Goal: Task Accomplishment & Management: Manage account settings

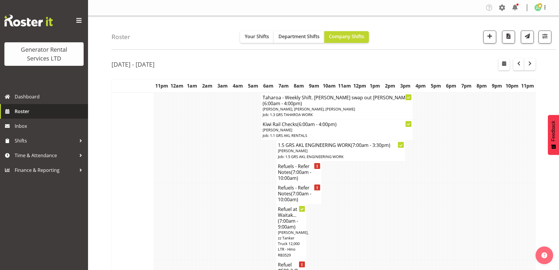
click at [18, 106] on link "Roster" at bounding box center [44, 111] width 88 height 15
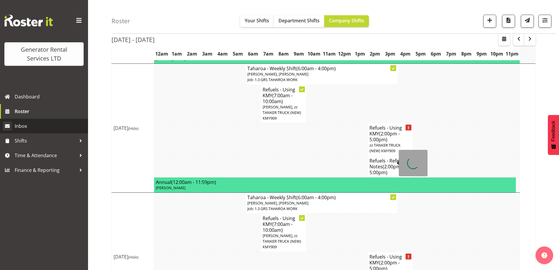
scroll to position [563, 0]
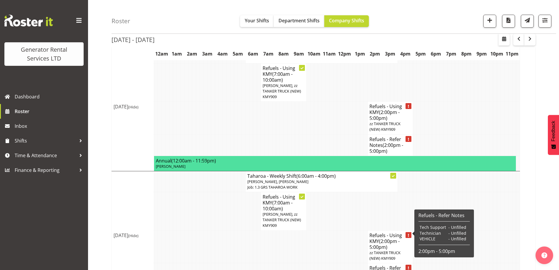
click at [228, 230] on td at bounding box center [228, 246] width 4 height 33
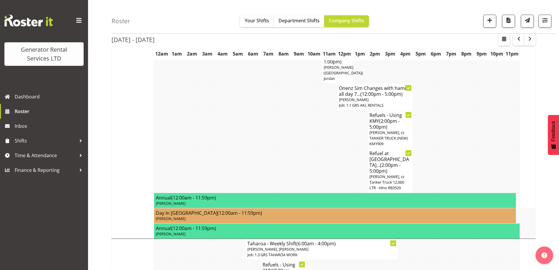
scroll to position [475, 0]
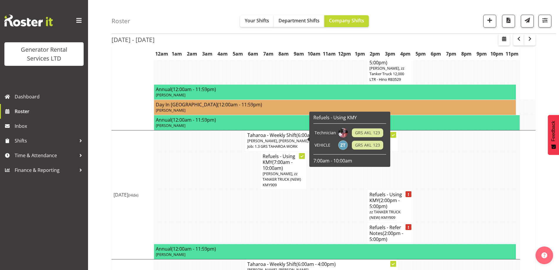
click at [278, 171] on span "[PERSON_NAME], zz TANKER TRUCK (NEW) KMY909" at bounding box center [282, 179] width 38 height 16
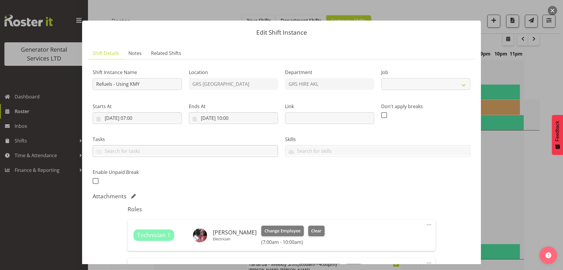
select select "9"
click at [133, 54] on span "Notes" at bounding box center [135, 53] width 13 height 7
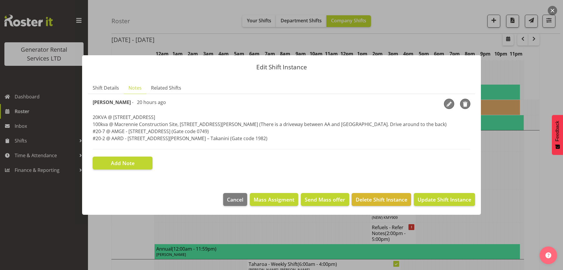
click at [500, 161] on div at bounding box center [281, 135] width 563 height 270
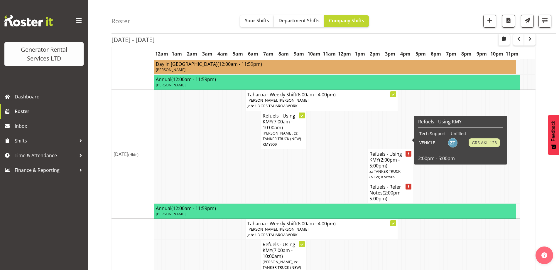
scroll to position [504, 0]
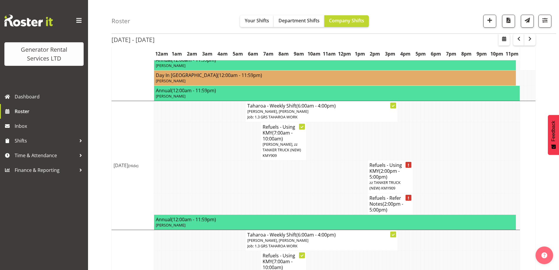
click at [290, 141] on span "[PERSON_NAME], zz TANKER TRUCK (NEW) KMY909" at bounding box center [282, 149] width 38 height 16
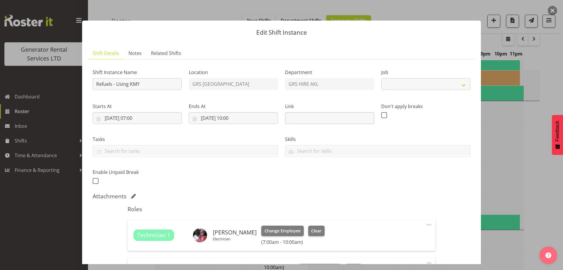
select select "9"
click at [135, 56] on span "Notes" at bounding box center [135, 53] width 13 height 7
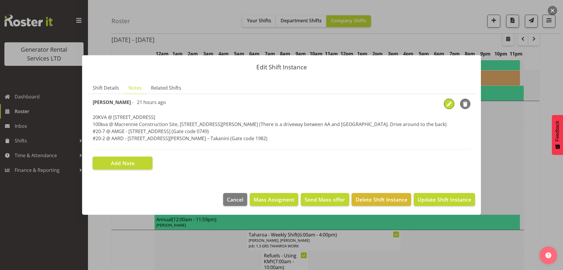
click at [449, 102] on span "button" at bounding box center [449, 104] width 9 height 9
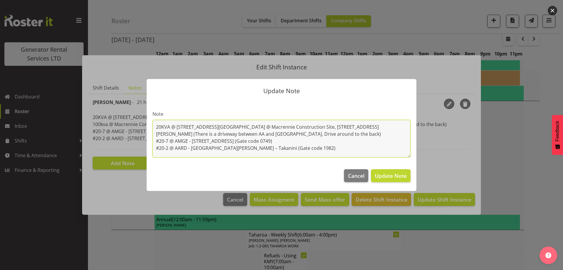
click at [251, 126] on textarea "20KVA @ 48 West Point Drive, Hobsonville 100kva @ Macrennie Construction Site, …" at bounding box center [282, 139] width 258 height 38
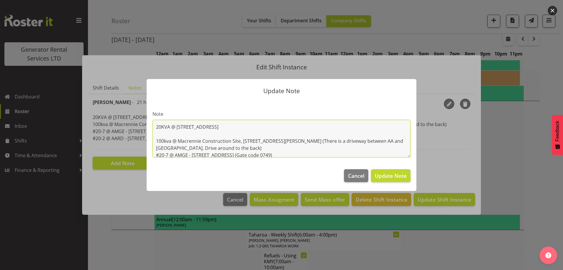
paste textarea "#1283 @ 12 Nicholls Lane, Parnell"
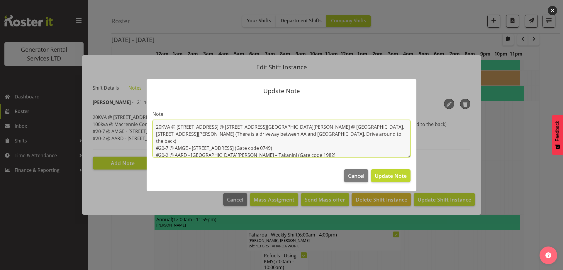
drag, startPoint x: 234, startPoint y: 135, endPoint x: 150, endPoint y: 124, distance: 84.5
click at [150, 124] on section "Note 20KVA @ 48 West Point Drive, Hobsonville #1283 @ 12 Nicholls Lane, Parnell…" at bounding box center [282, 131] width 270 height 63
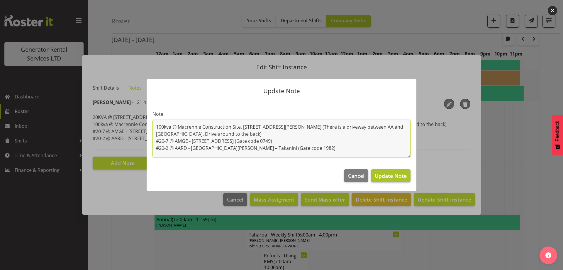
type textarea "100kva @ Macrennie Construction Site, 6 Carr Rd Mt Roskill (There is a driveway…"
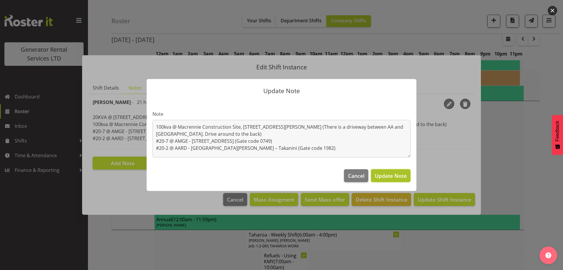
click at [401, 175] on span "Update Note" at bounding box center [391, 175] width 32 height 7
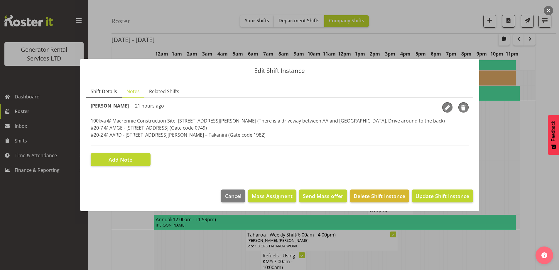
click at [104, 92] on span "Shift Details" at bounding box center [104, 91] width 26 height 7
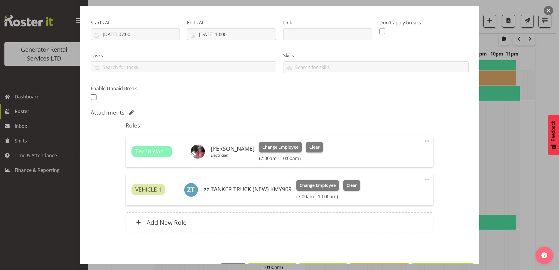
scroll to position [104, 0]
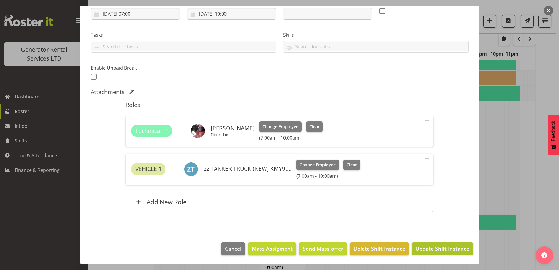
click at [433, 248] on span "Update Shift Instance" at bounding box center [442, 248] width 54 height 8
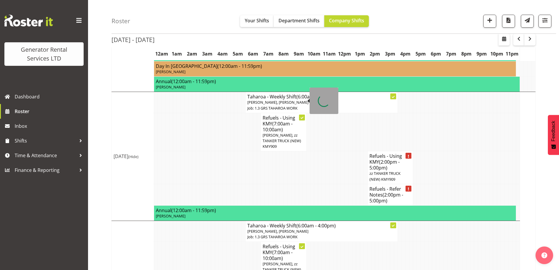
scroll to position [576, 0]
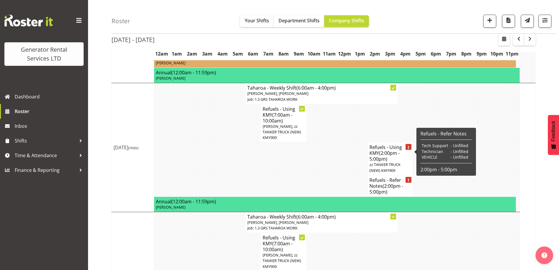
click at [389, 182] on span "(2:00pm - 5:00pm)" at bounding box center [386, 188] width 34 height 12
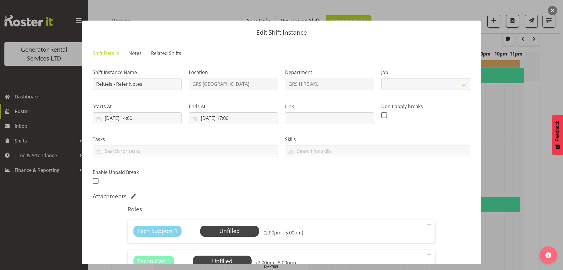
select select "9"
click at [133, 56] on span "Notes" at bounding box center [135, 53] width 13 height 7
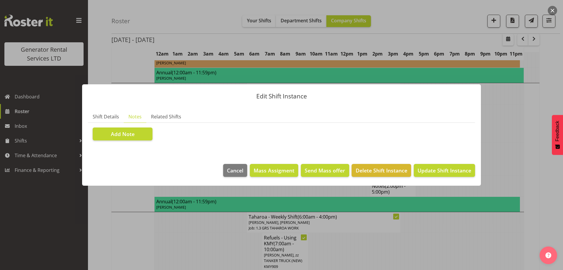
click at [138, 125] on section "Shift Instance Name Refuels - Refer Notes Location GRS Auckland Department GRS …" at bounding box center [281, 134] width 387 height 22
click at [140, 133] on button "Add Note" at bounding box center [123, 133] width 60 height 13
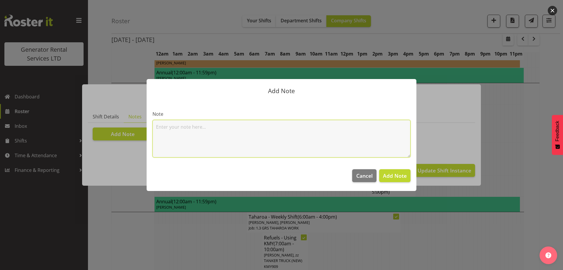
click at [173, 130] on textarea at bounding box center [282, 139] width 258 height 38
paste textarea "20KVA @ 48 West Point Drive, Hobsonville #1283 @ 12 Nicholls Lane, Parnell"
type textarea "20KVA @ 48 West Point Drive, Hobsonville #1283 @ 12 Nicholls Lane, Parnell"
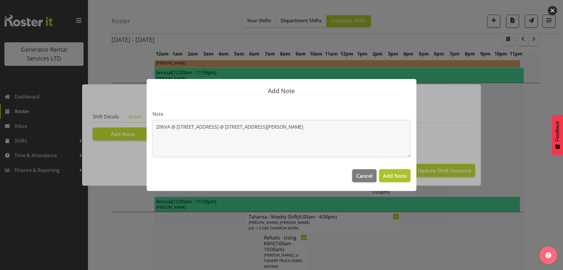
click at [403, 175] on span "Add Note" at bounding box center [395, 175] width 24 height 7
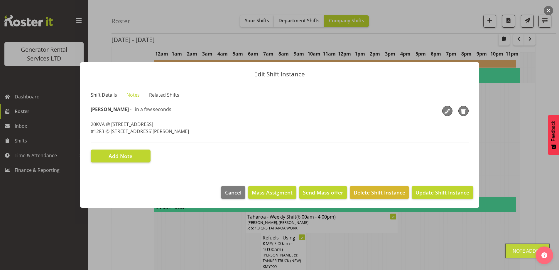
click at [111, 98] on link "Shift Details" at bounding box center [104, 95] width 36 height 12
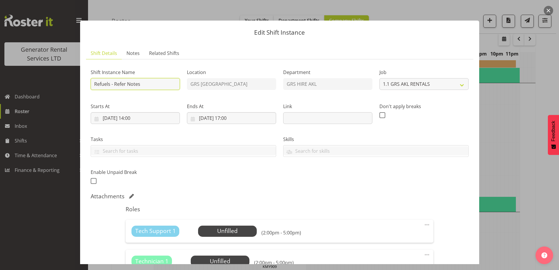
drag, startPoint x: 147, startPoint y: 86, endPoint x: 114, endPoint y: 85, distance: 32.9
click at [114, 85] on input "Refuels - Refer Notes" at bounding box center [135, 84] width 89 height 12
type input "Refuels - Using KZG."
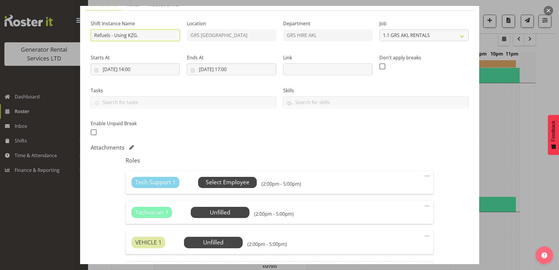
scroll to position [59, 0]
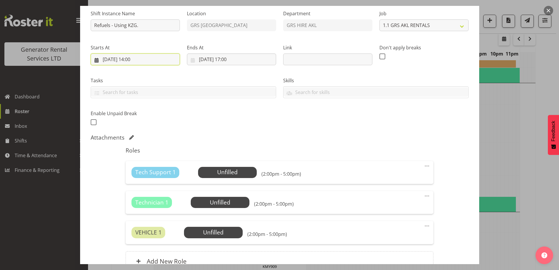
click at [161, 62] on input "16/08/2025, 14:00" at bounding box center [135, 59] width 89 height 12
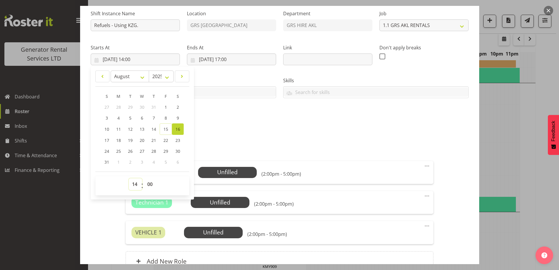
drag, startPoint x: 135, startPoint y: 183, endPoint x: 135, endPoint y: 178, distance: 4.7
click at [135, 183] on select "00 01 02 03 04 05 06 07 08 09 10 11 12 13 14 15 16 17 18 19 20 21 22 23" at bounding box center [135, 184] width 13 height 12
select select "7"
click at [129, 178] on select "00 01 02 03 04 05 06 07 08 09 10 11 12 13 14 15 16 17 18 19 20 21 22 23" at bounding box center [135, 184] width 13 height 12
type input "16/08/2025, 07:00"
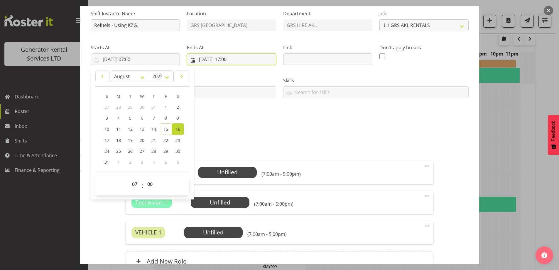
click at [217, 64] on input "16/08/2025, 17:00" at bounding box center [231, 59] width 89 height 12
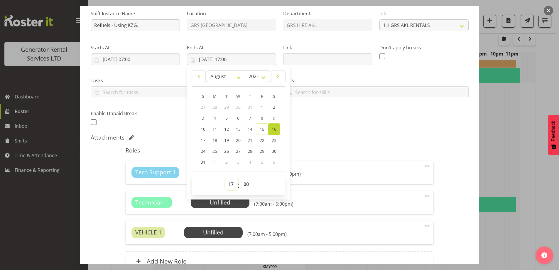
click at [228, 182] on select "00 01 02 03 04 05 06 07 08 09 10 11 12 13 14 15 16 17 18 19 20 21 22 23" at bounding box center [231, 184] width 13 height 12
select select "10"
click at [225, 178] on select "00 01 02 03 04 05 06 07 08 09 10 11 12 13 14 15 16 17 18 19 20 21 22 23" at bounding box center [231, 184] width 13 height 12
type input "16/08/2025, 10:00"
click at [303, 123] on div "Shift Instance Name Refuels - Using KZG. Location GRS Auckland Department GRS H…" at bounding box center [279, 66] width 385 height 129
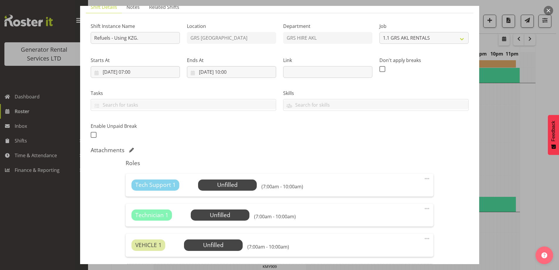
scroll to position [88, 0]
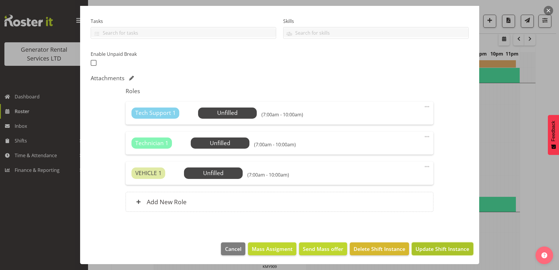
click at [437, 247] on span "Update Shift Instance" at bounding box center [442, 249] width 54 height 8
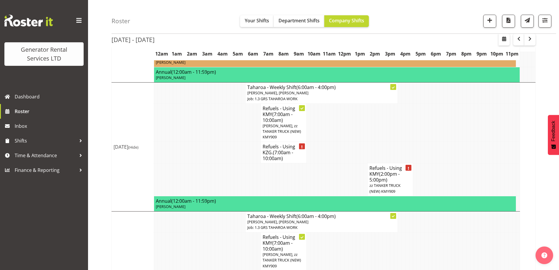
scroll to position [618, 0]
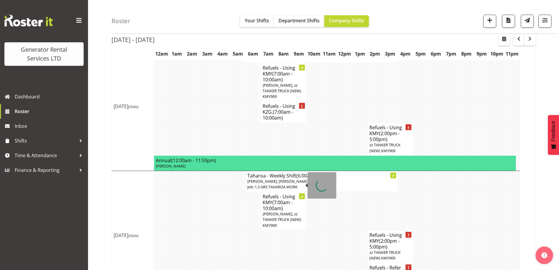
click at [288, 211] on span "[PERSON_NAME], zz TANKER TRUCK (NEW) KMY909" at bounding box center [282, 219] width 38 height 16
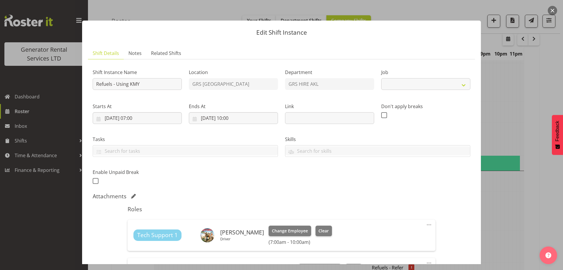
select select "9"
click at [134, 52] on span "Notes" at bounding box center [135, 53] width 13 height 7
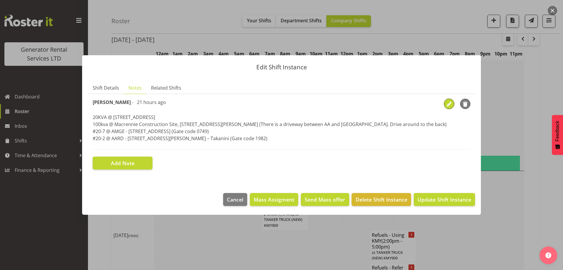
click at [452, 104] on span "button" at bounding box center [449, 104] width 9 height 9
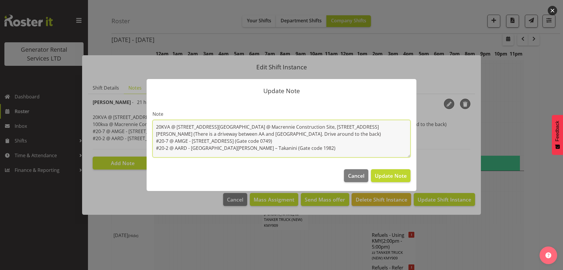
drag, startPoint x: 259, startPoint y: 127, endPoint x: 149, endPoint y: 123, distance: 110.1
click at [149, 123] on section "Note 20KVA @ 48 West Point Drive, Hobsonville 100kva @ Macrennie Construction S…" at bounding box center [282, 131] width 270 height 63
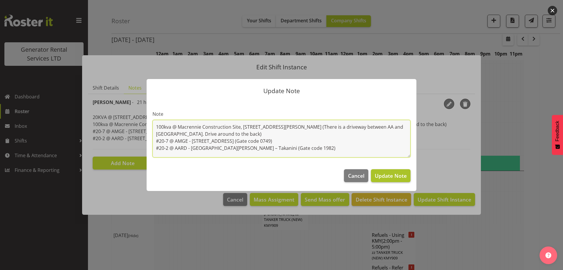
type textarea "100kva @ Macrennie Construction Site, 6 Carr Rd Mt Roskill (There is a driveway…"
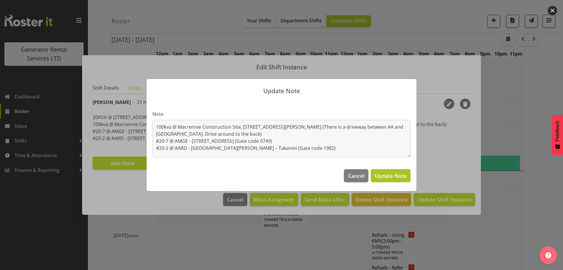
click at [390, 174] on span "Update Note" at bounding box center [391, 175] width 32 height 7
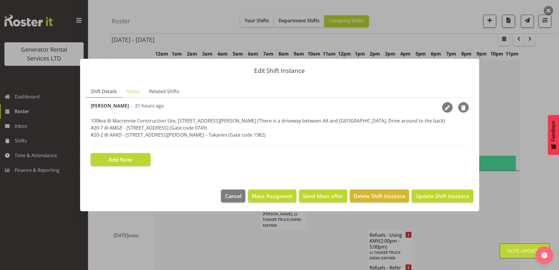
click at [111, 91] on span "Shift Details" at bounding box center [104, 91] width 26 height 7
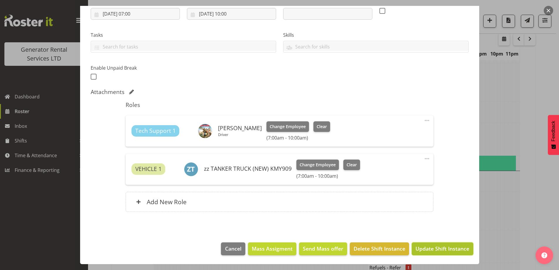
click at [425, 249] on span "Update Shift Instance" at bounding box center [442, 248] width 54 height 8
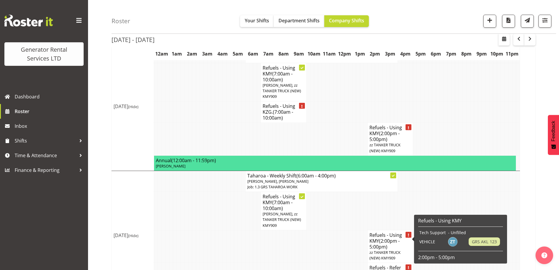
click at [376, 264] on h4 "Refuels - Refer Notes (2:00pm - 5:00pm)" at bounding box center [390, 273] width 42 height 18
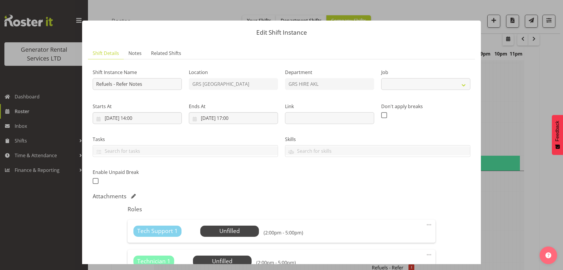
select select "9"
click at [135, 54] on span "Notes" at bounding box center [135, 53] width 13 height 7
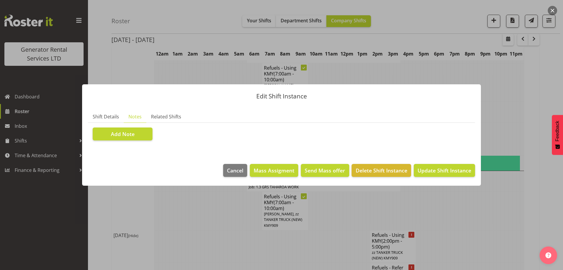
click at [143, 142] on section "Shift Instance Name Refuels - Refer Notes Location GRS Auckland Department GRS …" at bounding box center [281, 134] width 387 height 22
click at [145, 137] on button "Add Note" at bounding box center [123, 133] width 60 height 13
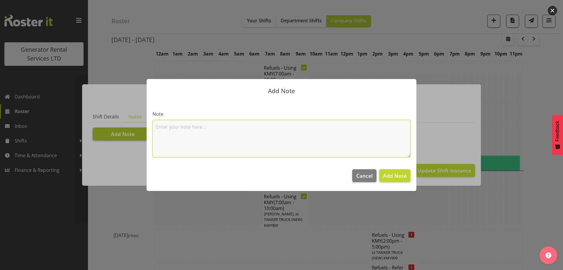
click at [170, 135] on textarea at bounding box center [282, 139] width 258 height 38
paste textarea "20KVA @ 48 West Point Drive, Hobsonville #1283 @ 12 Nicholls Lane, Parnell"
type textarea "20KVA @ 48 West Point Drive, Hobsonville #1283 @ 12 Nicholls Lane, Parnell"
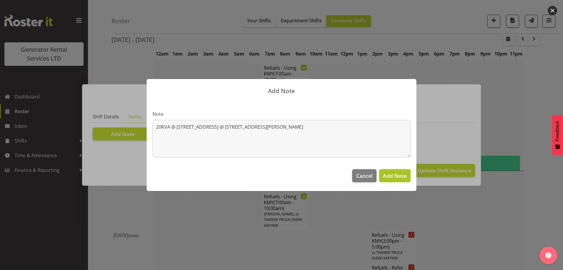
click at [392, 175] on span "Add Note" at bounding box center [395, 175] width 24 height 7
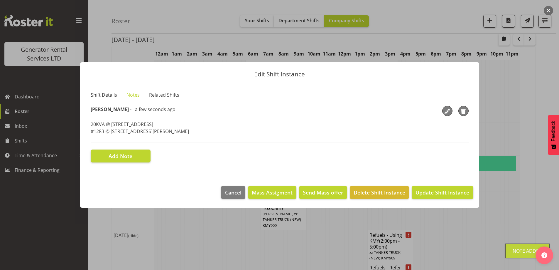
click at [107, 92] on span "Shift Details" at bounding box center [104, 94] width 26 height 7
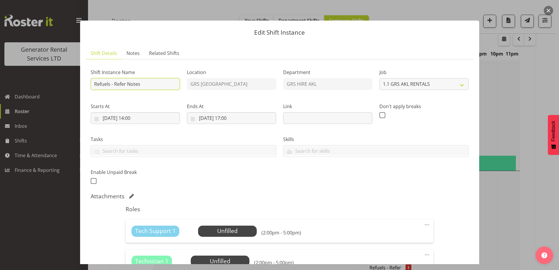
drag, startPoint x: 144, startPoint y: 85, endPoint x: 115, endPoint y: 85, distance: 28.8
click at [115, 85] on input "Refuels - Refer Notes" at bounding box center [135, 84] width 89 height 12
type input "Refuels - Using KZG."
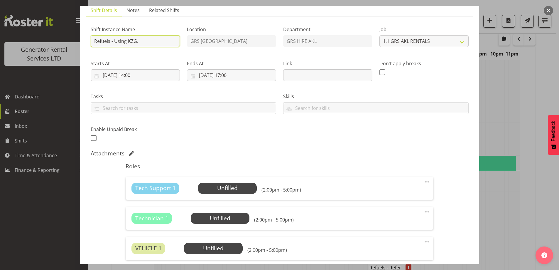
scroll to position [117, 0]
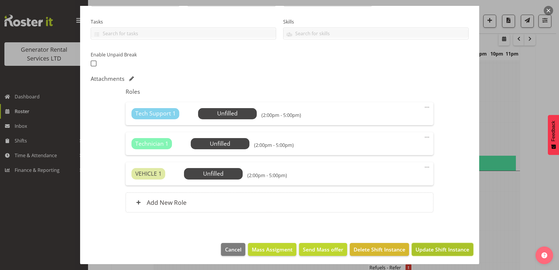
click at [425, 251] on span "Update Shift Instance" at bounding box center [442, 249] width 54 height 8
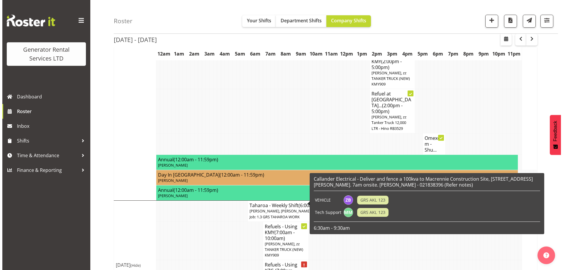
scroll to position [618, 0]
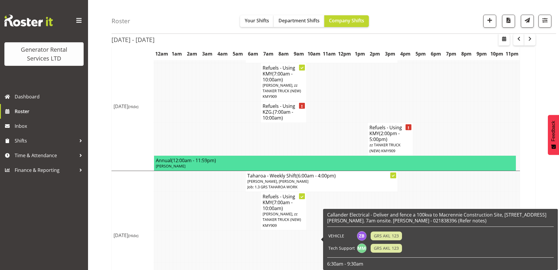
click at [379, 242] on td "GRS AKL 123" at bounding box center [387, 248] width 36 height 12
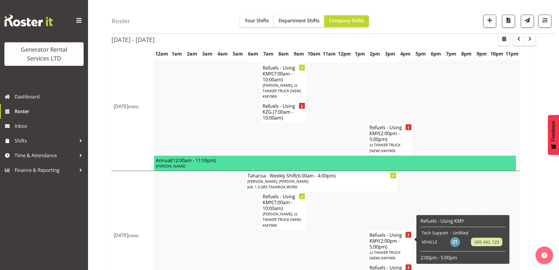
click at [386, 264] on h4 "Refuels - Using KZG. (2:00pm - 5:00pm)" at bounding box center [390, 273] width 42 height 18
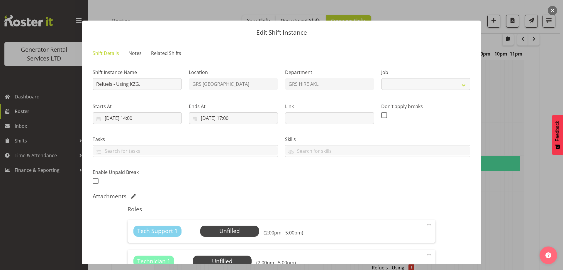
select select "9"
click at [169, 117] on input "17/08/2025, 14:00" at bounding box center [137, 118] width 89 height 12
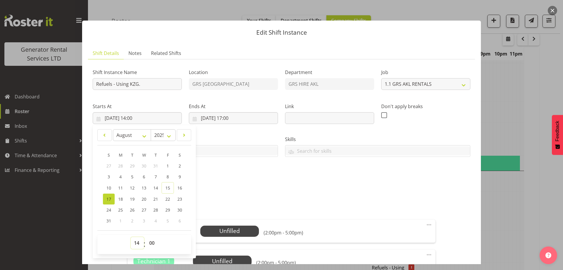
click at [136, 247] on select "00 01 02 03 04 05 06 07 08 09 10 11 12 13 14 15 16 17 18 19 20 21 22 23" at bounding box center [137, 243] width 13 height 12
select select "7"
click at [131, 237] on select "00 01 02 03 04 05 06 07 08 09 10 11 12 13 14 15 16 17 18 19 20 21 22 23" at bounding box center [137, 243] width 13 height 12
type input "17/08/2025, 07:00"
click at [228, 116] on input "17/08/2025, 17:00" at bounding box center [233, 118] width 89 height 12
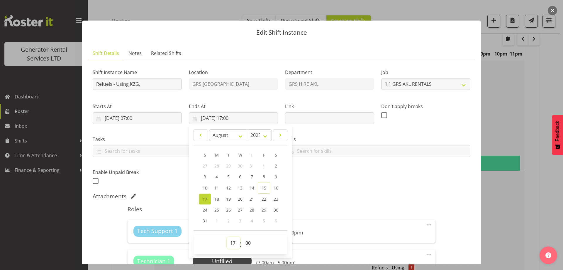
click at [233, 242] on select "00 01 02 03 04 05 06 07 08 09 10 11 12 13 14 15 16 17 18 19 20 21 22 23" at bounding box center [233, 243] width 13 height 12
select select "10"
click at [227, 237] on select "00 01 02 03 04 05 06 07 08 09 10 11 12 13 14 15 16 17 18 19 20 21 22 23" at bounding box center [233, 243] width 13 height 12
type input "[DATE] 10:00"
click at [328, 180] on div "Shift Instance Name Refuels - Using KZG. Location GRS Auckland Department GRS H…" at bounding box center [281, 124] width 385 height 129
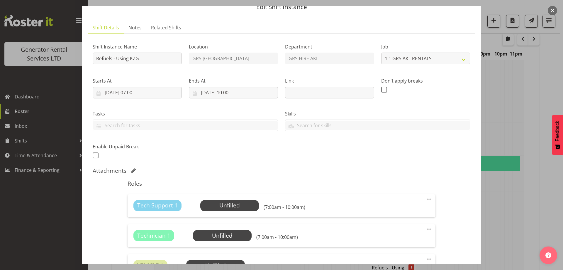
scroll to position [118, 0]
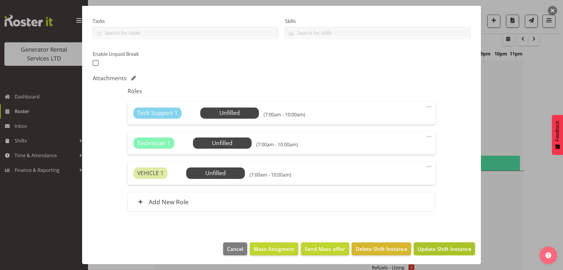
click at [444, 247] on span "Update Shift Instance" at bounding box center [445, 249] width 54 height 8
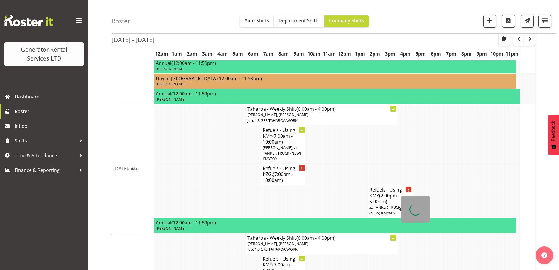
scroll to position [618, 0]
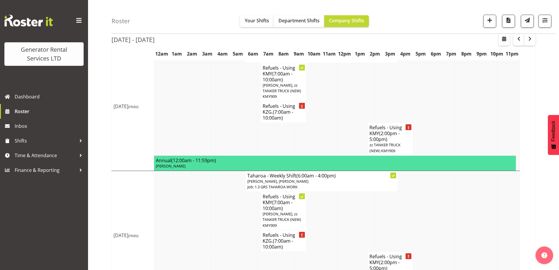
click at [195, 192] on td at bounding box center [194, 211] width 4 height 38
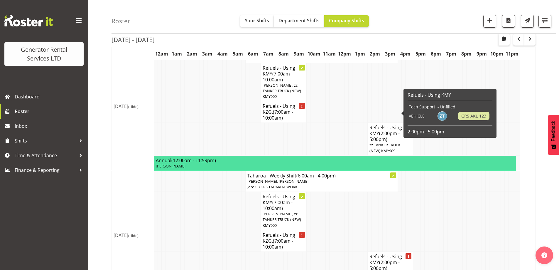
click at [387, 130] on span "(2:00pm - 5:00pm)" at bounding box center [384, 136] width 30 height 12
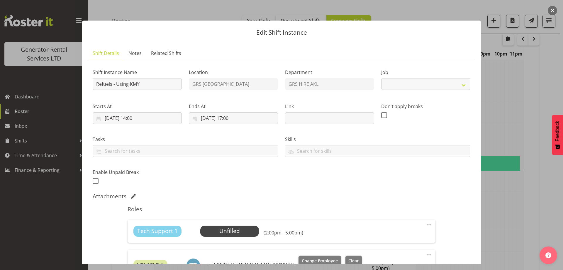
select select "9"
drag, startPoint x: 138, startPoint y: 51, endPoint x: 208, endPoint y: 113, distance: 93.5
click at [138, 51] on span "Notes" at bounding box center [135, 53] width 13 height 7
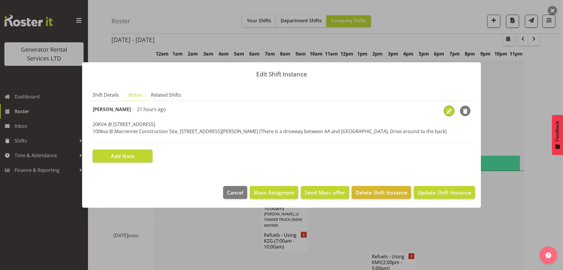
click at [450, 113] on span "button" at bounding box center [449, 111] width 9 height 9
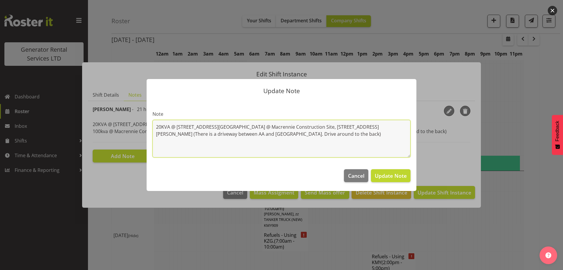
click at [256, 129] on textarea "20KVA @ 48 West Point Drive, Hobsonville 100kva @ Macrennie Construction Site, …" at bounding box center [282, 139] width 258 height 38
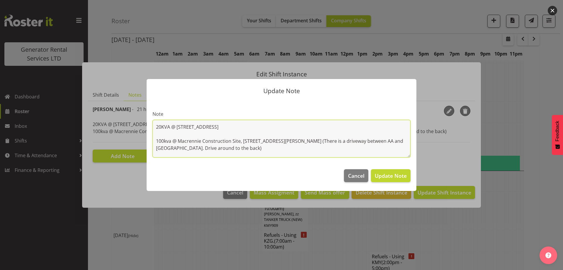
paste textarea "#1283 @ [STREET_ADDRESS][PERSON_NAME]"
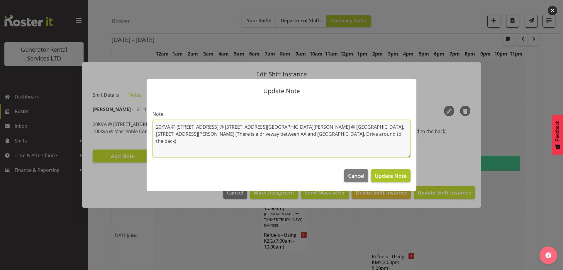
type textarea "20KVA @ 48 West Point Drive, Hobsonville #1283 @ 12 Nicholls Lane, Parnell 100k…"
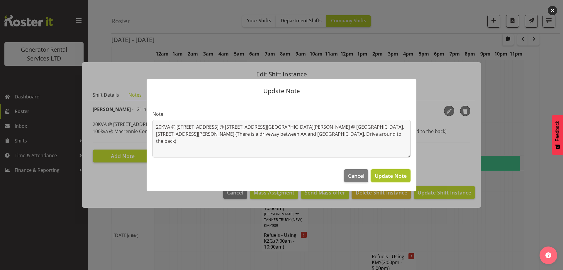
click at [388, 173] on span "Update Note" at bounding box center [391, 175] width 32 height 7
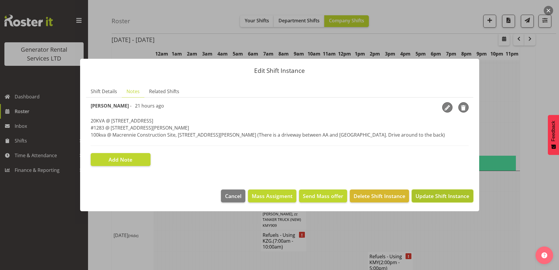
click at [429, 198] on span "Update Shift Instance" at bounding box center [442, 196] width 54 height 8
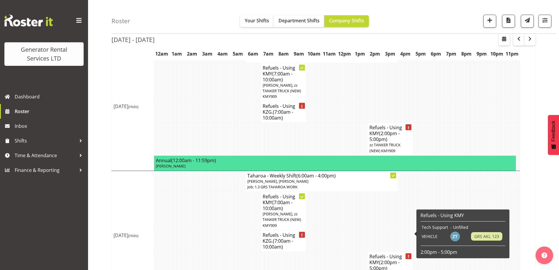
click at [394, 253] on h4 "Refuels - Using KMY (2:00pm - 5:00pm)" at bounding box center [390, 262] width 42 height 18
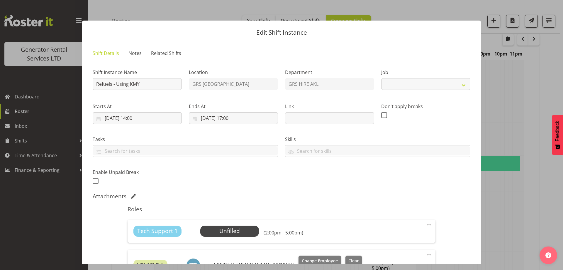
select select "9"
click at [138, 52] on span "Notes" at bounding box center [135, 53] width 13 height 7
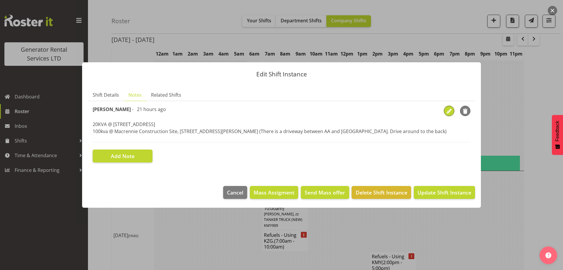
click at [448, 111] on span "button" at bounding box center [449, 111] width 9 height 9
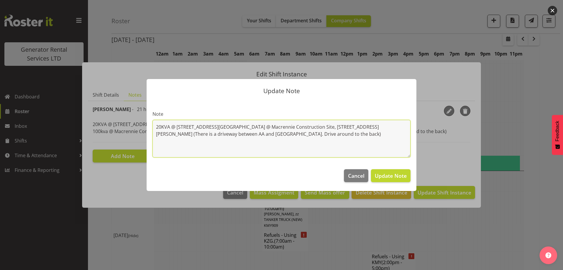
click at [264, 128] on textarea "20KVA @ 48 West Point Drive, Hobsonville 100kva @ Macrennie Construction Site, …" at bounding box center [282, 139] width 258 height 38
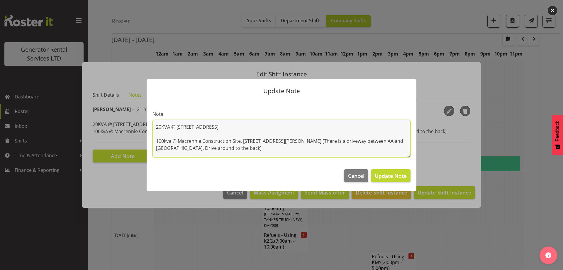
paste textarea "#1283 @ [STREET_ADDRESS][PERSON_NAME]"
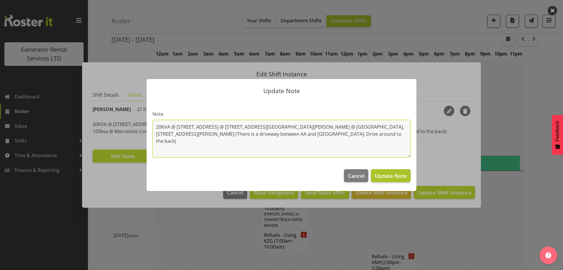
type textarea "20KVA @ 48 West Point Drive, Hobsonville #1283 @ 12 Nicholls Lane, Parnell 100k…"
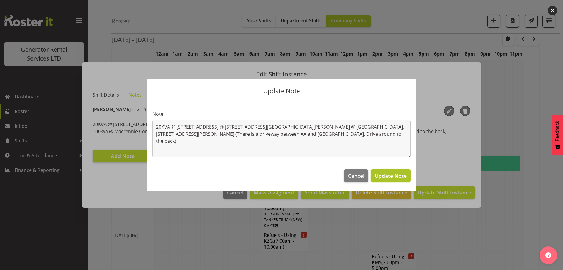
click at [389, 173] on span "Update Note" at bounding box center [391, 175] width 32 height 7
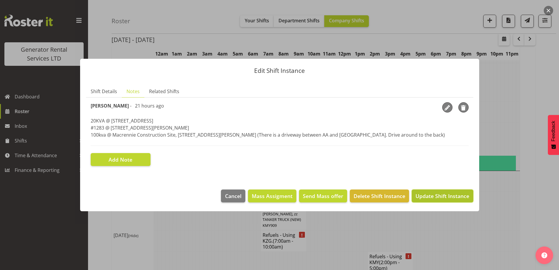
click at [447, 197] on span "Update Shift Instance" at bounding box center [442, 196] width 54 height 8
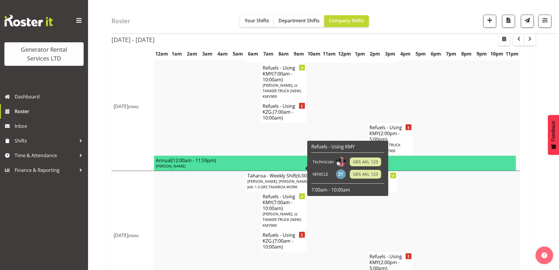
click at [232, 230] on td at bounding box center [232, 240] width 4 height 21
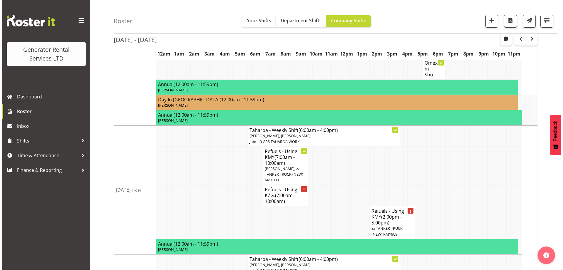
scroll to position [530, 0]
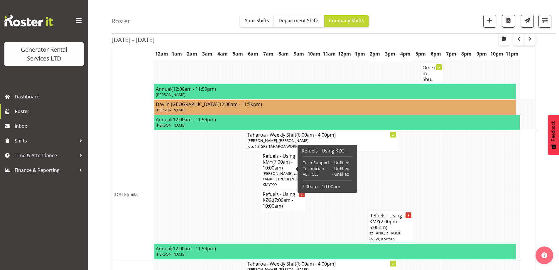
click at [285, 197] on span "(7:00am - 10:00am)" at bounding box center [278, 203] width 31 height 12
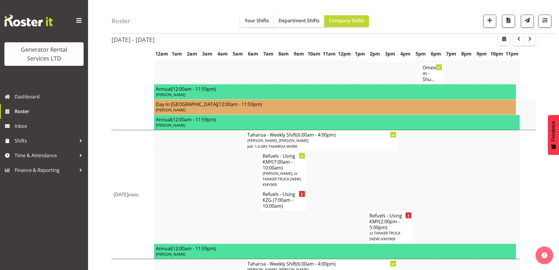
select select
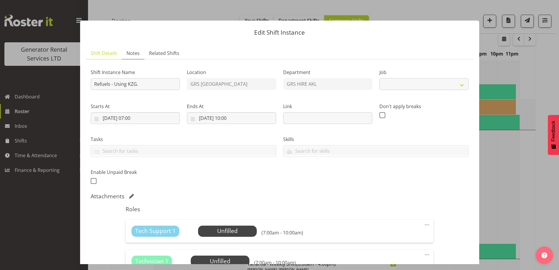
click at [136, 47] on link "Notes" at bounding box center [133, 53] width 23 height 12
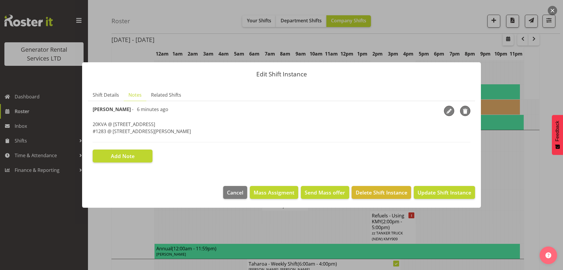
click at [133, 51] on div "Edit Shift Instance Shift Details Notes Related Shifts Shift Instance Name Refu…" at bounding box center [281, 135] width 411 height 175
click at [109, 95] on span "Shift Details" at bounding box center [106, 94] width 26 height 7
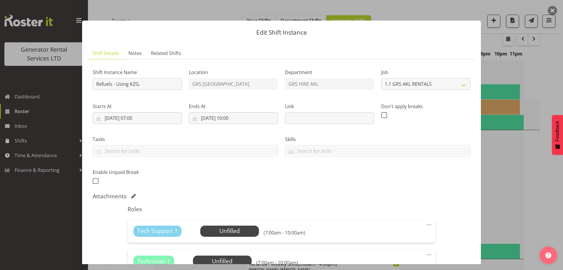
click at [522, 169] on div at bounding box center [281, 135] width 563 height 270
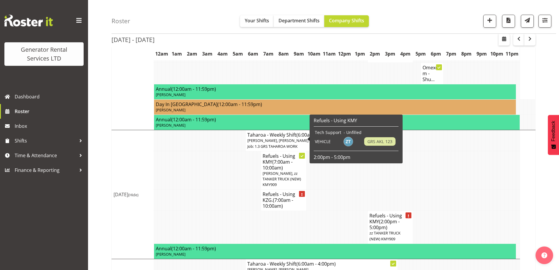
click at [288, 170] on span "[PERSON_NAME], zz TANKER TRUCK (NEW) KMY909" at bounding box center [282, 178] width 38 height 16
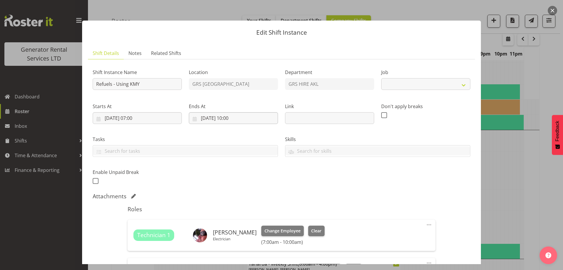
select select "9"
click at [126, 54] on link "Notes" at bounding box center [135, 53] width 23 height 12
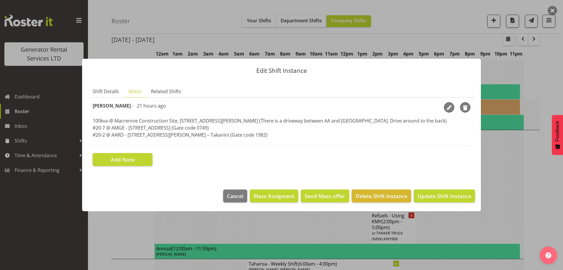
click at [499, 154] on div at bounding box center [281, 135] width 563 height 270
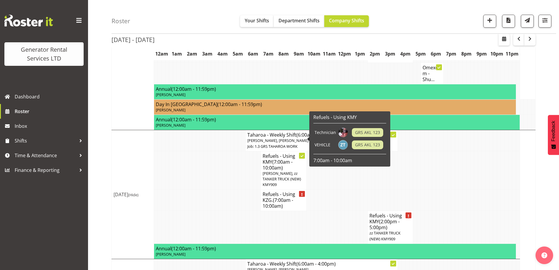
click at [280, 158] on span "(7:00am - 10:00am)" at bounding box center [278, 164] width 30 height 12
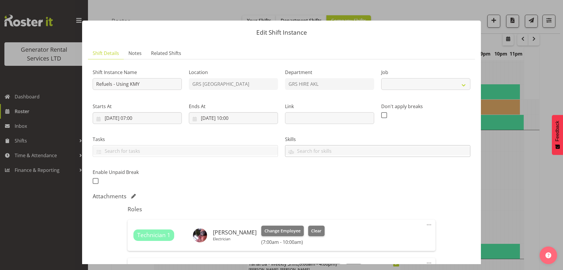
select select "9"
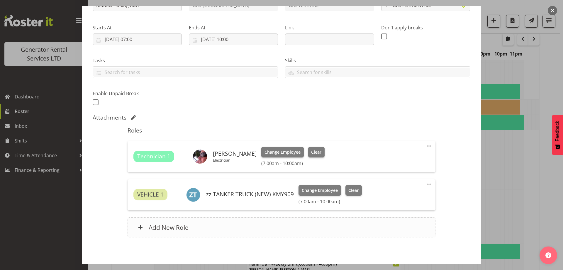
scroll to position [104, 0]
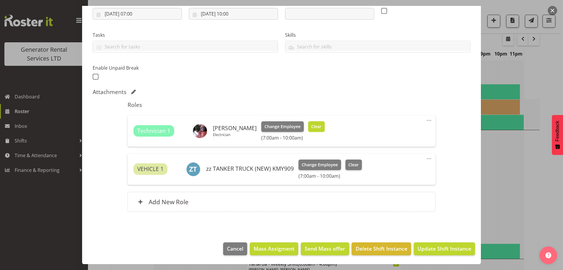
click at [314, 127] on span "Clear" at bounding box center [316, 126] width 10 height 6
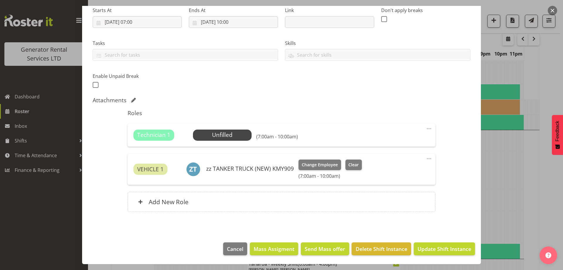
click at [426, 126] on span at bounding box center [429, 128] width 7 height 7
click at [383, 166] on link "Delete" at bounding box center [404, 162] width 56 height 11
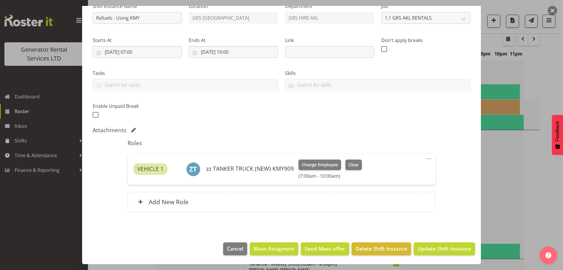
scroll to position [66, 0]
click at [321, 165] on span "Change Employee" at bounding box center [320, 164] width 36 height 6
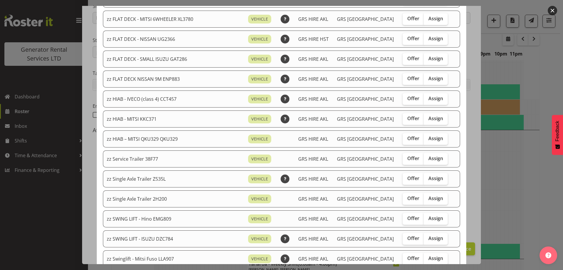
scroll to position [440, 0]
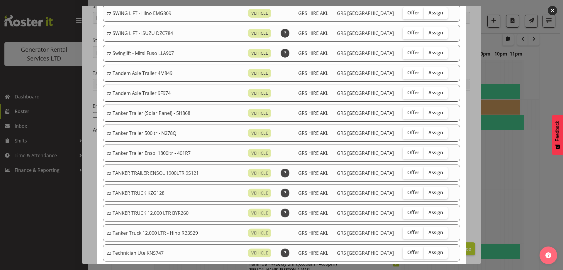
click at [434, 194] on label "Assign" at bounding box center [436, 193] width 24 height 12
click at [428, 194] on input "Assign" at bounding box center [426, 192] width 4 height 4
checkbox input "true"
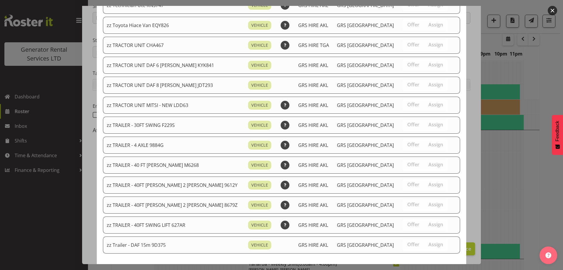
scroll to position [714, 0]
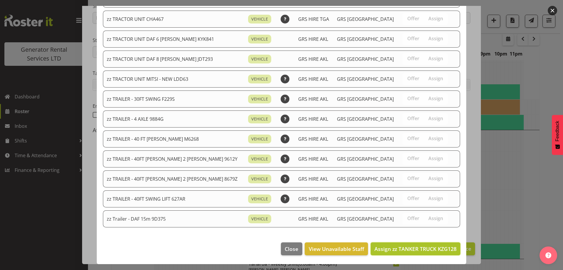
click at [409, 243] on button "Assign zz TANKER TRUCK KZG128" at bounding box center [416, 248] width 90 height 13
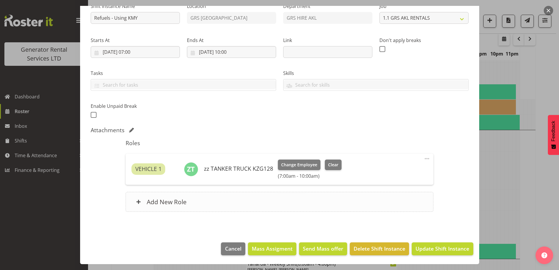
click at [251, 207] on div "Add New Role" at bounding box center [280, 202] width 308 height 20
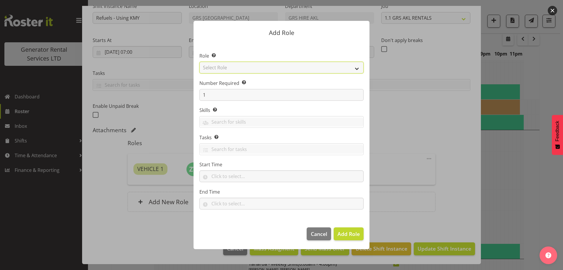
click at [231, 67] on select "Select Role Account Manager Electrician Engineering GM HSEQ manager MECH Mechan…" at bounding box center [281, 68] width 164 height 12
click at [509, 143] on div at bounding box center [281, 135] width 563 height 270
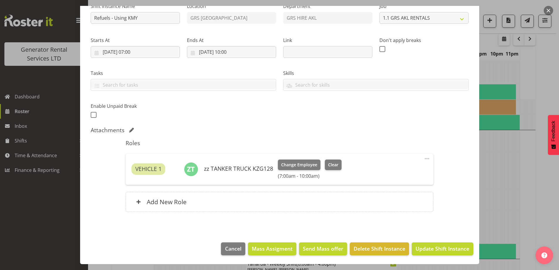
click at [506, 141] on div at bounding box center [279, 135] width 559 height 270
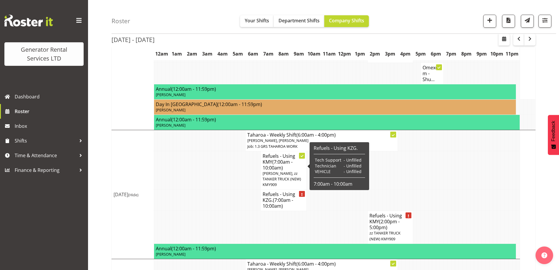
click at [266, 197] on span "(7:00am - 10:00am)" at bounding box center [278, 203] width 31 height 12
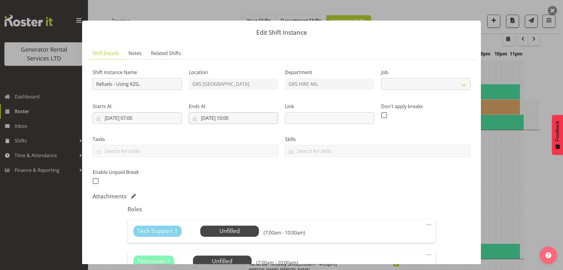
select select "9"
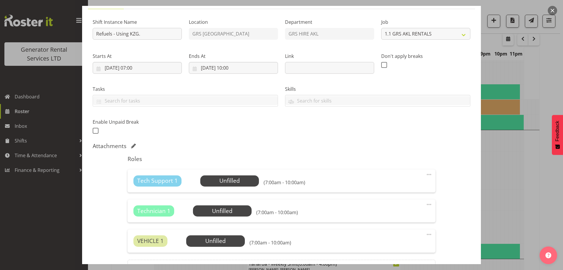
scroll to position [117, 0]
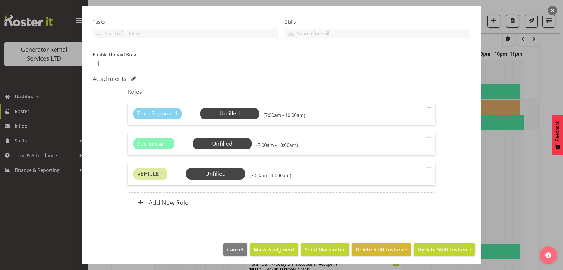
click at [426, 137] on span at bounding box center [429, 136] width 7 height 7
click at [390, 173] on link "Delete" at bounding box center [404, 171] width 56 height 11
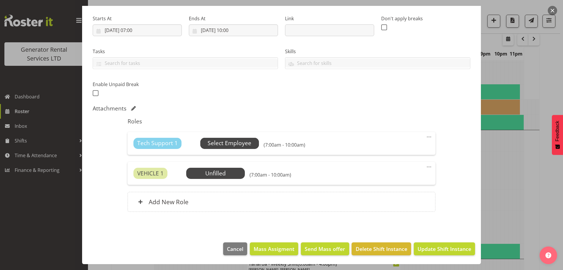
click at [238, 141] on span "Select Employee" at bounding box center [230, 143] width 44 height 9
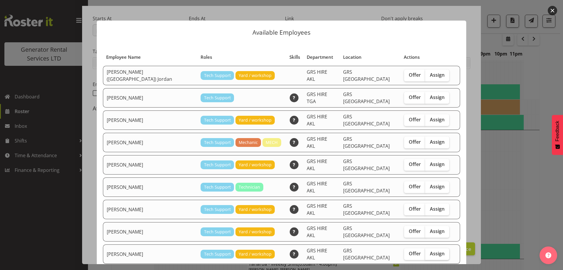
click at [430, 250] on span "Assign" at bounding box center [437, 253] width 15 height 6
click at [425, 251] on input "Assign" at bounding box center [427, 253] width 4 height 4
checkbox input "true"
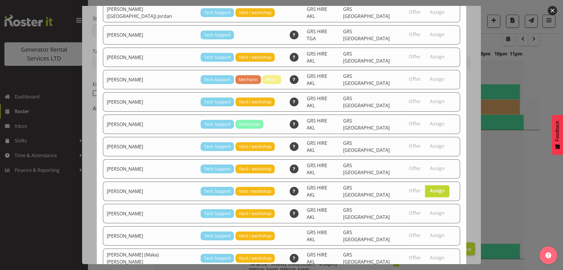
scroll to position [95, 0]
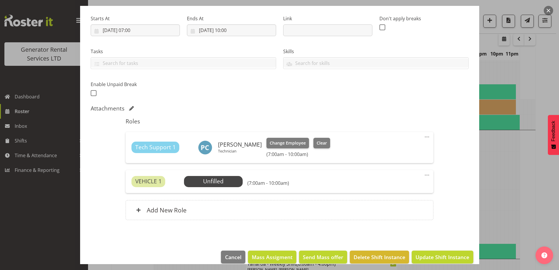
click at [210, 190] on div "VEHICLE 1 Unfilled Select Employee (7:00am - 10:00am) Edit Cover Role Delete" at bounding box center [280, 181] width 308 height 23
click at [211, 186] on span "Select Employee" at bounding box center [213, 181] width 59 height 11
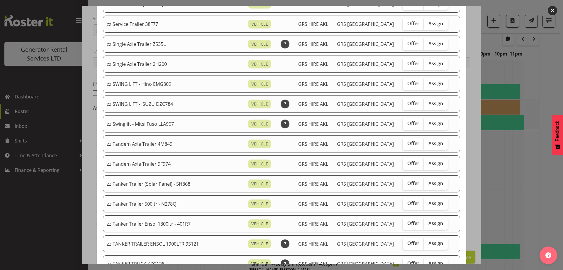
scroll to position [411, 0]
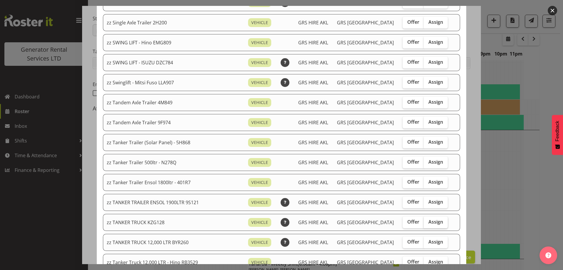
click at [432, 219] on span "Assign" at bounding box center [436, 222] width 15 height 6
click at [428, 220] on input "Assign" at bounding box center [426, 222] width 4 height 4
checkbox input "true"
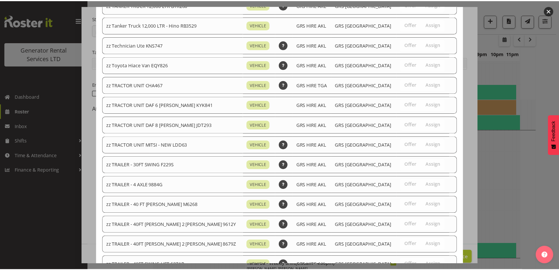
scroll to position [714, 0]
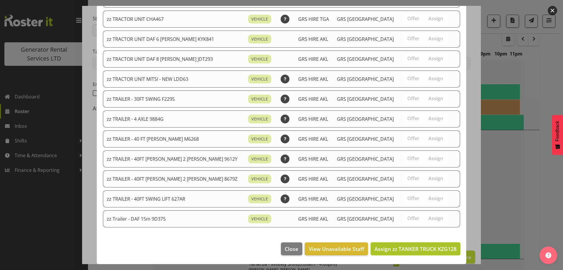
click at [432, 245] on span "Assign zz TANKER TRUCK KZG128" at bounding box center [416, 248] width 82 height 7
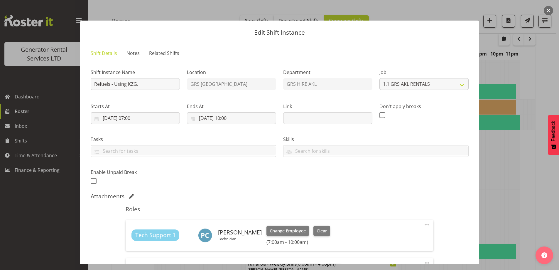
scroll to position [104, 0]
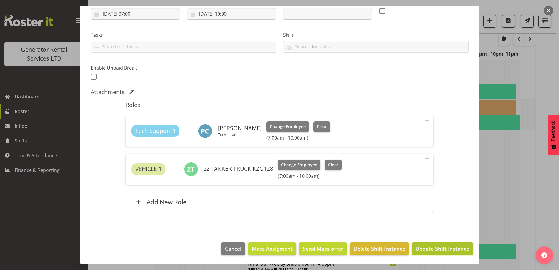
click at [432, 251] on span "Update Shift Instance" at bounding box center [442, 248] width 54 height 8
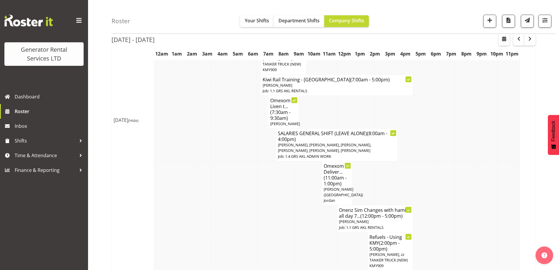
scroll to position [283, 0]
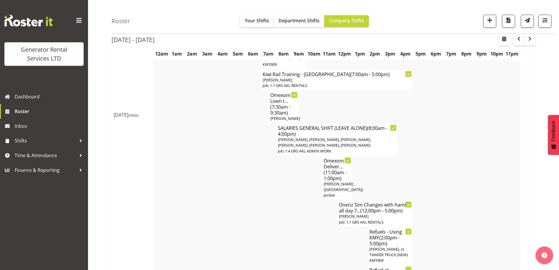
click at [273, 200] on td at bounding box center [274, 213] width 4 height 27
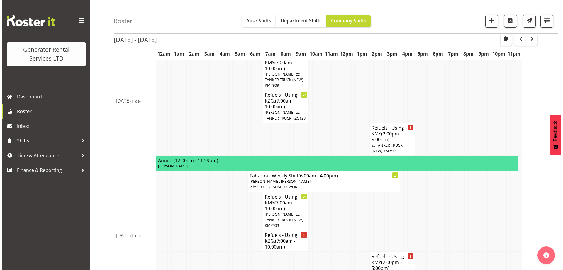
scroll to position [599, 0]
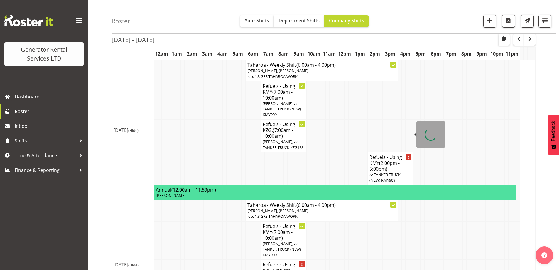
click at [389, 154] on h4 "Refuels - Using KMY (2:00pm - 5:00pm)" at bounding box center [390, 163] width 42 height 18
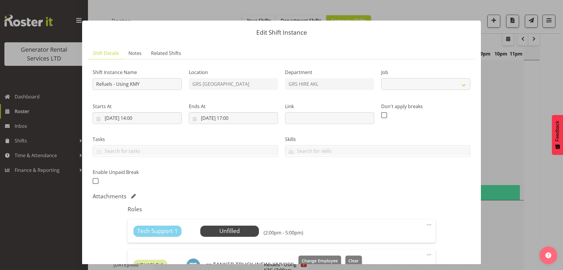
select select "9"
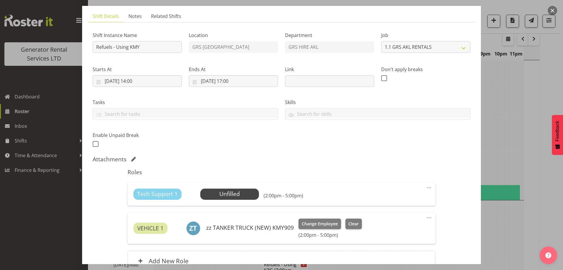
scroll to position [59, 0]
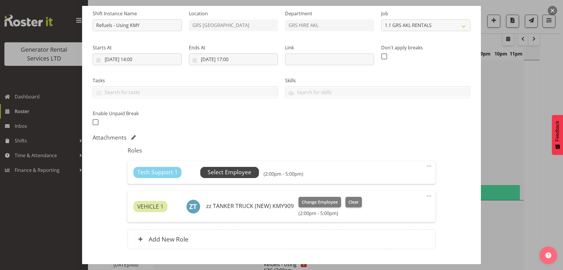
click at [223, 171] on span "Select Employee" at bounding box center [230, 172] width 44 height 9
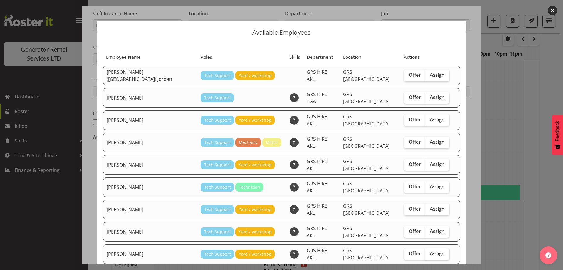
click at [430, 248] on label "Assign" at bounding box center [437, 254] width 24 height 12
click at [429, 251] on input "Assign" at bounding box center [427, 253] width 4 height 4
checkbox input "true"
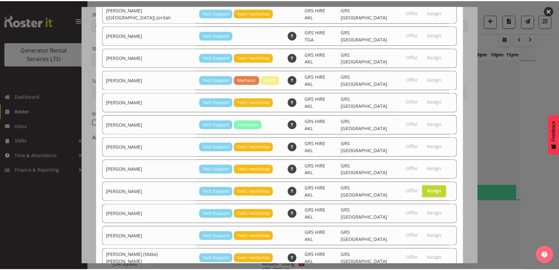
scroll to position [95, 0]
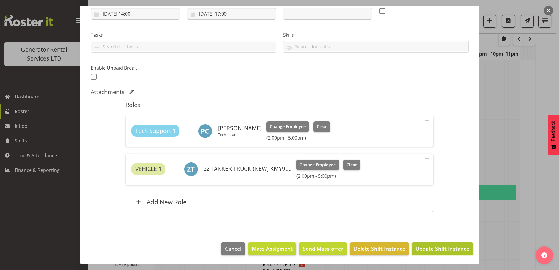
click at [429, 248] on span "Update Shift Instance" at bounding box center [442, 248] width 54 height 8
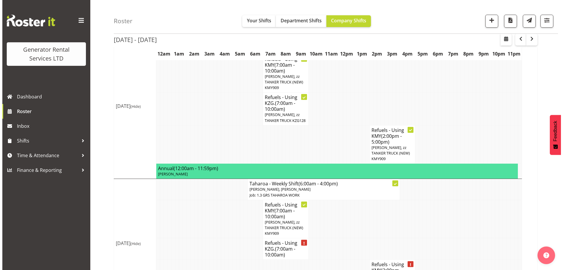
scroll to position [634, 0]
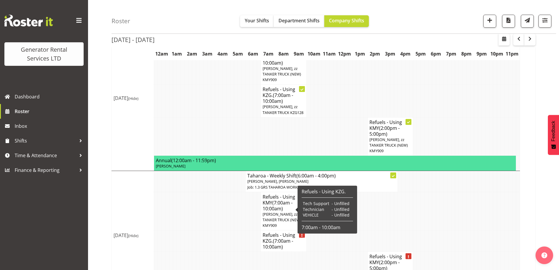
click at [278, 237] on span "(7:00am - 10:00am)" at bounding box center [278, 243] width 31 height 12
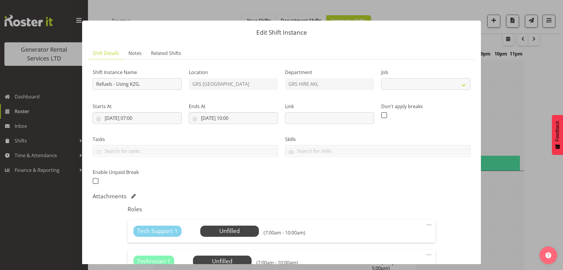
select select "9"
click at [141, 53] on span "Notes" at bounding box center [135, 53] width 13 height 7
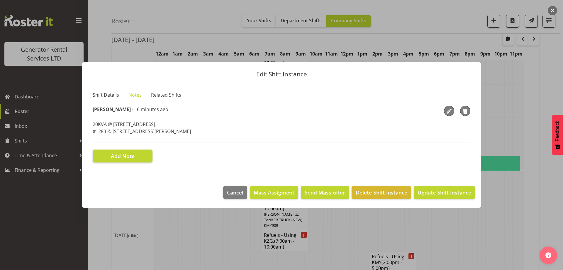
click at [104, 96] on span "Shift Details" at bounding box center [106, 94] width 26 height 7
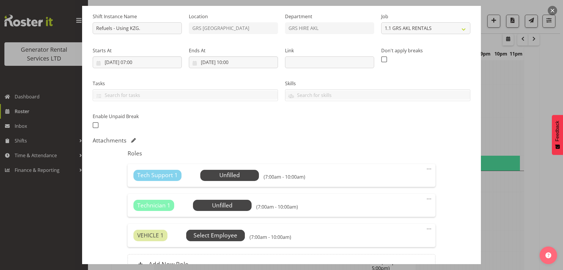
scroll to position [117, 0]
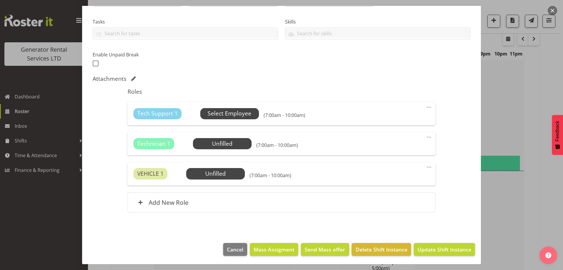
click at [231, 116] on span "Select Employee" at bounding box center [230, 113] width 44 height 9
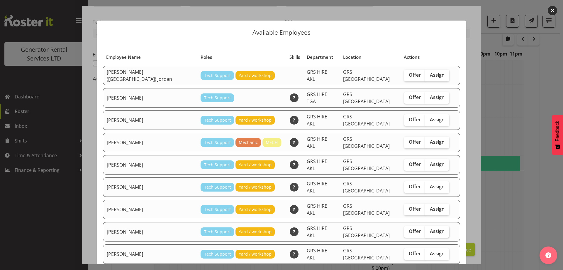
click at [430, 228] on span "Assign" at bounding box center [437, 231] width 15 height 6
click at [425, 229] on input "Assign" at bounding box center [427, 231] width 4 height 4
checkbox input "true"
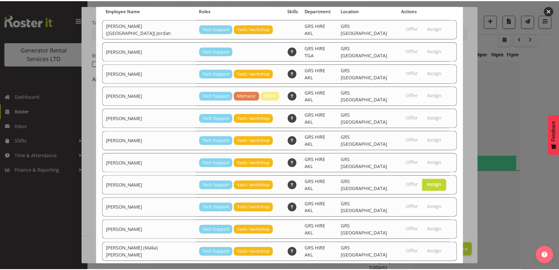
scroll to position [75, 0]
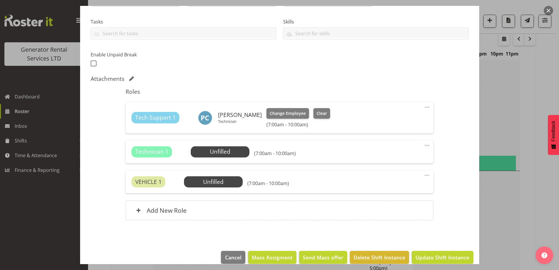
click at [423, 146] on span at bounding box center [426, 145] width 7 height 7
click at [401, 180] on link "Delete" at bounding box center [402, 179] width 56 height 11
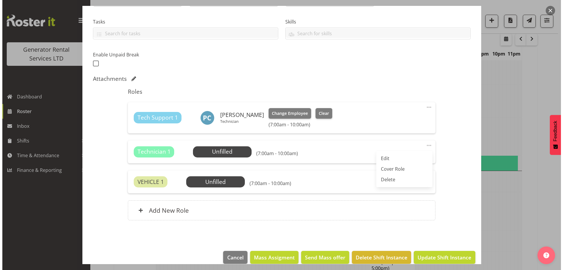
scroll to position [96, 0]
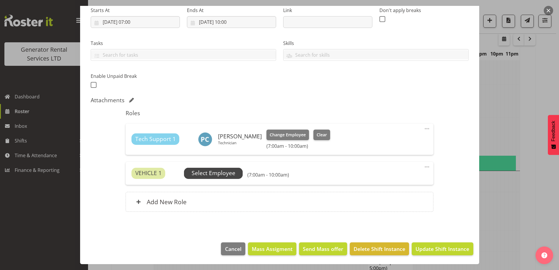
click at [209, 174] on span "Select Employee" at bounding box center [214, 173] width 44 height 9
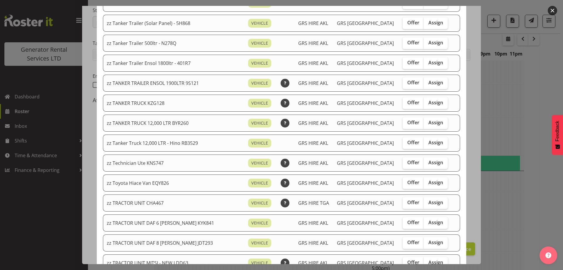
scroll to position [587, 0]
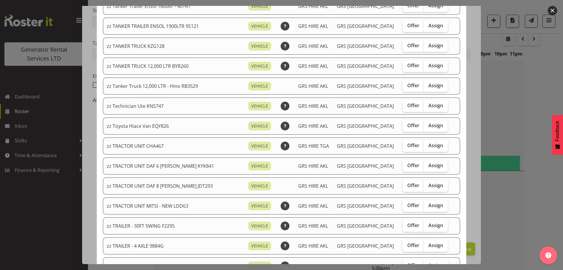
click at [429, 48] on span "Assign" at bounding box center [436, 46] width 15 height 6
click at [425, 48] on input "Assign" at bounding box center [426, 46] width 4 height 4
checkbox input "true"
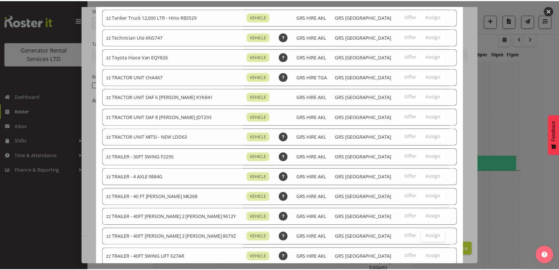
scroll to position [714, 0]
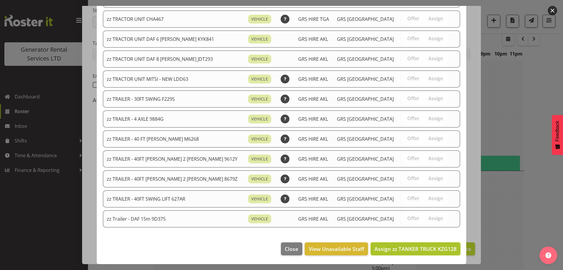
click at [432, 244] on button "Assign zz TANKER TRUCK KZG128" at bounding box center [416, 248] width 90 height 13
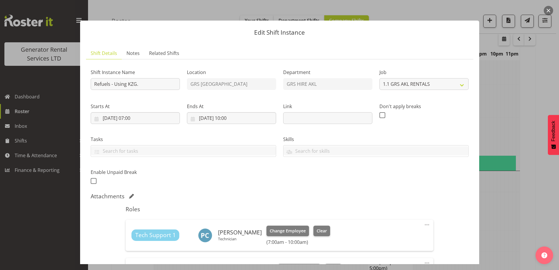
scroll to position [104, 0]
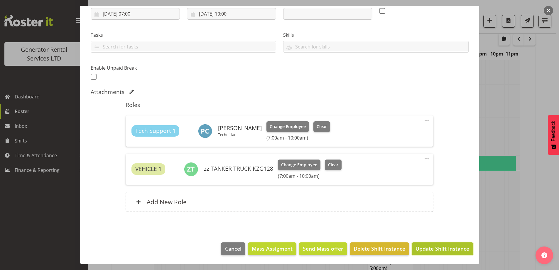
click at [436, 254] on button "Update Shift Instance" at bounding box center [442, 248] width 61 height 13
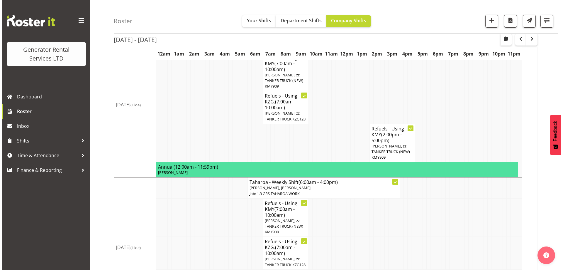
scroll to position [646, 0]
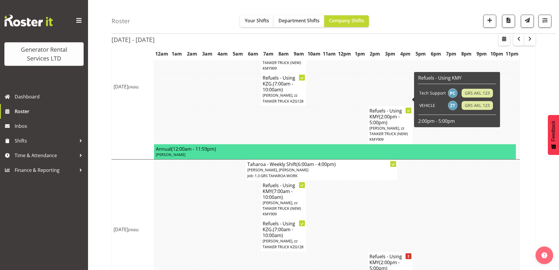
click at [384, 113] on span "(2:00pm - 5:00pm)" at bounding box center [384, 119] width 30 height 12
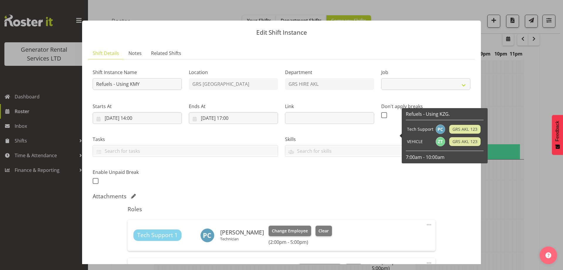
select select "9"
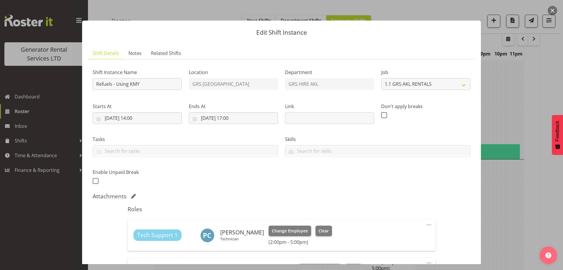
click at [519, 165] on div at bounding box center [281, 135] width 563 height 270
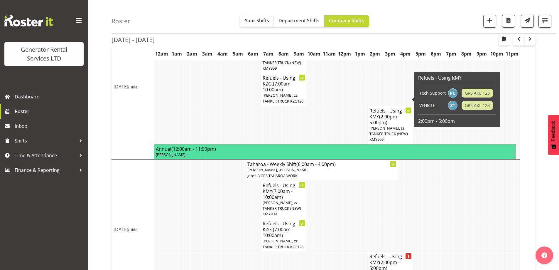
click at [390, 108] on h4 "Refuels - Using KMY (2:00pm - 5:00pm)" at bounding box center [390, 117] width 42 height 18
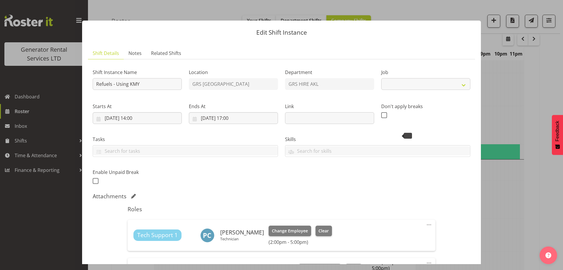
select select "9"
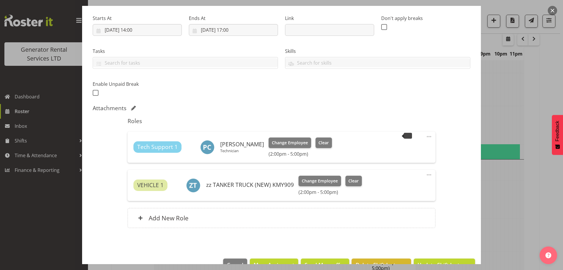
click at [315, 187] on div "Change Employee Clear (2:00pm - 5:00pm)" at bounding box center [330, 184] width 63 height 19
click at [310, 182] on span "Change Employee" at bounding box center [320, 180] width 36 height 6
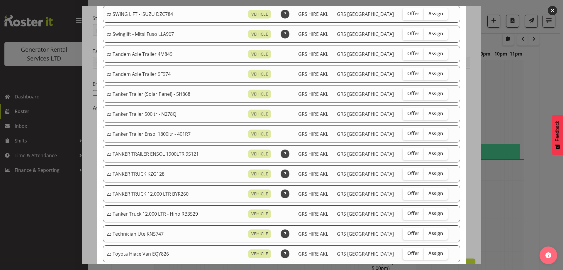
scroll to position [440, 0]
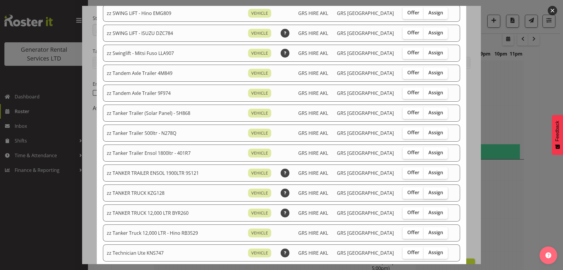
click at [429, 190] on span "Assign" at bounding box center [436, 192] width 15 height 6
click at [424, 190] on input "Assign" at bounding box center [426, 192] width 4 height 4
checkbox input "true"
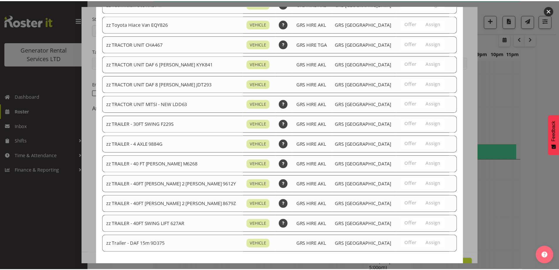
scroll to position [714, 0]
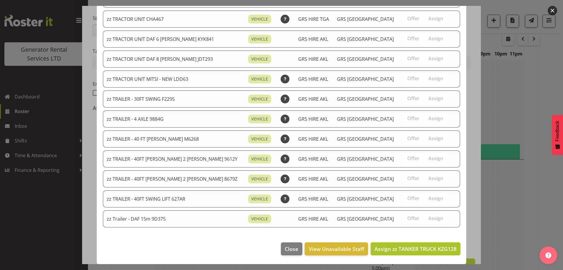
click at [423, 244] on button "Assign zz TANKER TRUCK KZG128" at bounding box center [416, 248] width 90 height 13
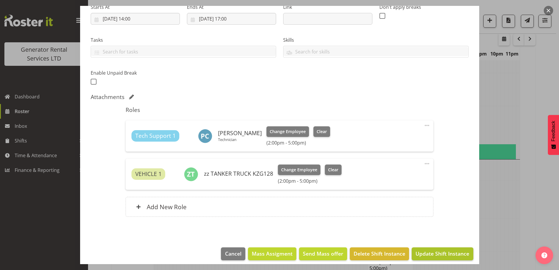
scroll to position [104, 0]
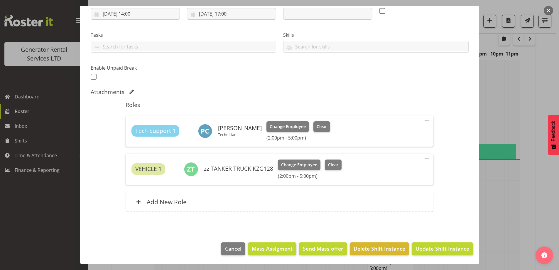
click at [422, 241] on footer "Cancel Mass Assigment Send Mass offer Delete Shift Instance Update Shift Instan…" at bounding box center [279, 250] width 399 height 28
click at [422, 247] on span "Update Shift Instance" at bounding box center [442, 248] width 54 height 8
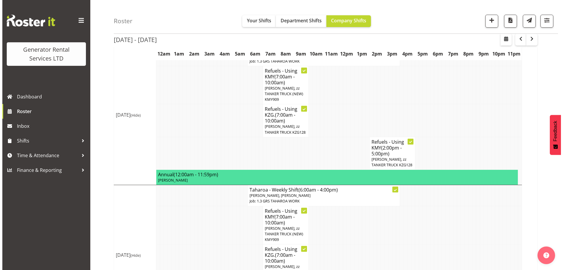
scroll to position [640, 0]
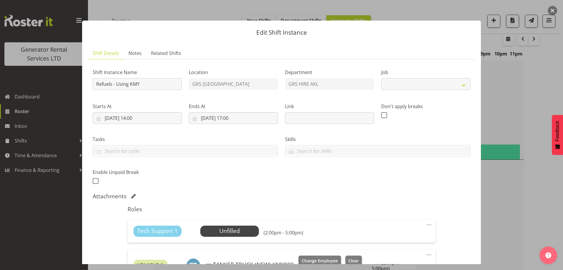
select select "9"
click at [127, 59] on section "Shift Instance Name Refuels - Using KMY Location GRS Auckland Department GRS HI…" at bounding box center [281, 189] width 387 height 260
click at [132, 53] on span "Notes" at bounding box center [135, 53] width 13 height 7
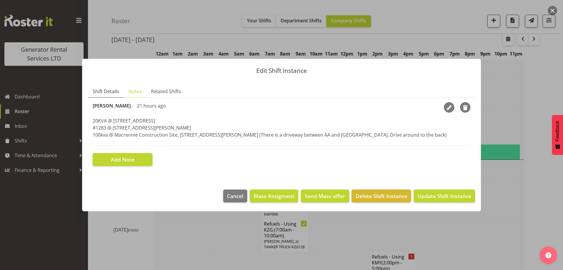
click at [109, 92] on span "Shift Details" at bounding box center [106, 91] width 26 height 7
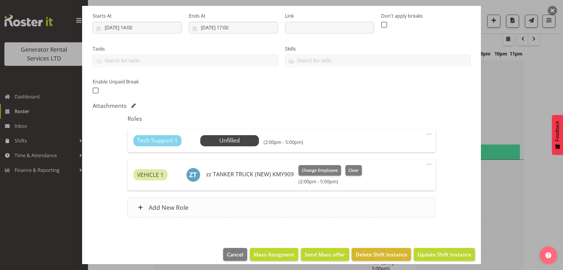
scroll to position [96, 0]
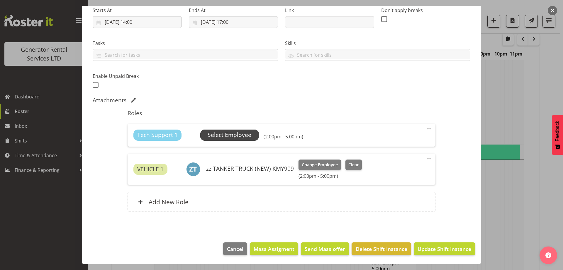
click at [218, 137] on span "Select Employee" at bounding box center [230, 135] width 44 height 9
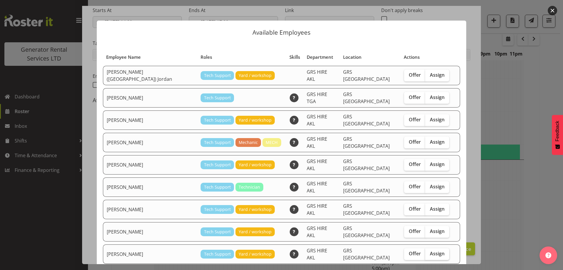
click at [430, 250] on span "Assign" at bounding box center [437, 253] width 15 height 6
click at [425, 251] on input "Assign" at bounding box center [427, 253] width 4 height 4
checkbox input "true"
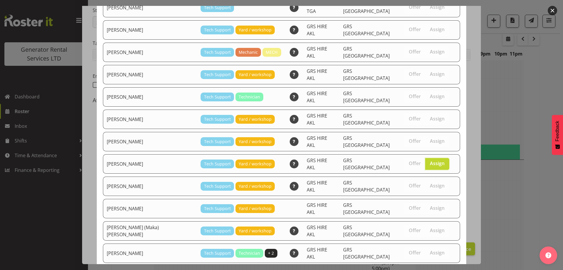
scroll to position [95, 0]
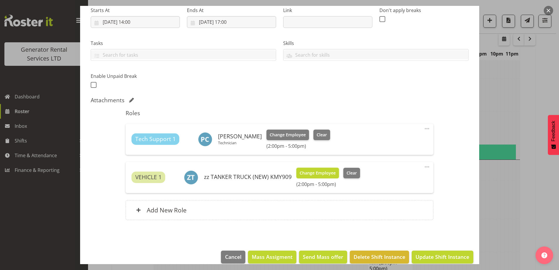
click at [328, 171] on span "Change Employee" at bounding box center [318, 173] width 36 height 6
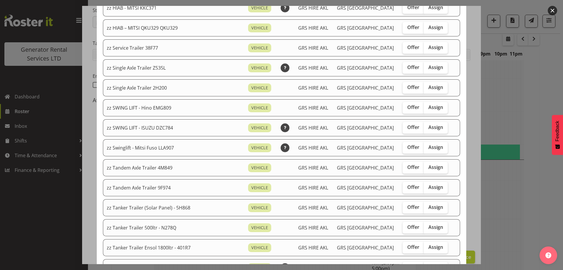
scroll to position [411, 0]
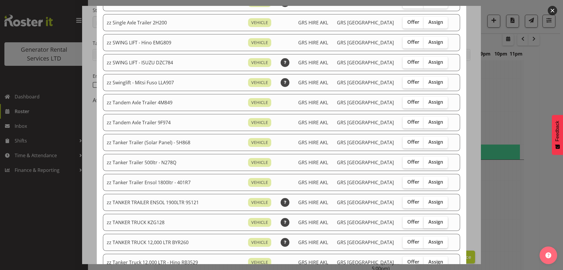
click at [429, 222] on span "Assign" at bounding box center [436, 222] width 15 height 6
click at [424, 222] on input "Assign" at bounding box center [426, 222] width 4 height 4
checkbox input "true"
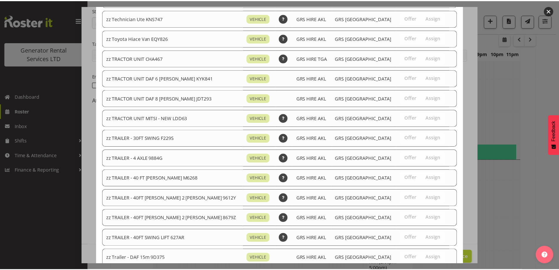
scroll to position [714, 0]
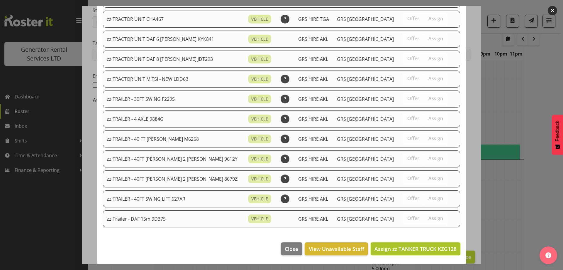
click at [422, 248] on span "Assign zz TANKER TRUCK KZG128" at bounding box center [416, 248] width 82 height 7
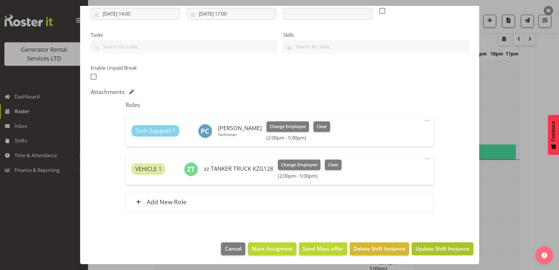
click at [436, 247] on span "Update Shift Instance" at bounding box center [442, 248] width 54 height 8
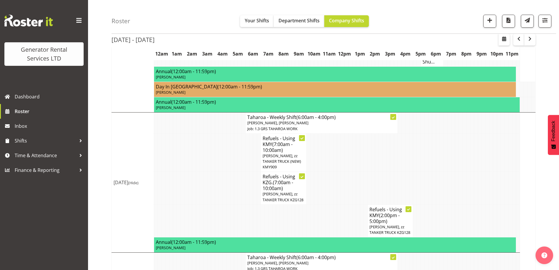
scroll to position [640, 0]
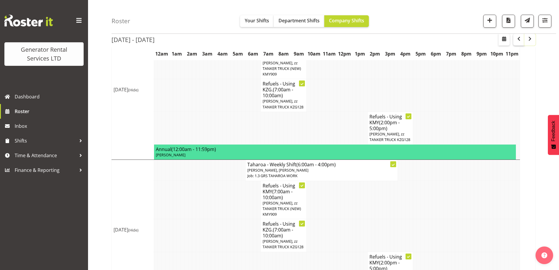
drag, startPoint x: 529, startPoint y: 40, endPoint x: 523, endPoint y: 45, distance: 8.2
click at [529, 40] on span "button" at bounding box center [529, 38] width 7 height 7
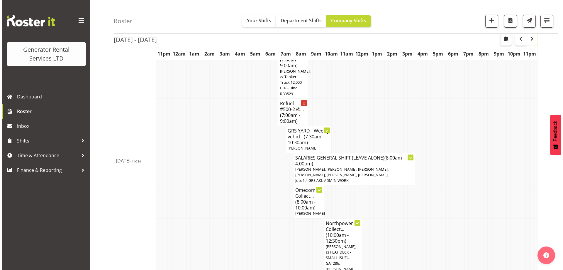
scroll to position [117, 0]
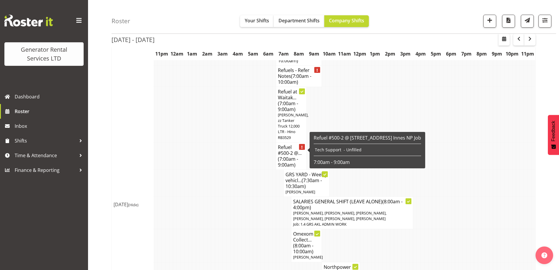
click at [286, 144] on h4 "Refuel #500-2 @... (7:00am - 9:00am)" at bounding box center [291, 155] width 27 height 23
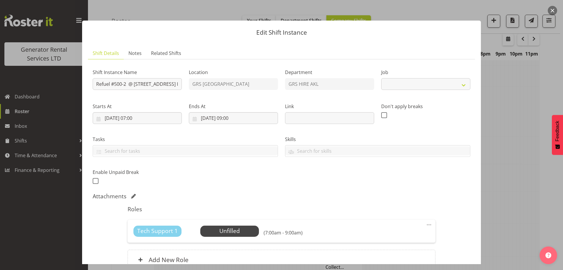
select select "9"
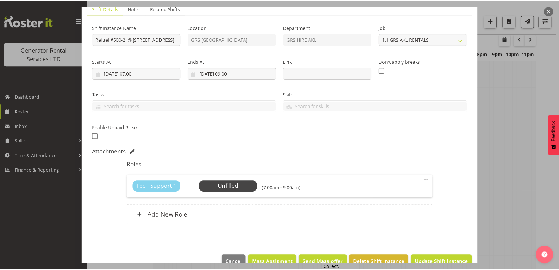
scroll to position [58, 0]
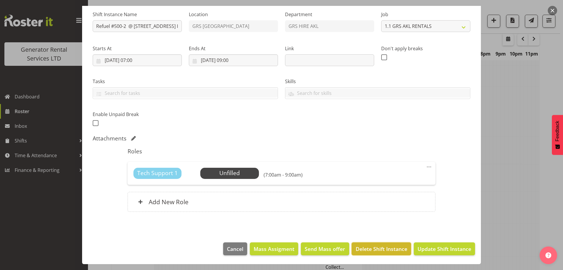
click at [398, 252] on span "Delete Shift Instance" at bounding box center [382, 249] width 52 height 8
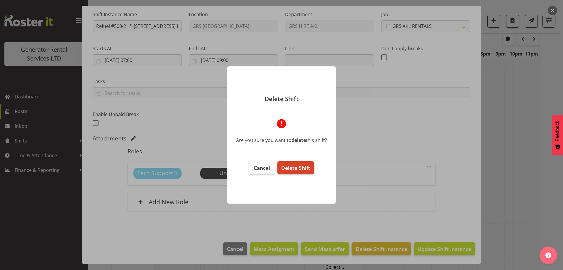
click at [295, 163] on button "Delete Shift" at bounding box center [296, 167] width 37 height 13
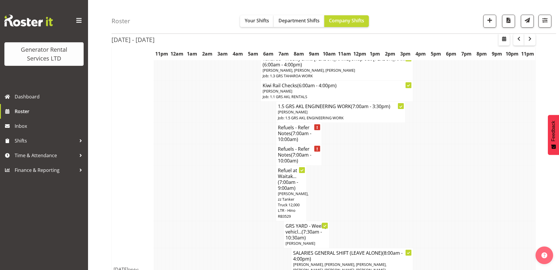
scroll to position [29, 0]
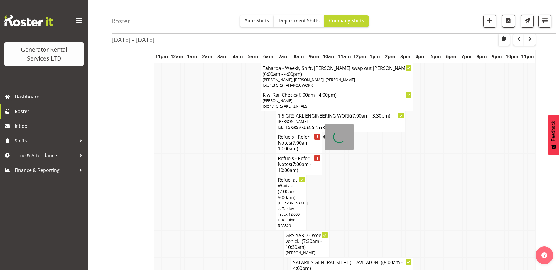
click at [288, 138] on h4 "Refuels - Refer Notes (7:00am - 10:00am)" at bounding box center [299, 143] width 42 height 18
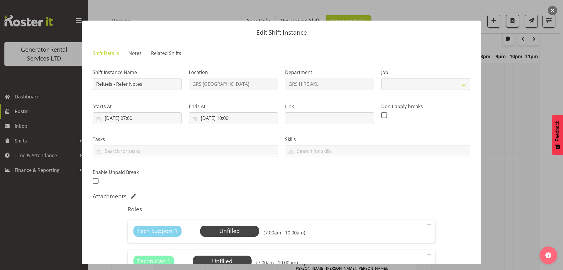
select select "9"
click at [489, 140] on div at bounding box center [281, 135] width 563 height 270
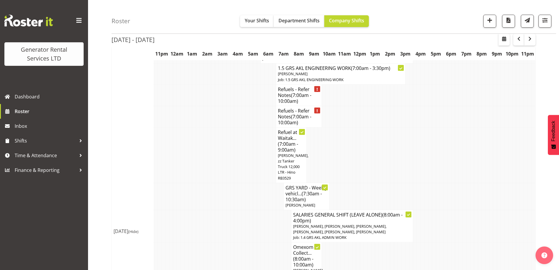
scroll to position [59, 0]
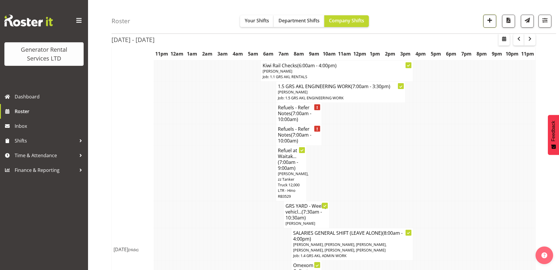
click at [491, 22] on span "button" at bounding box center [490, 20] width 8 height 8
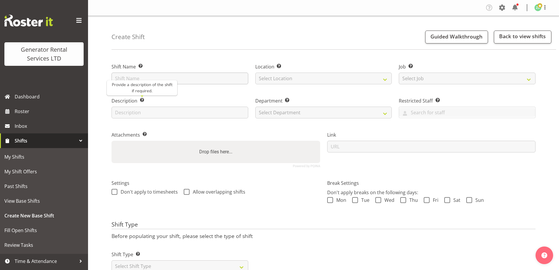
click at [146, 77] on input "text" at bounding box center [179, 78] width 137 height 12
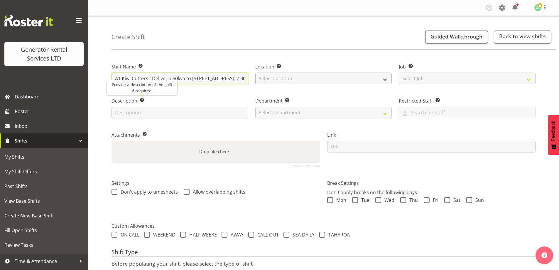
scroll to position [0, 48]
drag, startPoint x: 219, startPoint y: 78, endPoint x: 266, endPoint y: 78, distance: 47.8
click at [266, 78] on div "Shift Name Enter a name for the shift (e.g. Day Shift). A1 Kiwi Cutters - Deliv…" at bounding box center [323, 113] width 431 height 116
click at [246, 77] on input "A1 Kiwi Cutters - Deliver a 50kva to 7 Learmonth Ave, Birkenhead. 7.30am onsite." at bounding box center [179, 78] width 137 height 12
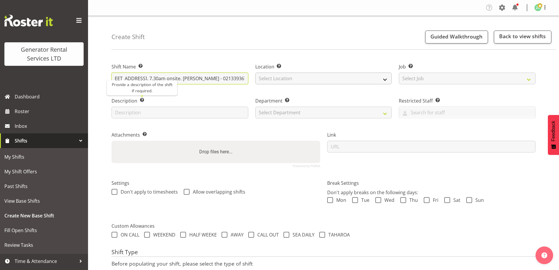
type input "A1 Kiwi Cutters - Deliver a 50kva to 7 Learmonth Ave, Birkenhead. 7.30am onsite…"
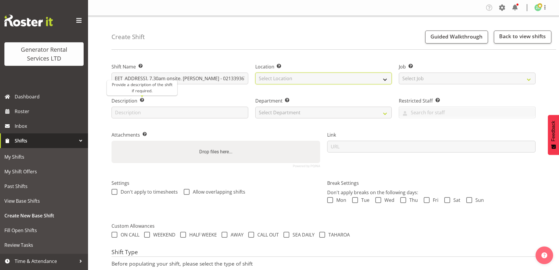
click at [287, 80] on select "Select Location GRS Auckland" at bounding box center [323, 78] width 137 height 12
select select "28"
click at [255, 72] on select "Select Location GRS Auckland" at bounding box center [323, 78] width 137 height 12
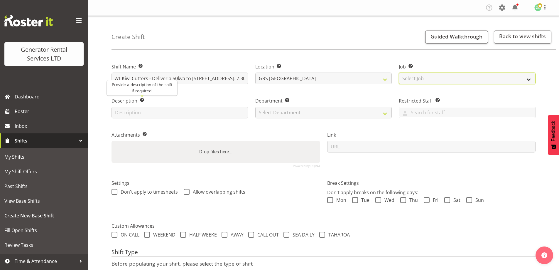
click at [434, 83] on select "Select Job Create new job 1.1 GRS AKL RENTALS 1.1 GRS AKL RENTALS AC 1.1 GRS AK…" at bounding box center [467, 78] width 137 height 12
select select "9"
click at [399, 72] on select "Select Job Create new job 1.1 GRS AKL RENTALS 1.1 GRS AKL RENTALS AC 1.1 GRS AK…" at bounding box center [467, 78] width 137 height 12
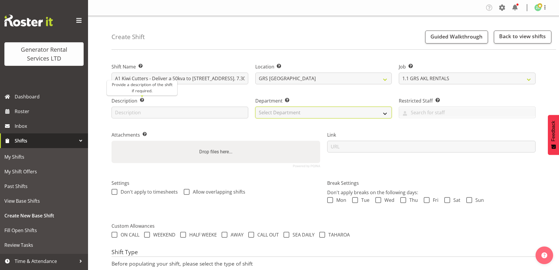
click at [338, 117] on select "Select Department GRS ADMIN AKL GRS HIRE AKL GRS HIRE TGA GRS HIRE HST GRS ENGI…" at bounding box center [323, 112] width 137 height 12
select select "20"
click at [255, 106] on select "Select Department GRS ADMIN AKL GRS HIRE AKL GRS HIRE TGA GRS HIRE HST GRS ENGI…" at bounding box center [323, 112] width 137 height 12
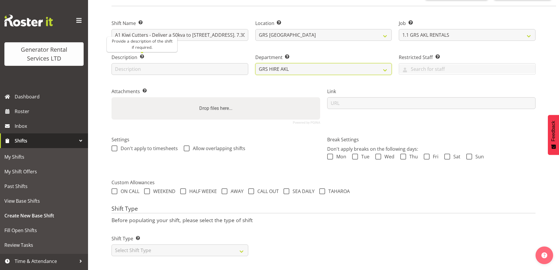
scroll to position [48, 0]
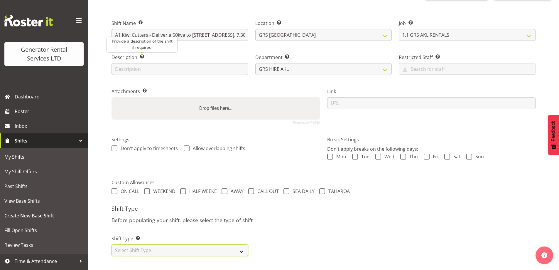
click at [191, 247] on select "Select Shift Type One Off Shift Recurring Shift Rotating Shift" at bounding box center [179, 250] width 137 height 12
select select "one_off"
click at [111, 244] on select "Select Shift Type One Off Shift Recurring Shift Rotating Shift" at bounding box center [179, 250] width 137 height 12
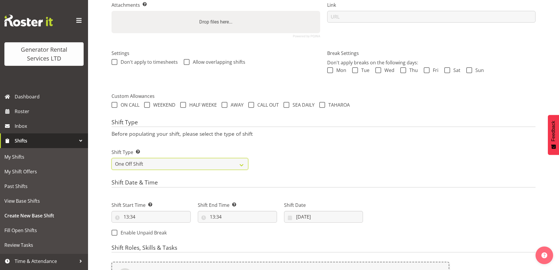
scroll to position [236, 0]
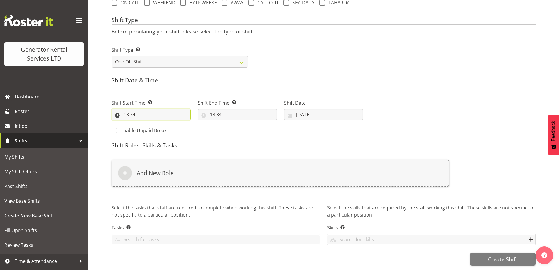
click at [155, 109] on input "13:34" at bounding box center [150, 115] width 79 height 12
click at [149, 124] on select "00 01 02 03 04 05 06 07 08 09 10 11 12 13 14 15 16 17 18 19 20 21 22 23" at bounding box center [151, 130] width 13 height 12
select select "6"
click at [145, 124] on select "00 01 02 03 04 05 06 07 08 09 10 11 12 13 14 15 16 17 18 19 20 21 22 23" at bounding box center [151, 130] width 13 height 12
type input "06:34"
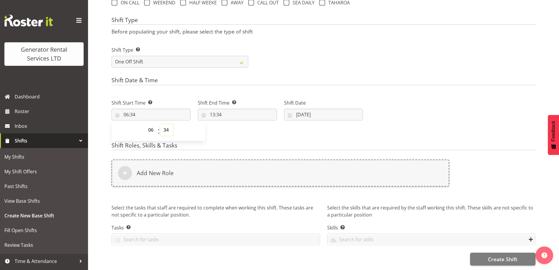
click at [165, 124] on select "00 01 02 03 04 05 06 07 08 09 10 11 12 13 14 15 16 17 18 19 20 21 22 23 24 25 2…" at bounding box center [166, 130] width 13 height 12
select select "30"
click at [160, 124] on select "00 01 02 03 04 05 06 07 08 09 10 11 12 13 14 15 16 17 18 19 20 21 22 23 24 25 2…" at bounding box center [166, 130] width 13 height 12
type input "06:30"
click at [244, 110] on input "13:34" at bounding box center [237, 115] width 79 height 12
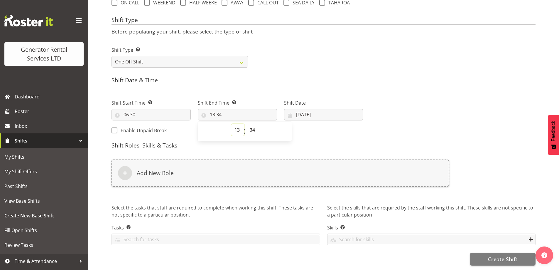
click at [236, 125] on select "00 01 02 03 04 05 06 07 08 09 10 11 12 13 14 15 16 17 18 19 20 21 22 23" at bounding box center [237, 130] width 13 height 12
select select "9"
click at [231, 124] on select "00 01 02 03 04 05 06 07 08 09 10 11 12 13 14 15 16 17 18 19 20 21 22 23" at bounding box center [237, 130] width 13 height 12
type input "09:34"
click at [252, 124] on select "00 01 02 03 04 05 06 07 08 09 10 11 12 13 14 15 16 17 18 19 20 21 22 23 24 25 2…" at bounding box center [252, 130] width 13 height 12
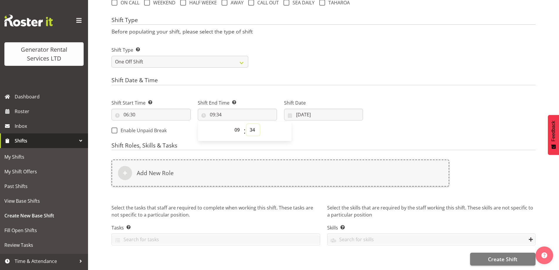
select select "30"
click at [246, 124] on select "00 01 02 03 04 05 06 07 08 09 10 11 12 13 14 15 16 17 18 19 20 21 22 23 24 25 2…" at bounding box center [252, 130] width 13 height 12
type input "09:30"
click at [334, 109] on input "15/08/2025" at bounding box center [323, 115] width 79 height 12
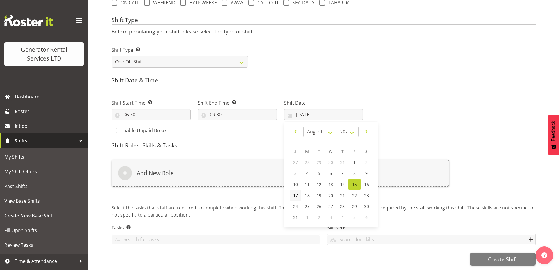
click at [296, 192] on span "17" at bounding box center [295, 195] width 5 height 6
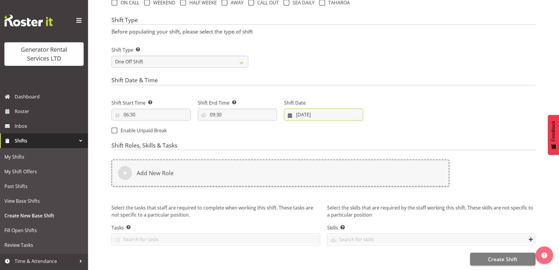
click at [328, 109] on input "17/08/2025" at bounding box center [323, 115] width 79 height 12
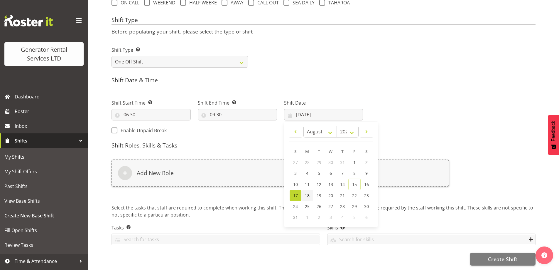
click at [305, 192] on link "18" at bounding box center [307, 195] width 12 height 11
type input "18/08/2025"
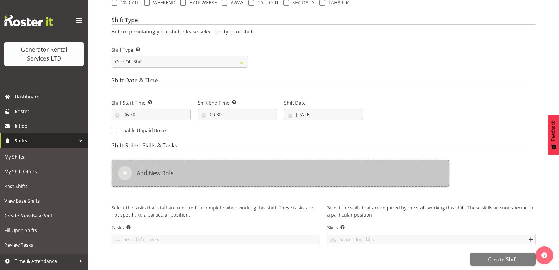
click at [278, 176] on div "Add New Role" at bounding box center [280, 172] width 338 height 27
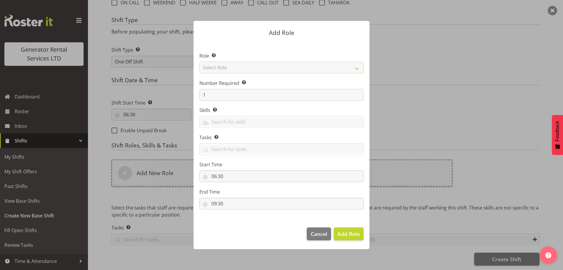
click at [234, 66] on section "Role Select the role you wish to add to the shift. Select Role Account Manager …" at bounding box center [282, 132] width 176 height 180
click at [234, 65] on select "Select Role Account Manager Electrician Engineering GM HSEQ manager MECH Mechan…" at bounding box center [281, 68] width 164 height 12
select select "20"
click at [199, 62] on select "Select Role Account Manager Electrician Engineering GM HSEQ manager MECH Mechan…" at bounding box center [281, 68] width 164 height 12
click at [347, 232] on span "Add Role" at bounding box center [349, 233] width 22 height 7
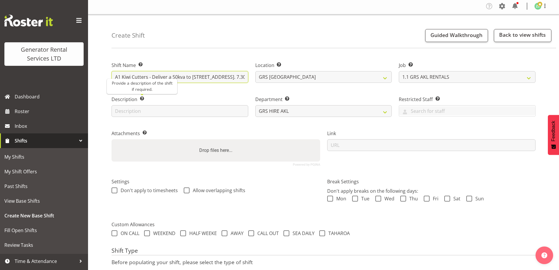
scroll to position [0, 87]
drag, startPoint x: 222, startPoint y: 79, endPoint x: 278, endPoint y: 86, distance: 56.1
click at [278, 86] on div "Shift Name Enter a name for the shift (e.g. Day Shift). A1 Kiwi Cutters - Deliv…" at bounding box center [323, 111] width 431 height 116
click at [245, 76] on input "A1 Kiwi Cutters - Deliver a 50kva to 7 Learmonth Ave, Birkenhead. 7.30am onsite…" at bounding box center [179, 77] width 137 height 12
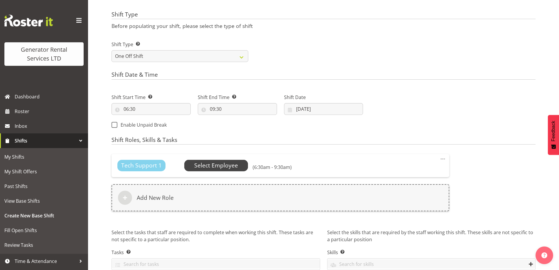
scroll to position [266, 0]
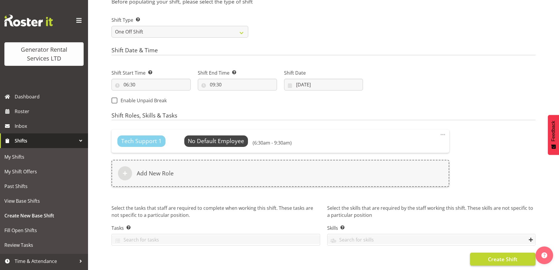
type input "A1 Kiwi Cutters - Deliver a 50kva to 7 Learmonth Ave, Birkenhead. 7.30am onsite…"
click at [492, 255] on span "Create Shift" at bounding box center [502, 259] width 29 height 8
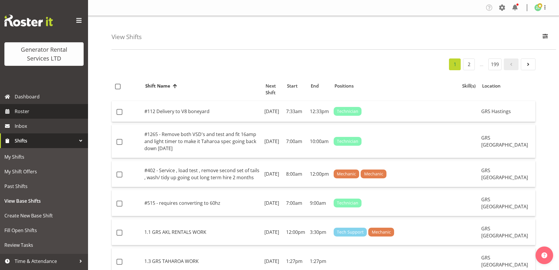
click at [38, 112] on span "Roster" at bounding box center [50, 111] width 70 height 9
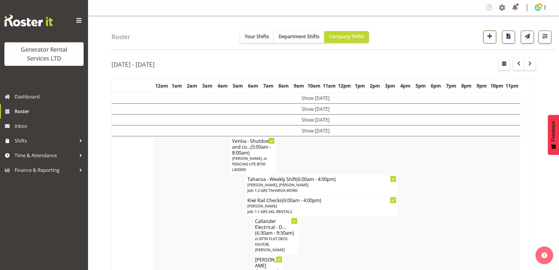
click at [493, 38] on span "button" at bounding box center [490, 36] width 8 height 8
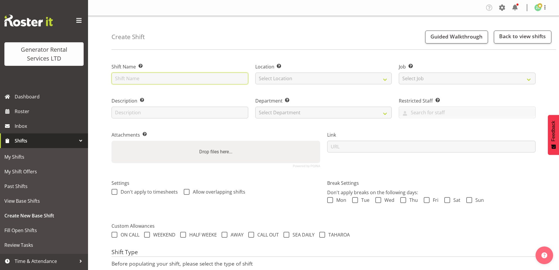
click at [219, 82] on input "text" at bounding box center [179, 78] width 137 height 12
type input "A1 Kiwi Cutters - Collect the 50kva at [STREET_ADDRESS]. 10am collection. [PERS…"
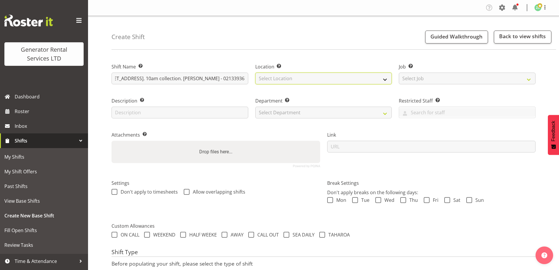
scroll to position [0, 0]
click at [324, 82] on select "Select Location GRS Auckland" at bounding box center [323, 78] width 137 height 12
select select "28"
click at [255, 72] on select "Select Location GRS Auckland" at bounding box center [323, 78] width 137 height 12
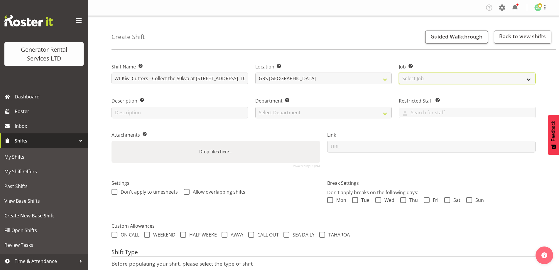
click at [454, 82] on select "Select Job Create new job 1.1 GRS AKL RENTALS 1.1 GRS AKL RENTALS AC 1.1 GRS AK…" at bounding box center [467, 78] width 137 height 12
select select "9"
click at [399, 72] on select "Select Job Create new job 1.1 GRS AKL RENTALS 1.1 GRS AKL RENTALS AC 1.1 GRS AK…" at bounding box center [467, 78] width 137 height 12
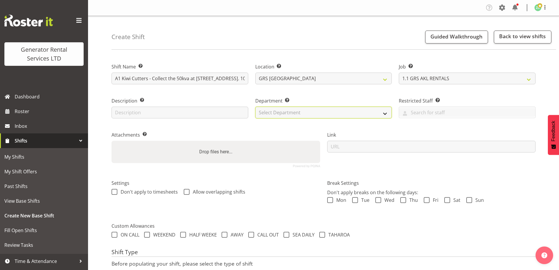
drag, startPoint x: 343, startPoint y: 106, endPoint x: 338, endPoint y: 111, distance: 6.9
click at [343, 106] on select "Select Department GRS ADMIN AKL GRS HIRE AKL GRS HIRE TGA GRS HIRE HST GRS ENGI…" at bounding box center [323, 112] width 137 height 12
select select "20"
click at [255, 106] on select "Select Department GRS ADMIN AKL GRS HIRE AKL GRS HIRE TGA GRS HIRE HST GRS ENGI…" at bounding box center [323, 112] width 137 height 12
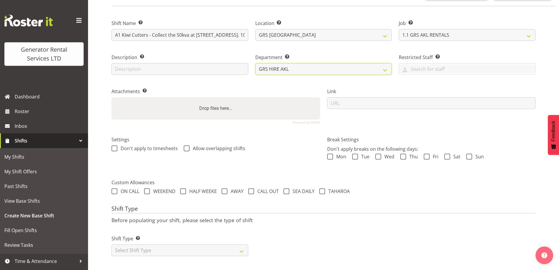
scroll to position [48, 0]
click at [201, 252] on div "Shift Type Shift Types: One Off – Select this if you would like a single shift …" at bounding box center [180, 242] width 144 height 33
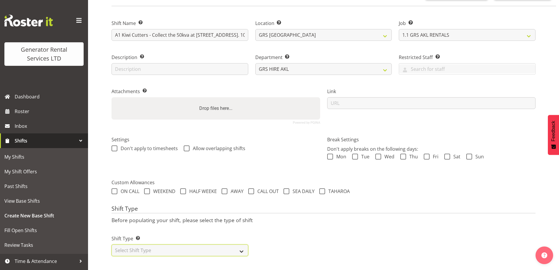
click at [153, 245] on select "Select Shift Type One Off Shift Recurring Shift Rotating Shift" at bounding box center [179, 250] width 137 height 12
select select "one_off"
click at [111, 244] on select "Select Shift Type One Off Shift Recurring Shift Rotating Shift" at bounding box center [179, 250] width 137 height 12
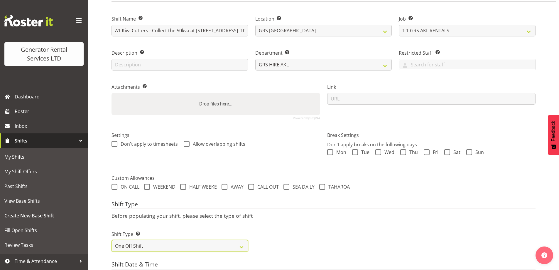
scroll to position [224, 0]
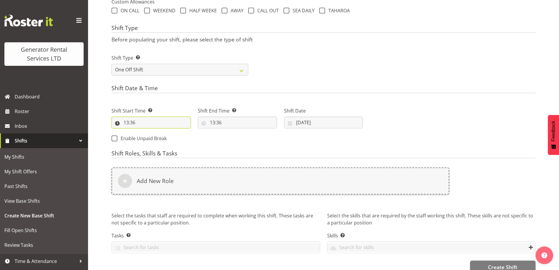
drag, startPoint x: 164, startPoint y: 124, endPoint x: 166, endPoint y: 136, distance: 11.8
click at [164, 125] on input "13:36" at bounding box center [150, 122] width 79 height 12
click at [155, 137] on select "00 01 02 03 04 05 06 07 08 09 10 11 12 13 14 15 16 17 18 19 20 21 22 23" at bounding box center [151, 138] width 13 height 12
select select "9"
click at [145, 132] on select "00 01 02 03 04 05 06 07 08 09 10 11 12 13 14 15 16 17 18 19 20 21 22 23" at bounding box center [151, 138] width 13 height 12
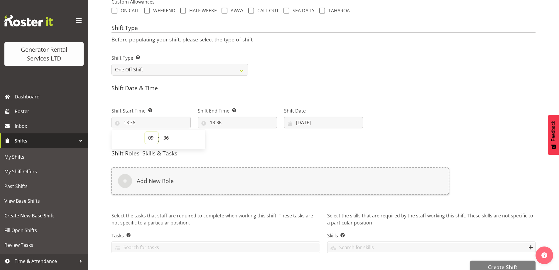
type input "09:36"
click at [169, 138] on select "00 01 02 03 04 05 06 07 08 09 10 11 12 13 14 15 16 17 18 19 20 21 22 23 24 25 2…" at bounding box center [166, 138] width 13 height 12
select select "30"
click at [160, 132] on select "00 01 02 03 04 05 06 07 08 09 10 11 12 13 14 15 16 17 18 19 20 21 22 23 24 25 2…" at bounding box center [166, 138] width 13 height 12
type input "09:30"
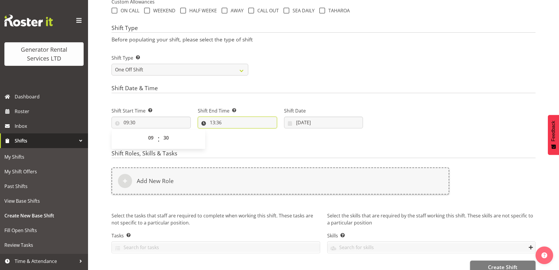
click at [224, 125] on input "13:36" at bounding box center [237, 122] width 79 height 12
click at [238, 136] on select "00 01 02 03 04 05 06 07 08 09 10 11 12 13 14 15 16 17 18 19 20 21 22 23" at bounding box center [237, 138] width 13 height 12
select select "11"
click at [231, 132] on select "00 01 02 03 04 05 06 07 08 09 10 11 12 13 14 15 16 17 18 19 20 21 22 23" at bounding box center [237, 138] width 13 height 12
type input "11:36"
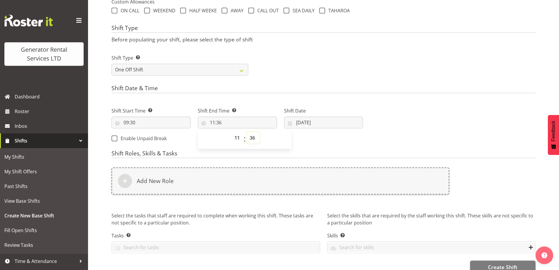
click at [253, 135] on select "00 01 02 03 04 05 06 07 08 09 10 11 12 13 14 15 16 17 18 19 20 21 22 23 24 25 2…" at bounding box center [252, 138] width 13 height 12
select select "30"
click at [246, 132] on select "00 01 02 03 04 05 06 07 08 09 10 11 12 13 14 15 16 17 18 19 20 21 22 23 24 25 2…" at bounding box center [252, 138] width 13 height 12
type input "11:30"
click at [329, 126] on input "15/08/2025" at bounding box center [323, 122] width 79 height 12
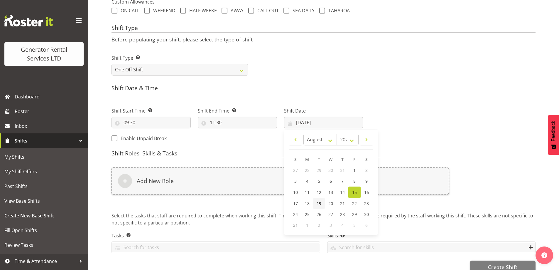
click at [317, 204] on span "19" at bounding box center [319, 203] width 5 height 6
type input "19/08/2025"
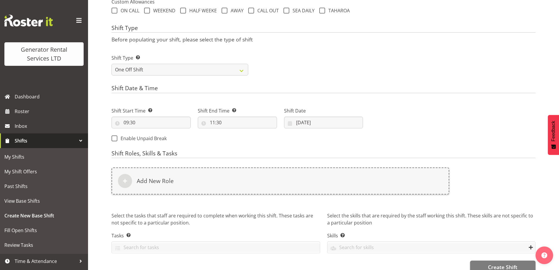
click at [294, 197] on div "Add New Role" at bounding box center [280, 184] width 345 height 41
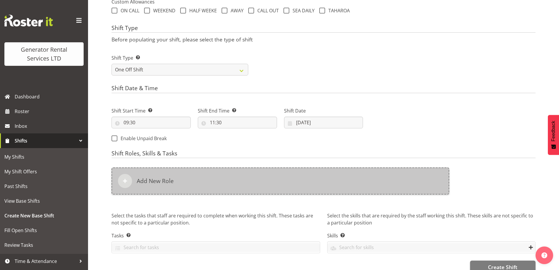
click at [291, 181] on div "Add New Role" at bounding box center [280, 180] width 338 height 27
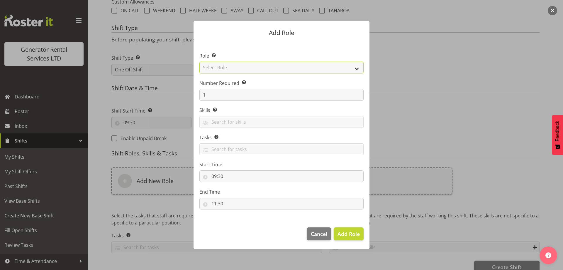
drag, startPoint x: 241, startPoint y: 65, endPoint x: 240, endPoint y: 71, distance: 6.6
click at [241, 65] on select "Select Role Account Manager Electrician Engineering GM HSEQ manager MECH Mechan…" at bounding box center [281, 68] width 164 height 12
select select "20"
click at [199, 62] on select "Select Role Account Manager Electrician Engineering GM HSEQ manager MECH Mechan…" at bounding box center [281, 68] width 164 height 12
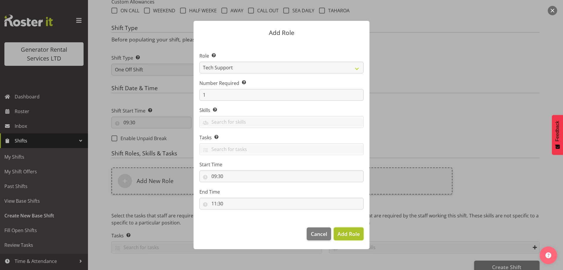
click at [354, 235] on span "Add Role" at bounding box center [349, 233] width 22 height 7
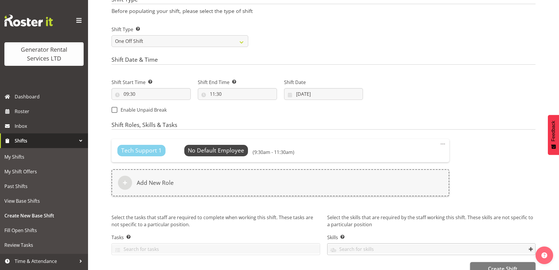
scroll to position [266, 0]
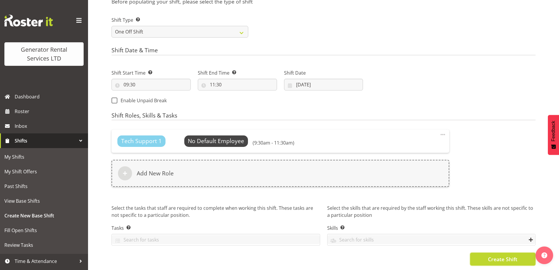
click at [498, 255] on span "Create Shift" at bounding box center [502, 259] width 29 height 8
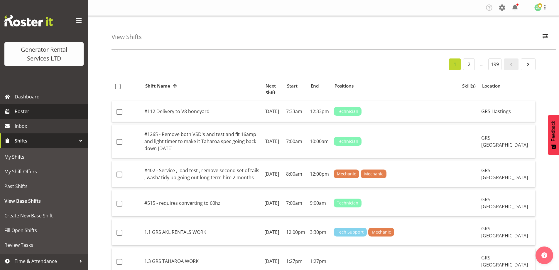
click at [60, 114] on span "Roster" at bounding box center [50, 111] width 70 height 9
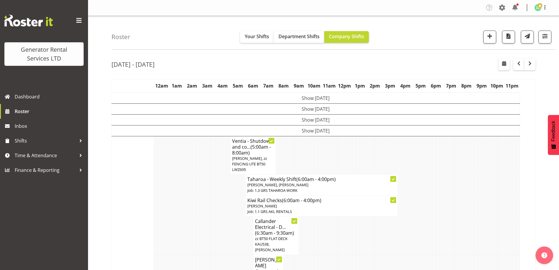
click at [382, 232] on td at bounding box center [381, 235] width 4 height 38
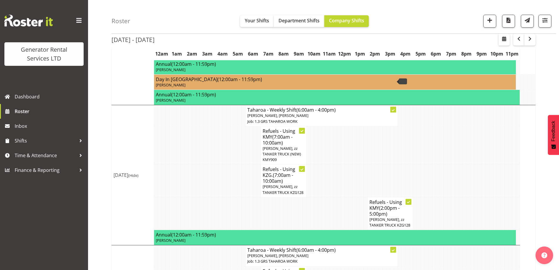
scroll to position [640, 0]
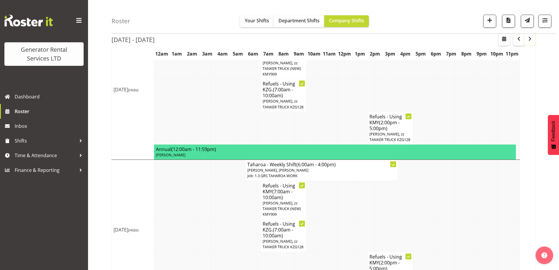
click at [530, 41] on span "button" at bounding box center [529, 38] width 7 height 7
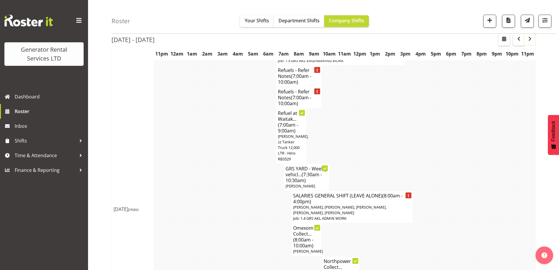
scroll to position [147, 0]
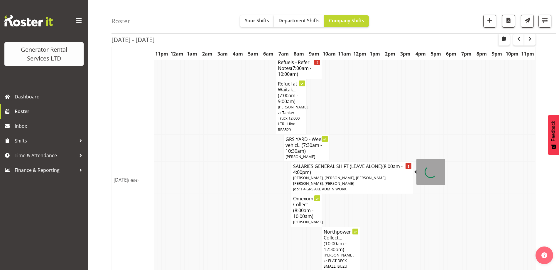
click at [329, 179] on p "Rick Ankers, Jacques Engelbrecht, Ryan Paulsen, Hamish MacMillan, Kay Campbell" at bounding box center [352, 180] width 118 height 11
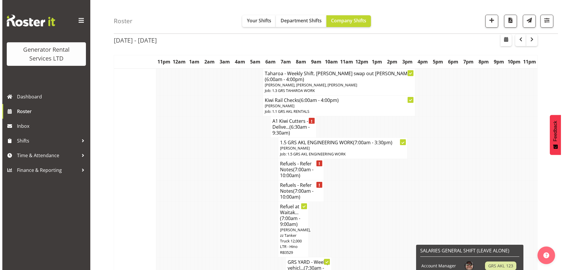
scroll to position [0, 0]
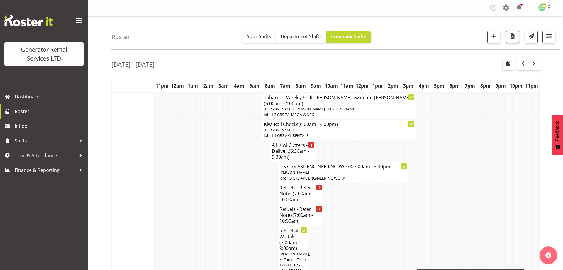
click at [286, 148] on div at bounding box center [383, 152] width 194 height 11
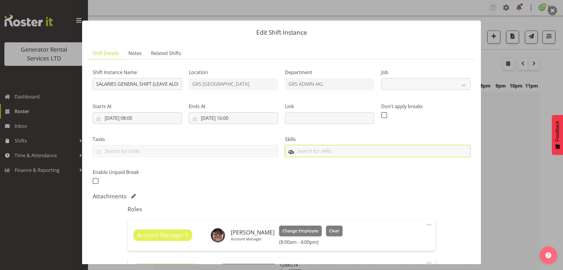
select select "875"
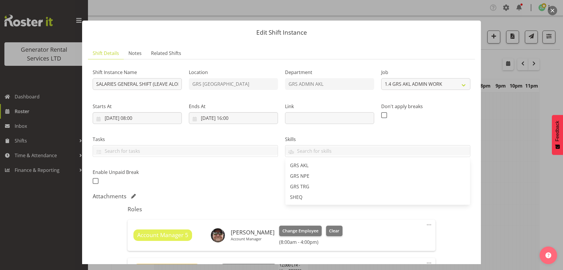
click at [516, 171] on div at bounding box center [281, 135] width 563 height 270
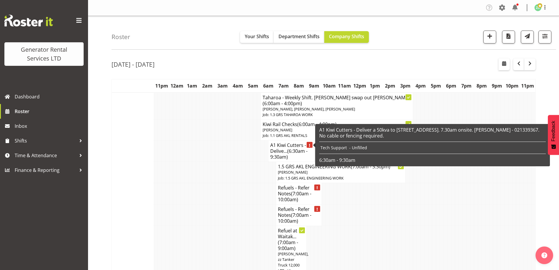
click at [292, 148] on span "(6:30am - 9:30am)" at bounding box center [288, 154] width 37 height 12
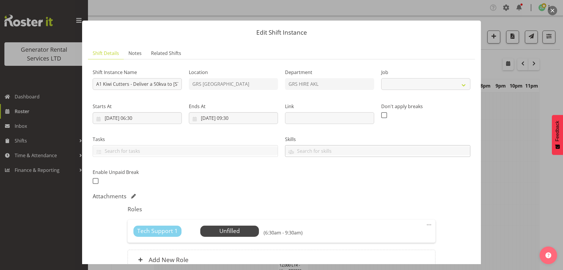
select select "9"
click at [239, 230] on span "Select Employee" at bounding box center [230, 230] width 44 height 9
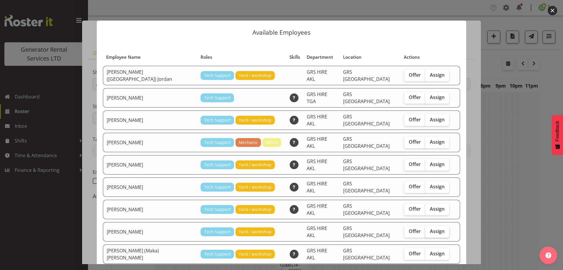
click at [430, 228] on span "Assign" at bounding box center [437, 231] width 15 height 6
click at [425, 229] on input "Assign" at bounding box center [427, 231] width 4 height 4
checkbox input "true"
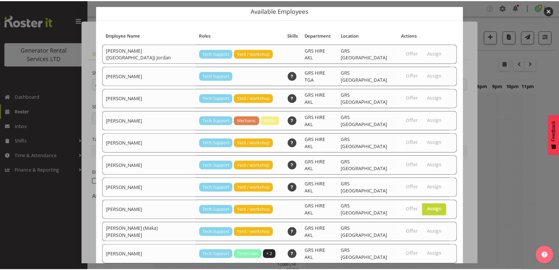
scroll to position [35, 0]
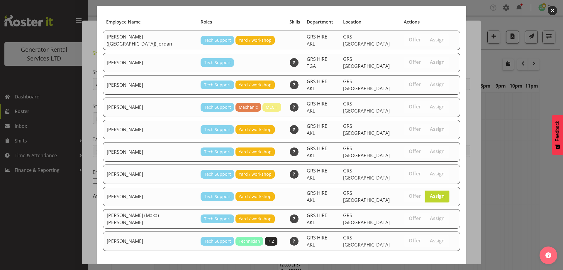
click at [438, 266] on button "Assign Sean Moitra" at bounding box center [427, 272] width 67 height 13
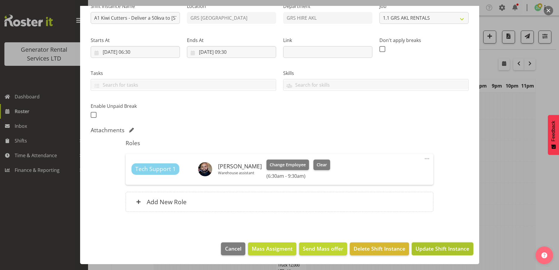
click at [437, 245] on span "Update Shift Instance" at bounding box center [442, 248] width 54 height 8
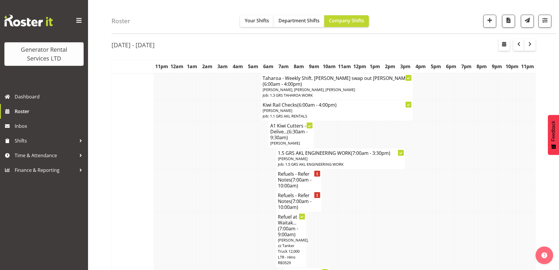
scroll to position [0, 0]
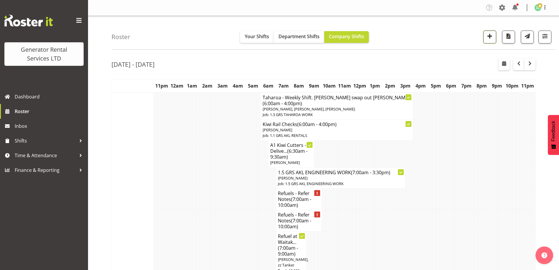
click at [492, 38] on span "button" at bounding box center [490, 36] width 8 height 8
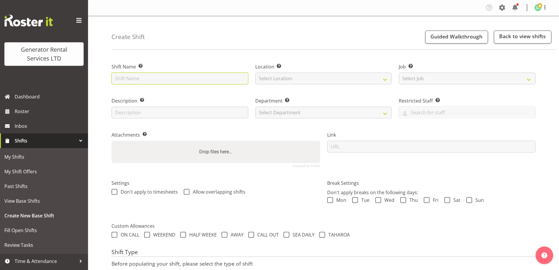
click at [199, 79] on input "text" at bounding box center [179, 78] width 137 height 12
click at [131, 80] on input "text" at bounding box center [179, 78] width 137 height 12
type input "[PERSON_NAME] Construction - Collect 2 x [PERSON_NAME] robots from [STREET_ADDR…"
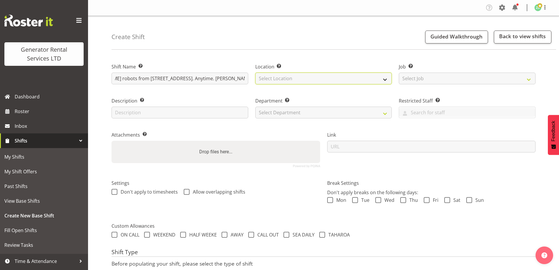
drag, startPoint x: 273, startPoint y: 79, endPoint x: 271, endPoint y: 82, distance: 3.5
click at [273, 79] on select "Select Location [GEOGRAPHIC_DATA] [GEOGRAPHIC_DATA]" at bounding box center [323, 78] width 137 height 12
select select "28"
click at [255, 72] on select "Select Location [GEOGRAPHIC_DATA] [GEOGRAPHIC_DATA]" at bounding box center [323, 78] width 137 height 12
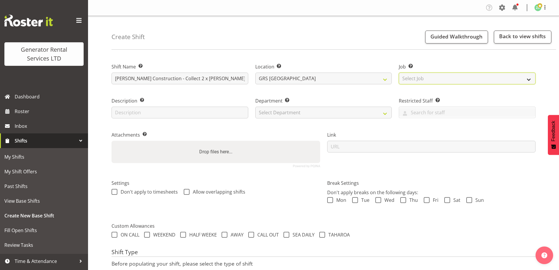
drag, startPoint x: 451, startPoint y: 80, endPoint x: 451, endPoint y: 84, distance: 3.8
click at [451, 80] on select "Select Job Create new job 1.1 GRS AKL RENTALS 1.1 GRS AKL RENTALS AC 1.1 GRS AK…" at bounding box center [467, 78] width 137 height 12
select select "9"
click at [399, 72] on select "Select Job Create new job 1.1 GRS AKL RENTALS 1.1 GRS AKL RENTALS AC 1.1 GRS AK…" at bounding box center [467, 78] width 137 height 12
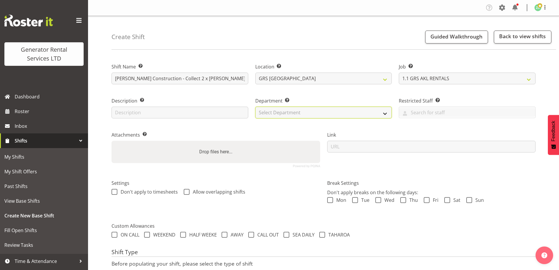
drag, startPoint x: 346, startPoint y: 106, endPoint x: 337, endPoint y: 116, distance: 13.1
click at [346, 107] on select "Select Department GRS ADMIN AKL GRS HIRE AKL GRS HIRE TGA GRS HIRE HST GRS ENGI…" at bounding box center [323, 112] width 137 height 12
select select "20"
click at [255, 106] on select "Select Department GRS ADMIN AKL GRS HIRE AKL GRS HIRE TGA GRS HIRE HST GRS ENGI…" at bounding box center [323, 112] width 137 height 12
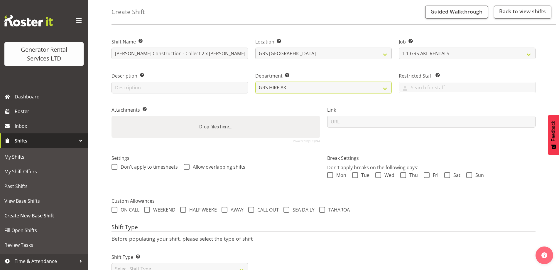
scroll to position [48, 0]
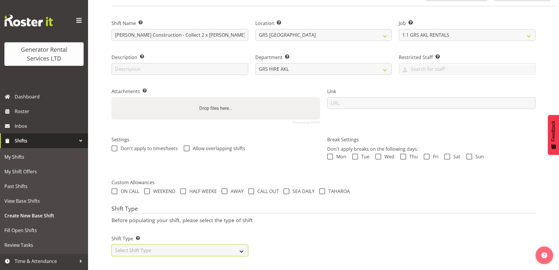
click at [192, 244] on select "Select Shift Type One Off Shift Recurring Shift Rotating Shift" at bounding box center [179, 250] width 137 height 12
click at [153, 251] on select "Select Shift Type One Off Shift Recurring Shift Rotating Shift" at bounding box center [179, 250] width 137 height 12
select select "one_off"
click at [111, 244] on select "Select Shift Type One Off Shift Recurring Shift Rotating Shift" at bounding box center [179, 250] width 137 height 12
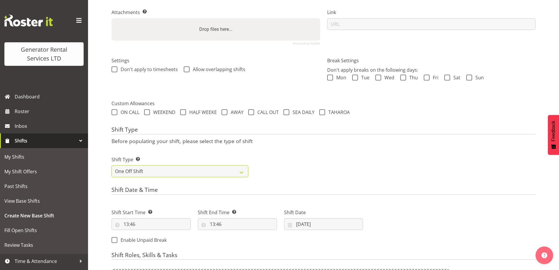
scroll to position [224, 0]
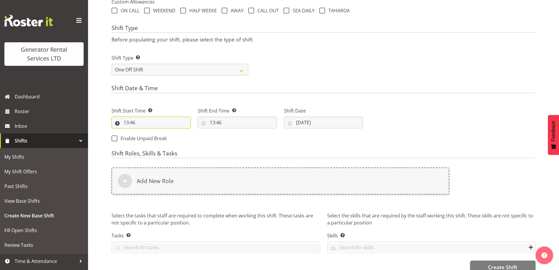
click at [159, 127] on input "13:46" at bounding box center [150, 122] width 79 height 12
drag, startPoint x: 157, startPoint y: 139, endPoint x: 153, endPoint y: 140, distance: 3.9
click at [154, 140] on div "00 01 02 03 04 05 06 07 08 09 10 11 12 13 14 15 16 17 18 19 20 21 22 23 : 00 01…" at bounding box center [158, 139] width 94 height 15
click at [152, 138] on select "00 01 02 03 04 05 06 07 08 09 10 11 12 13 14 15 16 17 18 19 20 21 22 23" at bounding box center [151, 138] width 13 height 12
select select "9"
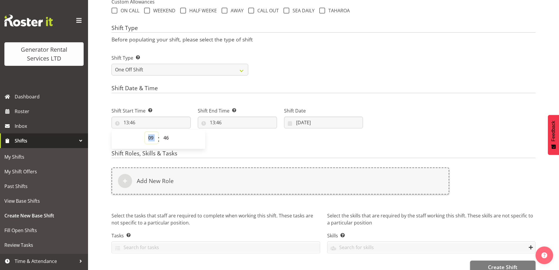
click at [145, 132] on select "00 01 02 03 04 05 06 07 08 09 10 11 12 13 14 15 16 17 18 19 20 21 22 23" at bounding box center [151, 138] width 13 height 12
type input "09:46"
click at [167, 135] on select "00 01 02 03 04 05 06 07 08 09 10 11 12 13 14 15 16 17 18 19 20 21 22 23 24 25 2…" at bounding box center [166, 138] width 13 height 12
select select "0"
click at [160, 132] on select "00 01 02 03 04 05 06 07 08 09 10 11 12 13 14 15 16 17 18 19 20 21 22 23 24 25 2…" at bounding box center [166, 138] width 13 height 12
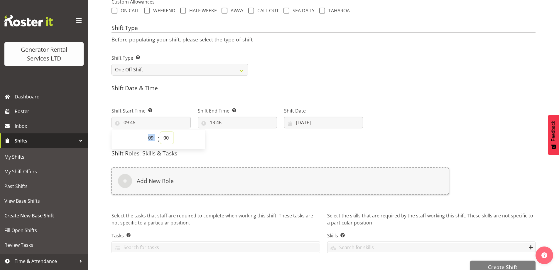
type input "09:00"
click at [232, 121] on input "13:46" at bounding box center [237, 122] width 79 height 12
click at [236, 137] on select "00 01 02 03 04 05 06 07 08 09 10 11 12 13 14 15 16 17 18 19 20 21 22 23" at bounding box center [237, 138] width 13 height 12
select select "12"
click at [231, 132] on select "00 01 02 03 04 05 06 07 08 09 10 11 12 13 14 15 16 17 18 19 20 21 22 23" at bounding box center [237, 138] width 13 height 12
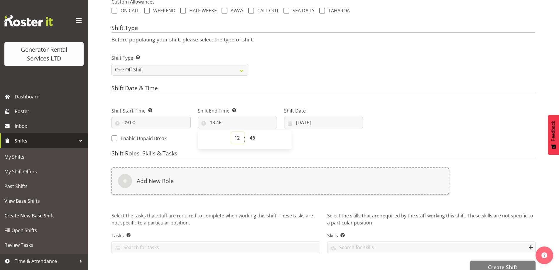
type input "12:46"
drag, startPoint x: 255, startPoint y: 136, endPoint x: 254, endPoint y: 133, distance: 3.3
click at [255, 136] on select "00 01 02 03 04 05 06 07 08 09 10 11 12 13 14 15 16 17 18 19 20 21 22 23 24 25 2…" at bounding box center [252, 138] width 13 height 12
select select "0"
click at [246, 132] on select "00 01 02 03 04 05 06 07 08 09 10 11 12 13 14 15 16 17 18 19 20 21 22 23 24 25 2…" at bounding box center [252, 138] width 13 height 12
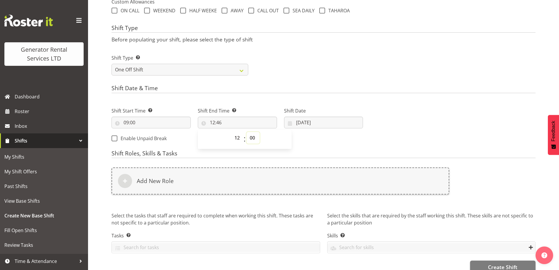
type input "12:00"
click at [330, 127] on input "15/08/2025" at bounding box center [323, 122] width 79 height 12
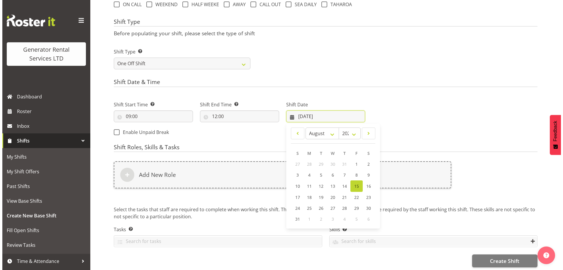
scroll to position [236, 0]
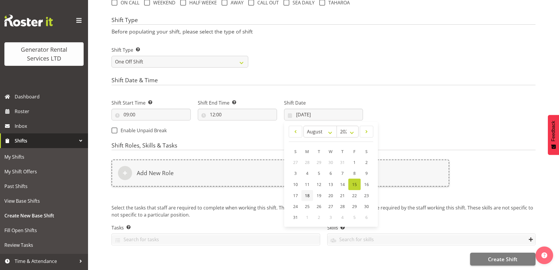
click at [308, 193] on span "18" at bounding box center [307, 195] width 5 height 6
type input "18/08/2025"
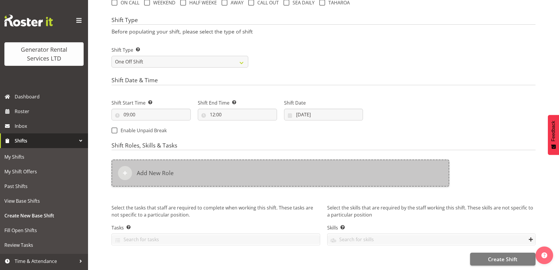
click at [265, 163] on div "Add New Role" at bounding box center [280, 172] width 338 height 27
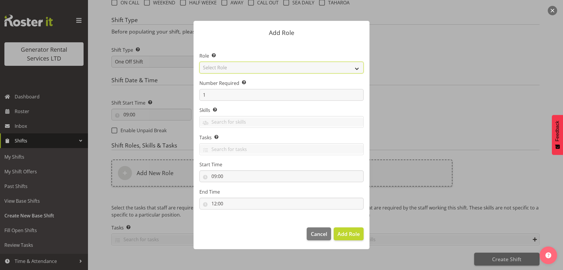
click at [261, 66] on select "Select Role Account Manager Electrician Engineering GM HSEQ manager MECH Mechan…" at bounding box center [281, 68] width 164 height 12
select select "20"
click at [199, 62] on select "Select Role Account Manager Electrician Engineering GM HSEQ manager MECH Mechan…" at bounding box center [281, 68] width 164 height 12
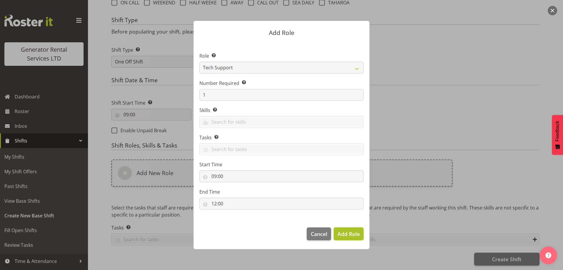
click at [359, 236] on span "Add Role" at bounding box center [349, 233] width 22 height 7
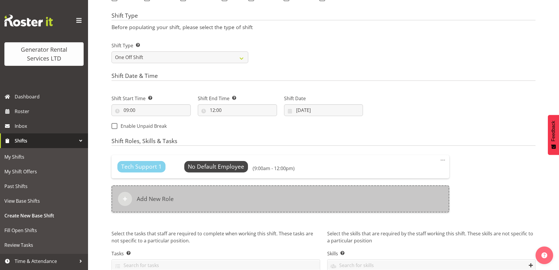
click at [241, 212] on div "Add New Role" at bounding box center [280, 198] width 338 height 27
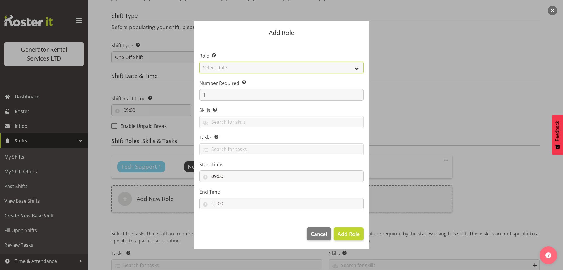
click at [235, 64] on select "Select Role Account Manager Electrician Engineering GM HSEQ manager MECH Mechan…" at bounding box center [281, 68] width 164 height 12
select select "27"
click at [199, 62] on select "Select Role Account Manager Electrician Engineering GM HSEQ manager MECH Mechan…" at bounding box center [281, 68] width 164 height 12
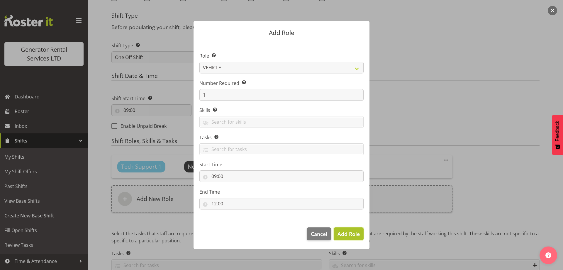
click at [345, 235] on span "Add Role" at bounding box center [349, 233] width 22 height 7
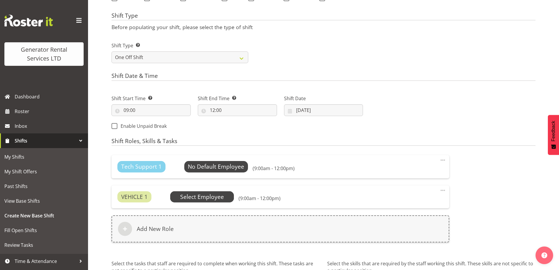
click at [0, 0] on span "Select Employee" at bounding box center [0, 0] width 0 height 0
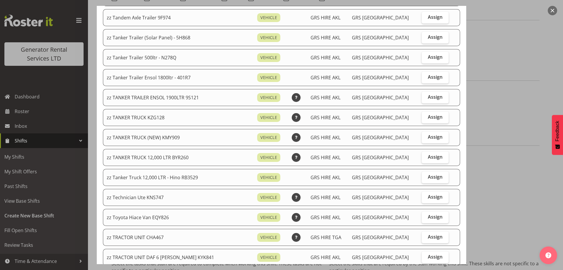
scroll to position [499, 0]
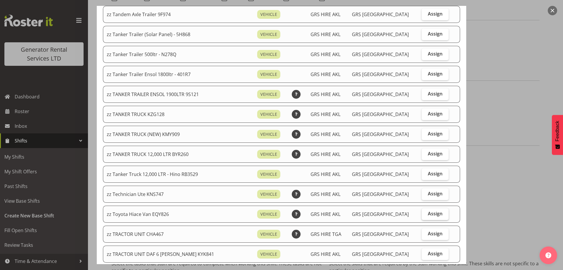
click at [429, 214] on span "Assign" at bounding box center [435, 213] width 15 height 6
click at [426, 214] on input "Assign" at bounding box center [424, 214] width 4 height 4
checkbox input "true"
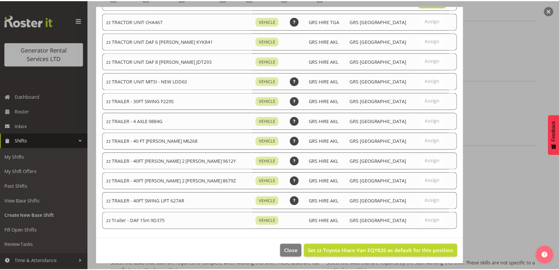
scroll to position [714, 0]
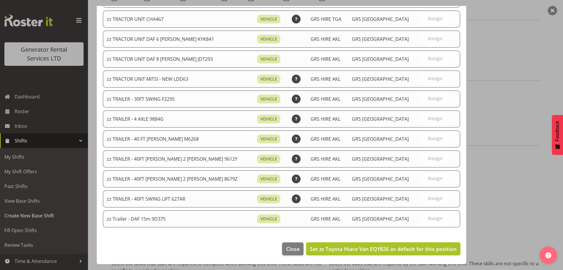
click at [425, 247] on span "Set zz Toyota Hiace Van EQY826 as default for this position" at bounding box center [383, 248] width 147 height 7
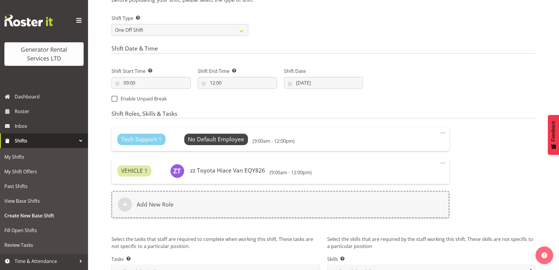
scroll to position [299, 0]
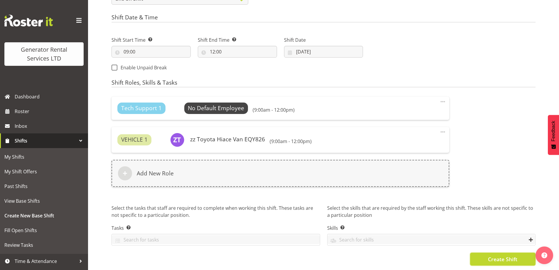
click at [498, 255] on span "Create Shift" at bounding box center [502, 259] width 29 height 8
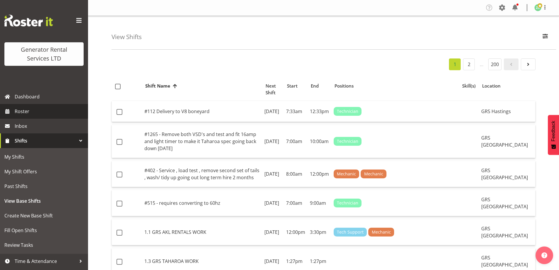
click at [36, 113] on span "Roster" at bounding box center [50, 111] width 70 height 9
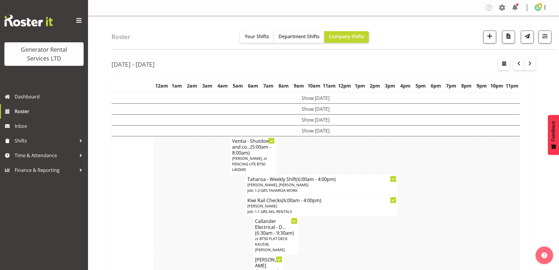
click at [190, 230] on td at bounding box center [190, 235] width 4 height 38
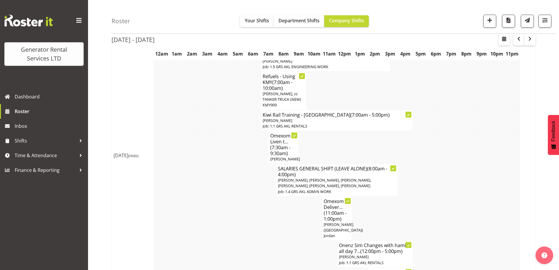
scroll to position [141, 0]
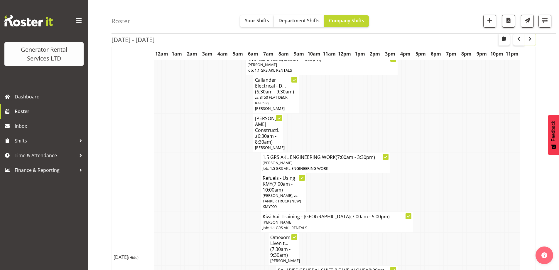
click at [530, 34] on button "button" at bounding box center [529, 40] width 11 height 12
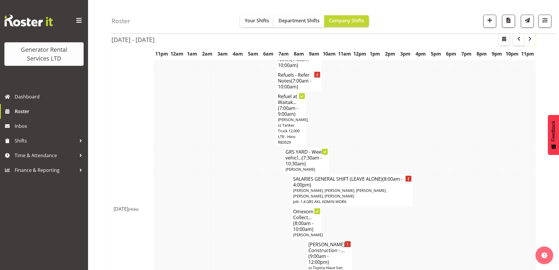
scroll to position [200, 0]
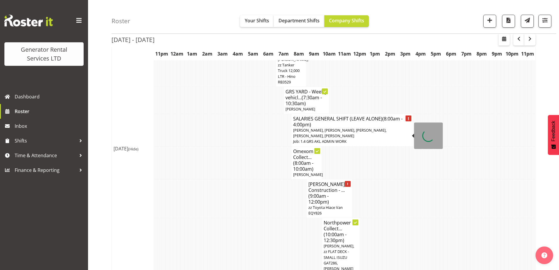
click at [314, 127] on span "[PERSON_NAME], [PERSON_NAME], [PERSON_NAME], [PERSON_NAME], [PERSON_NAME]" at bounding box center [339, 132] width 93 height 11
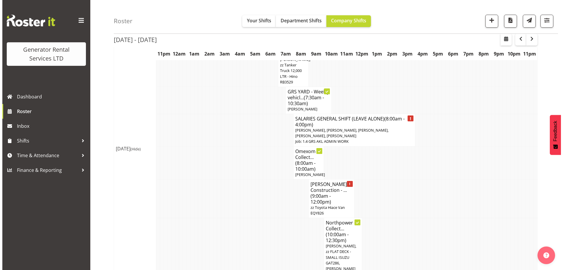
scroll to position [197, 0]
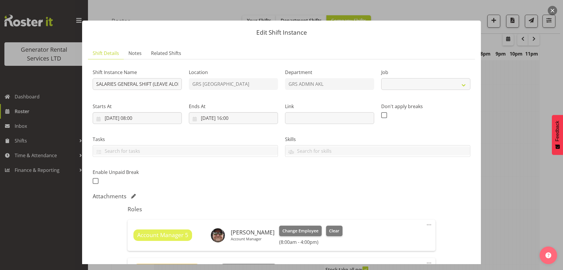
select select "875"
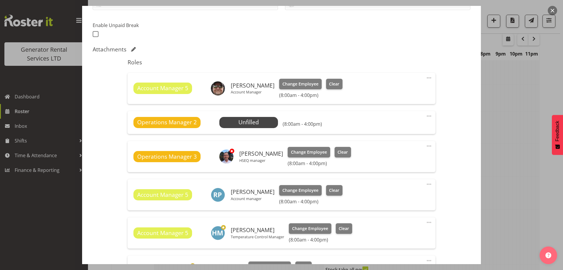
click at [426, 116] on span at bounding box center [429, 115] width 7 height 7
click at [392, 148] on link "Delete" at bounding box center [404, 150] width 56 height 11
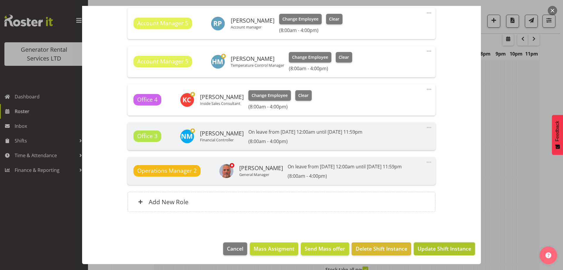
click at [442, 247] on span "Update Shift Instance" at bounding box center [445, 248] width 54 height 8
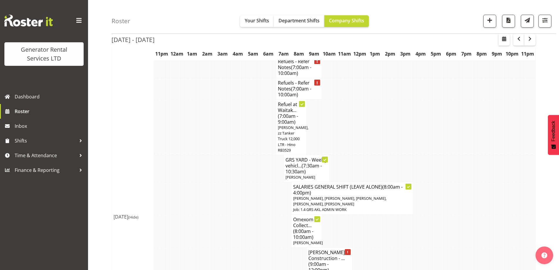
scroll to position [78, 0]
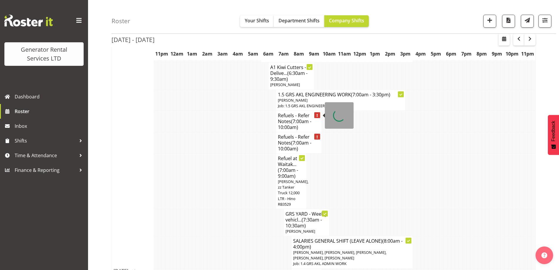
click at [309, 118] on span "(7:00am - 10:00am)" at bounding box center [294, 124] width 33 height 12
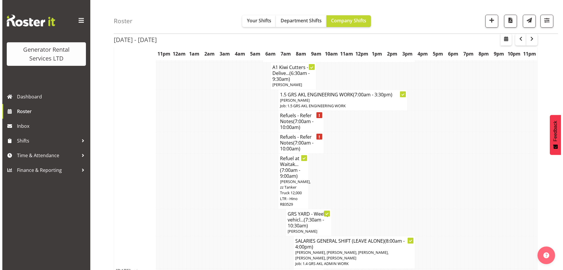
scroll to position [75, 0]
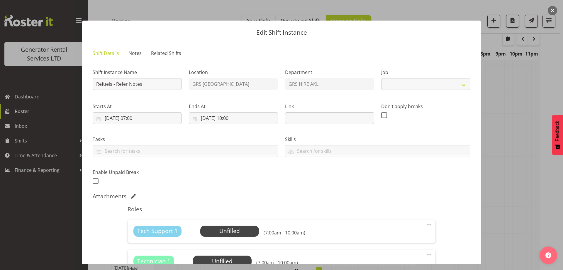
select select "9"
click at [134, 54] on span "Notes" at bounding box center [135, 53] width 13 height 7
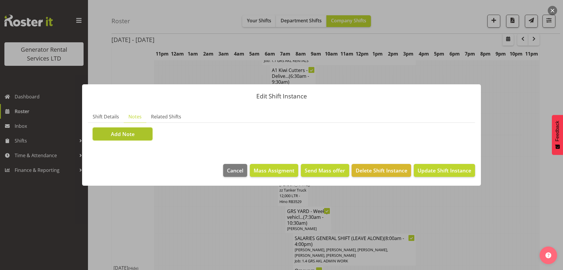
click at [139, 131] on button "Add Note" at bounding box center [123, 133] width 60 height 13
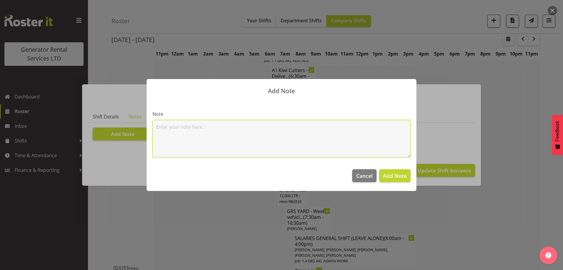
click at [189, 127] on textarea at bounding box center [282, 139] width 258 height 38
paste textarea "100kva @ Macrennie Construction Site, 6 Carr Rd Mt Roskill (There is a driveway…"
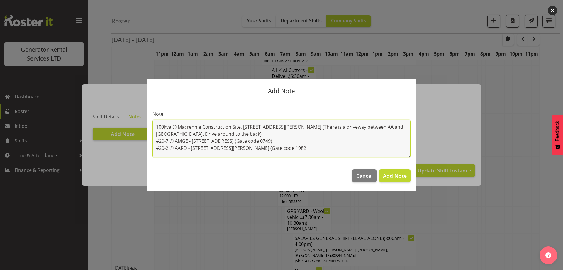
scroll to position [1, 0]
type textarea "100kva @ Macrennie Construction Site, 6 Carr Rd Mt Roskill (There is a driveway…"
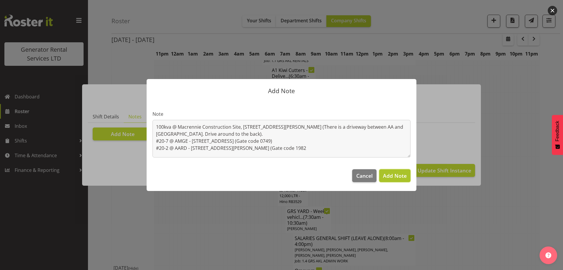
click at [399, 177] on span "Add Note" at bounding box center [395, 175] width 24 height 7
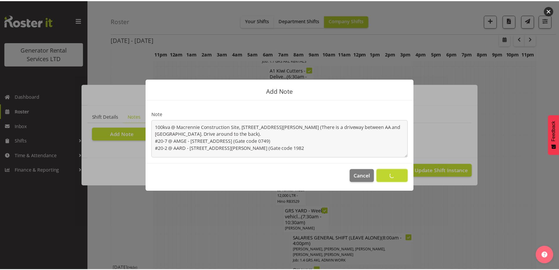
scroll to position [78, 0]
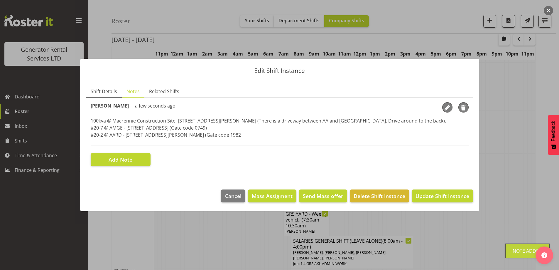
click at [106, 90] on span "Shift Details" at bounding box center [104, 91] width 26 height 7
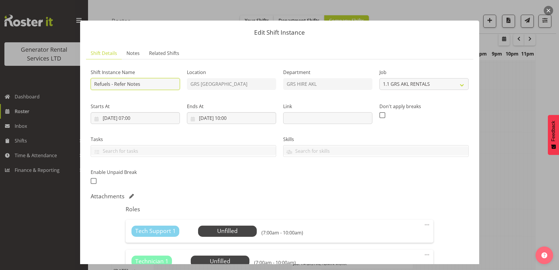
drag, startPoint x: 152, startPoint y: 86, endPoint x: 114, endPoint y: 84, distance: 37.9
click at [114, 84] on input "Refuels - Refer Notes" at bounding box center [135, 84] width 89 height 12
type input "Refuels - Using KZG."
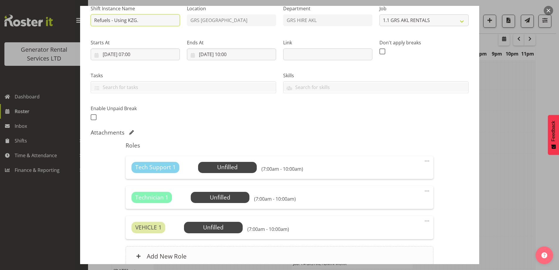
scroll to position [117, 0]
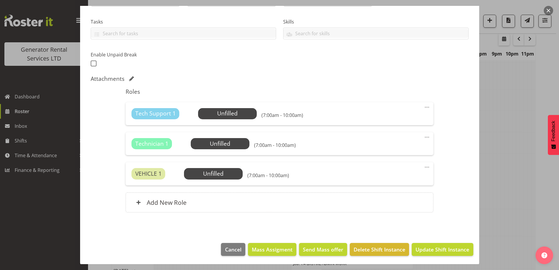
click at [424, 139] on span at bounding box center [426, 136] width 7 height 7
click at [400, 171] on link "Delete" at bounding box center [402, 171] width 56 height 11
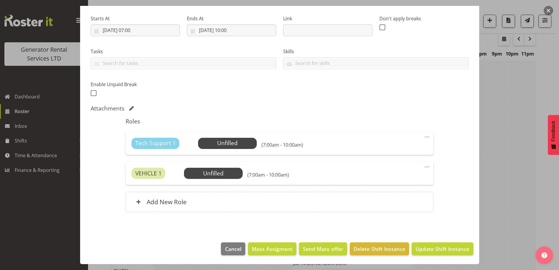
scroll to position [88, 0]
click at [235, 140] on span "Select Employee" at bounding box center [228, 143] width 44 height 9
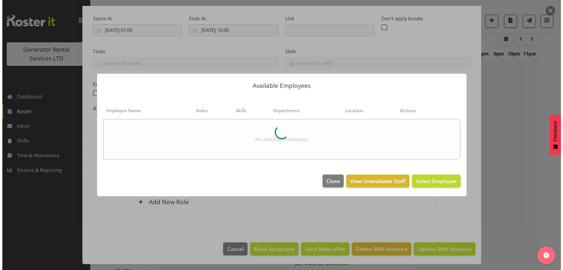
scroll to position [75, 0]
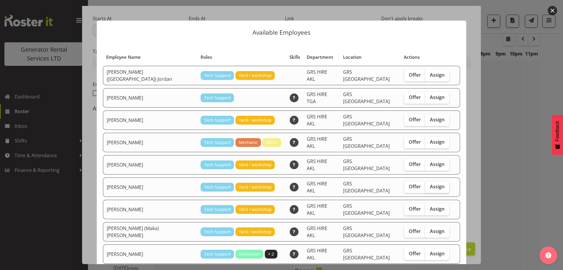
click at [430, 183] on span "Assign" at bounding box center [437, 186] width 15 height 6
click at [425, 185] on input "Assign" at bounding box center [427, 187] width 4 height 4
checkbox input "true"
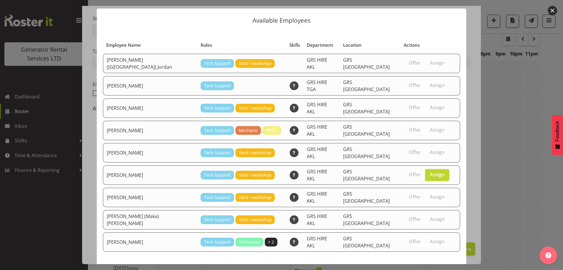
scroll to position [15, 0]
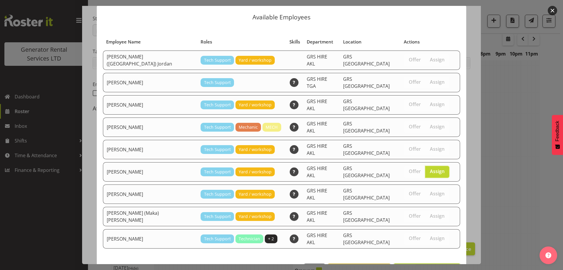
click at [431, 266] on span "Assign Paul Coleman" at bounding box center [427, 269] width 59 height 7
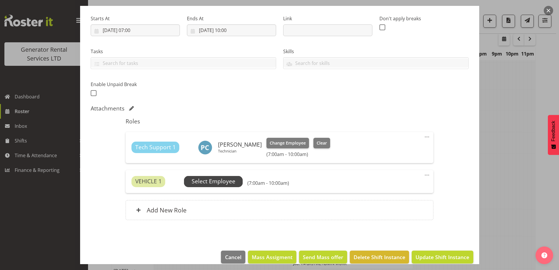
click at [240, 179] on span "Select Employee" at bounding box center [213, 181] width 59 height 11
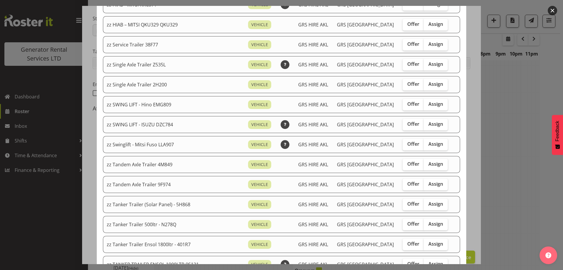
scroll to position [411, 0]
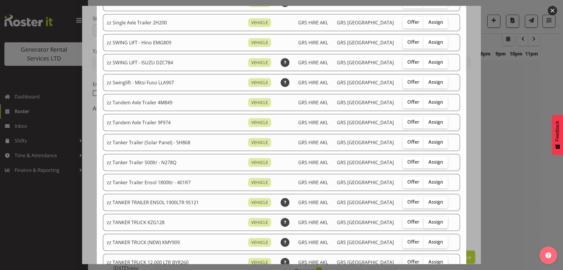
click at [429, 221] on span "Assign" at bounding box center [436, 222] width 15 height 6
click at [424, 221] on input "Assign" at bounding box center [426, 222] width 4 height 4
checkbox input "true"
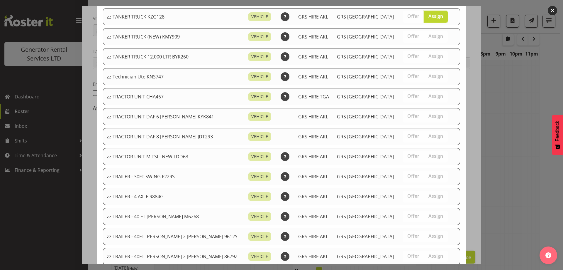
scroll to position [694, 0]
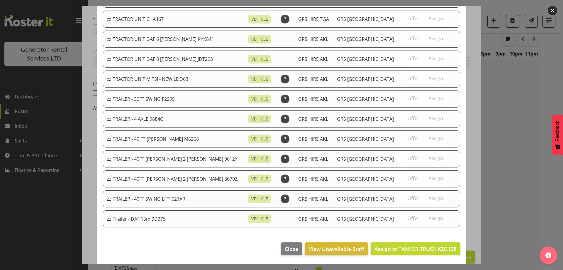
click at [432, 249] on span "Assign zz TANKER TRUCK KZG128" at bounding box center [416, 248] width 82 height 7
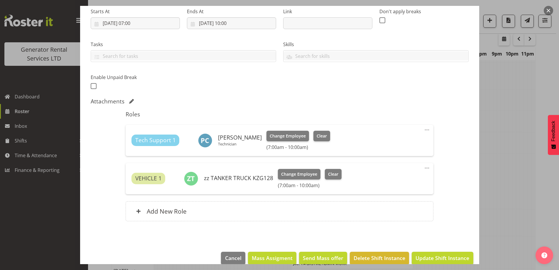
scroll to position [104, 0]
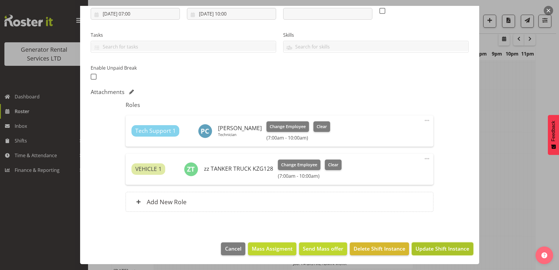
click at [432, 250] on span "Update Shift Instance" at bounding box center [442, 248] width 54 height 8
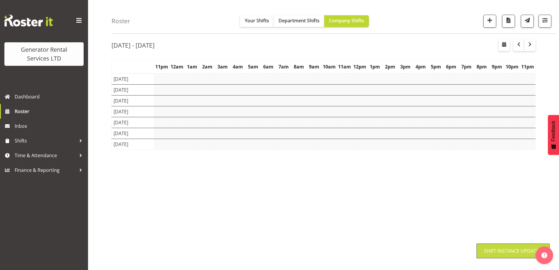
scroll to position [19, 0]
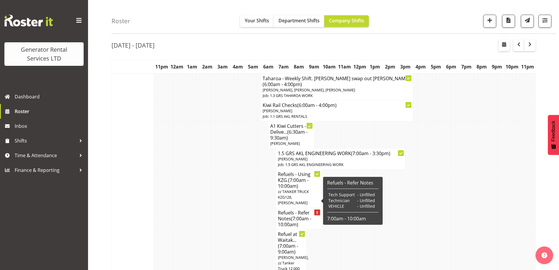
click at [309, 215] on span "(7:00am - 10:00am)" at bounding box center [294, 221] width 33 height 12
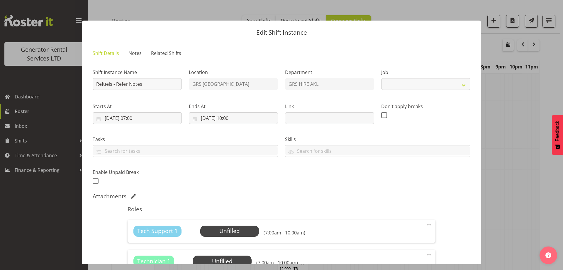
select select "9"
click at [137, 52] on span "Notes" at bounding box center [135, 53] width 13 height 7
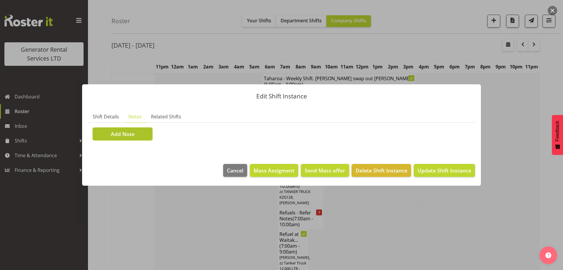
click at [114, 133] on span "Add Note" at bounding box center [123, 134] width 24 height 8
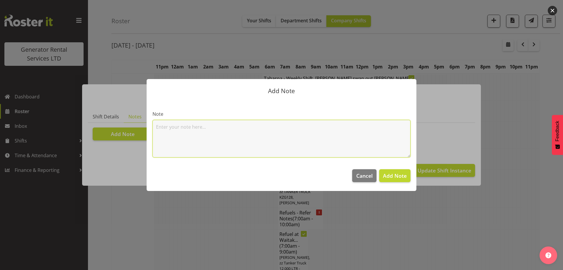
drag, startPoint x: 183, startPoint y: 144, endPoint x: 189, endPoint y: 143, distance: 6.3
click at [189, 143] on textarea at bounding box center [282, 139] width 258 height 38
paste textarea "20KVA @ 48 West Point Drive, Hobsonville #1283 @ 12 Nicholls Lane, Parnell"
type textarea "20KVA @ 48 West Point Drive, Hobsonville #1283 @ 12 Nicholls Lane, Parnell"
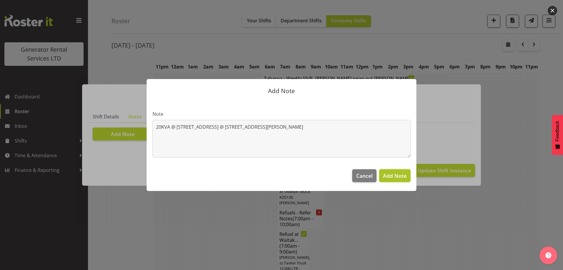
click at [403, 173] on span "Add Note" at bounding box center [395, 175] width 24 height 7
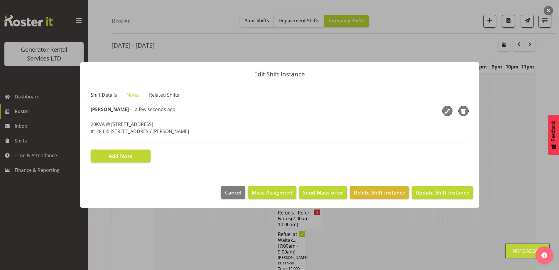
click at [102, 94] on span "Shift Details" at bounding box center [104, 94] width 26 height 7
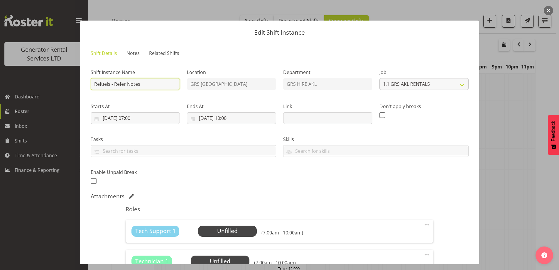
drag, startPoint x: 141, startPoint y: 80, endPoint x: 111, endPoint y: 82, distance: 29.4
click at [111, 82] on input "Refuels - Refer Notes" at bounding box center [135, 84] width 89 height 12
click at [138, 88] on input "Refuels - Refer Notes" at bounding box center [135, 84] width 89 height 12
drag, startPoint x: 149, startPoint y: 84, endPoint x: 115, endPoint y: 83, distance: 34.3
click at [115, 83] on input "Refuels - Refer Notes" at bounding box center [135, 84] width 89 height 12
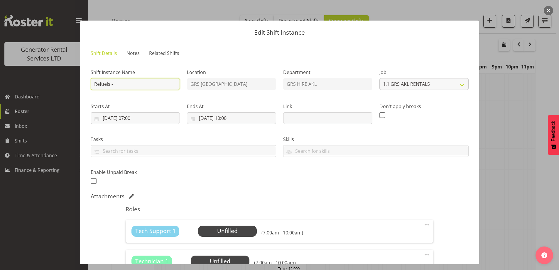
type input "Refuels - Using KMY"
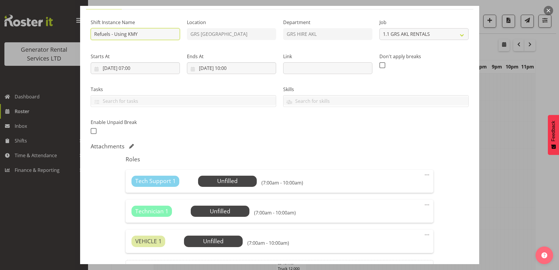
scroll to position [117, 0]
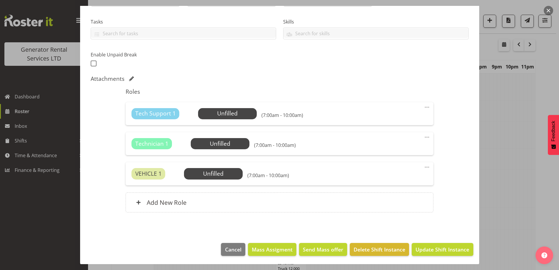
drag, startPoint x: 423, startPoint y: 137, endPoint x: 421, endPoint y: 142, distance: 5.1
click at [423, 137] on span at bounding box center [426, 136] width 7 height 7
click at [395, 173] on link "Delete" at bounding box center [402, 171] width 56 height 11
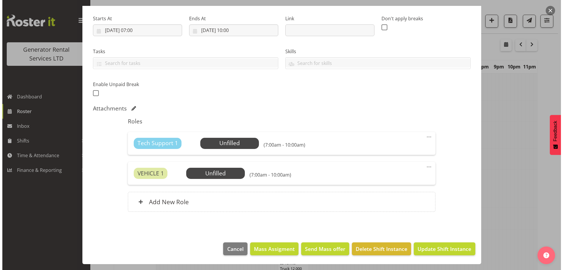
scroll to position [88, 0]
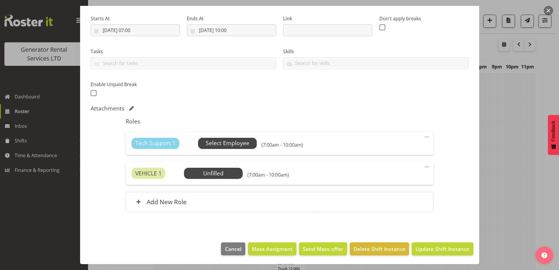
click at [250, 144] on span "Select Employee" at bounding box center [227, 143] width 59 height 11
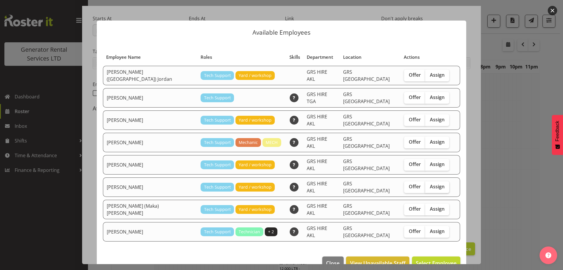
click at [430, 183] on span "Assign" at bounding box center [437, 186] width 15 height 6
click at [427, 185] on input "Assign" at bounding box center [427, 187] width 4 height 4
checkbox input "true"
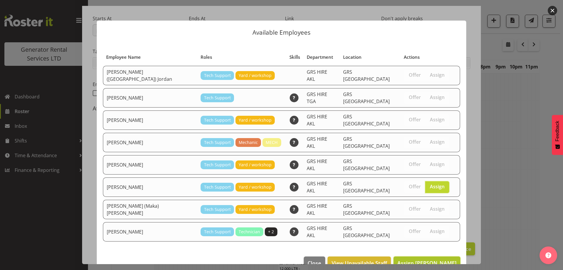
click at [439, 259] on span "Assign Sam Carter" at bounding box center [427, 262] width 59 height 7
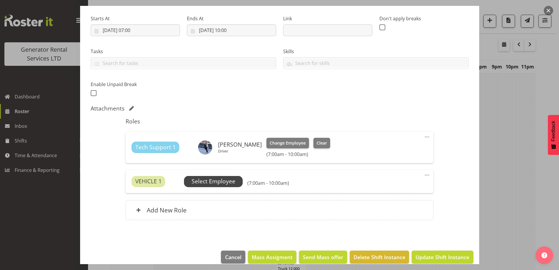
click at [207, 180] on span "Select Employee" at bounding box center [214, 181] width 44 height 9
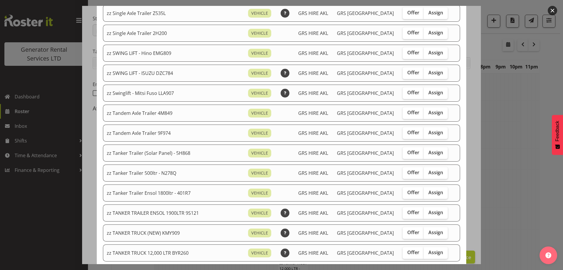
scroll to position [411, 0]
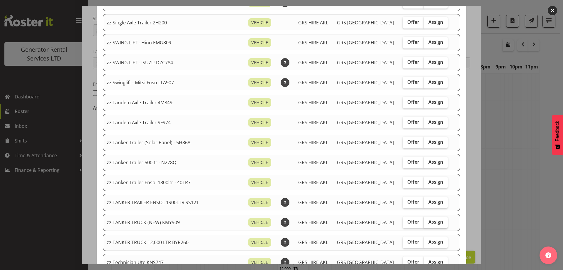
click at [429, 222] on span "Assign" at bounding box center [436, 222] width 15 height 6
click at [424, 222] on input "Assign" at bounding box center [426, 222] width 4 height 4
checkbox input "true"
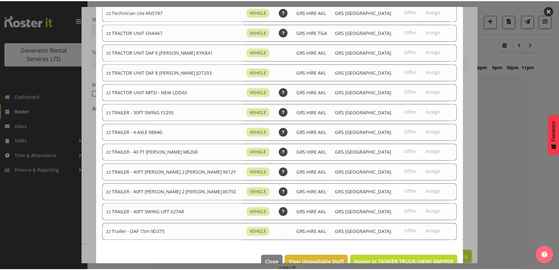
scroll to position [674, 0]
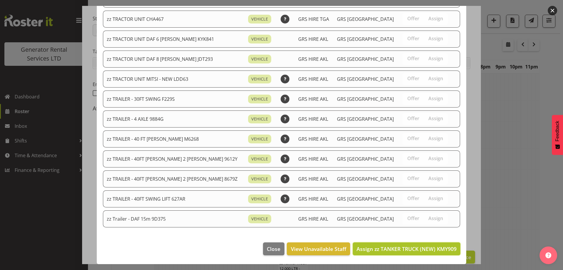
click at [430, 244] on button "Assign zz TANKER TRUCK (NEW) KMY909" at bounding box center [407, 248] width 108 height 13
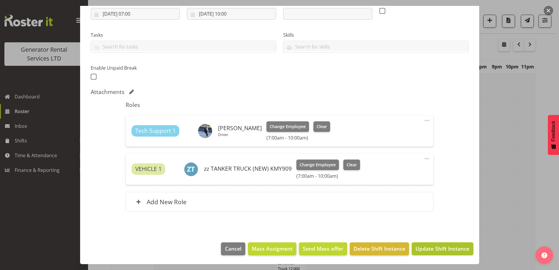
click at [435, 248] on span "Update Shift Instance" at bounding box center [442, 248] width 54 height 8
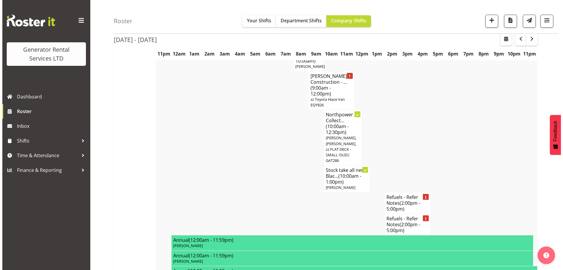
scroll to position [400, 0]
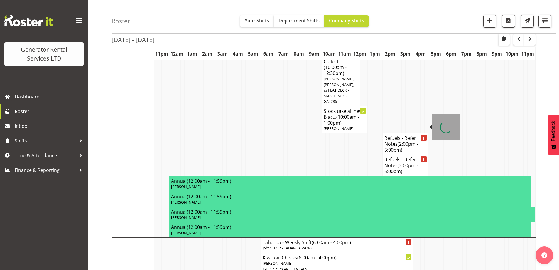
click at [403, 141] on span "(2:00pm - 5:00pm)" at bounding box center [401, 147] width 34 height 12
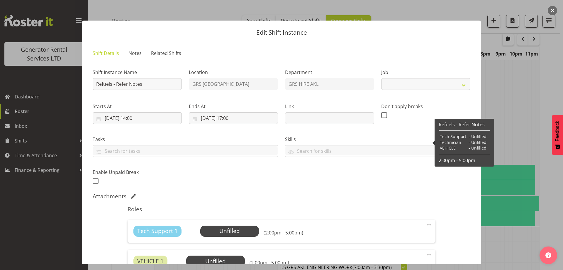
select select "9"
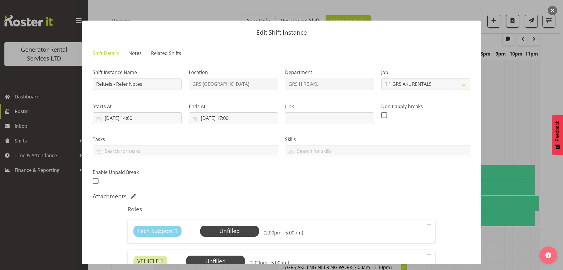
click at [138, 58] on link "Notes" at bounding box center [135, 53] width 23 height 12
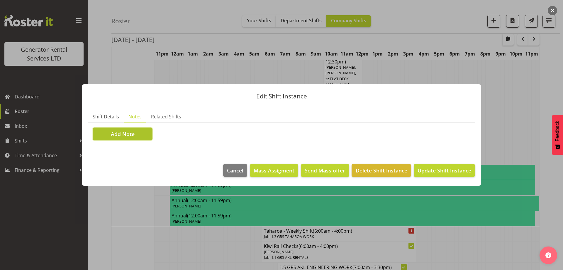
click at [125, 136] on span "Add Note" at bounding box center [123, 134] width 24 height 8
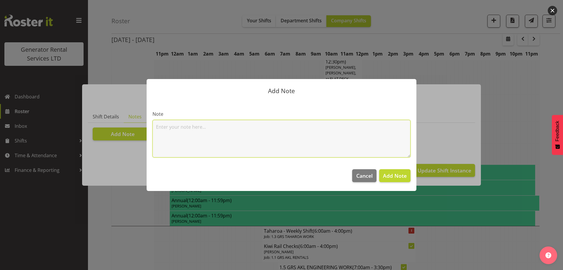
click at [160, 125] on textarea at bounding box center [282, 139] width 258 height 38
paste textarea "20KVA @ 48 West Point Drive, Hobsonville #1283 @ 12 Nicholls Lane, Parnell 100k…"
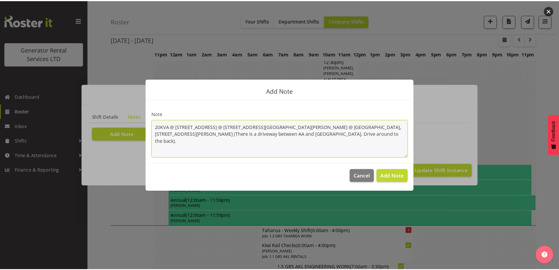
scroll to position [0, 0]
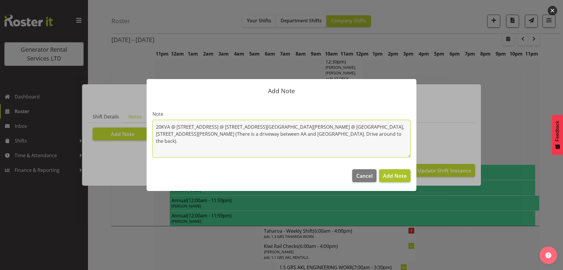
type textarea "20KVA @ 48 West Point Drive, Hobsonville #1283 @ 12 Nicholls Lane, Parnell 100k…"
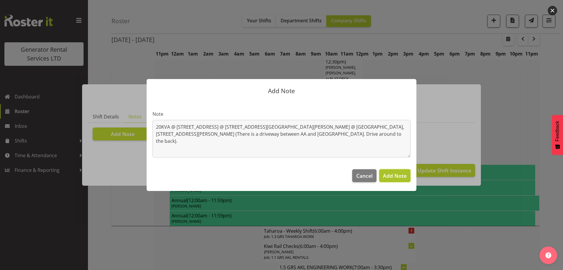
click at [403, 179] on span "Add Note" at bounding box center [395, 175] width 24 height 7
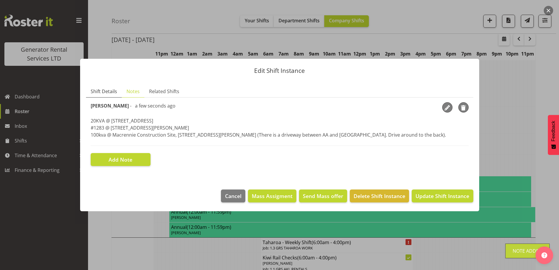
click at [108, 96] on link "Shift Details" at bounding box center [104, 91] width 36 height 12
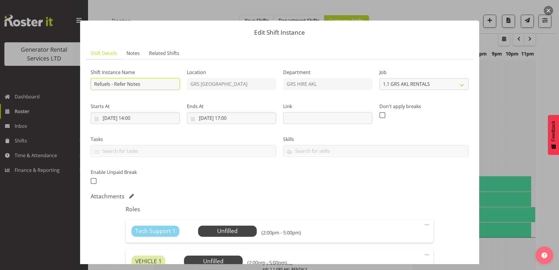
drag, startPoint x: 143, startPoint y: 86, endPoint x: 113, endPoint y: 84, distance: 30.6
click at [113, 84] on input "Refuels - Refer Notes" at bounding box center [135, 84] width 89 height 12
type input "Refuels - Using KMY"
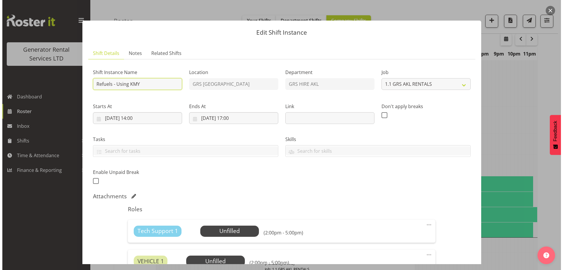
scroll to position [88, 0]
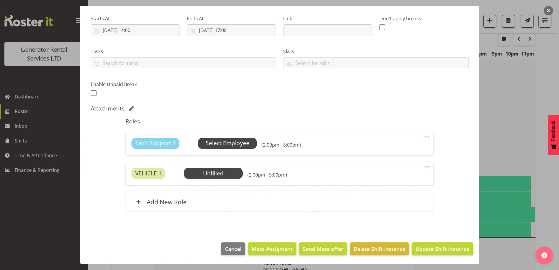
click at [231, 144] on span "Select Employee" at bounding box center [228, 143] width 44 height 9
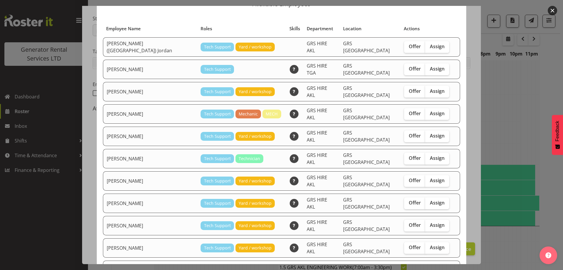
scroll to position [88, 0]
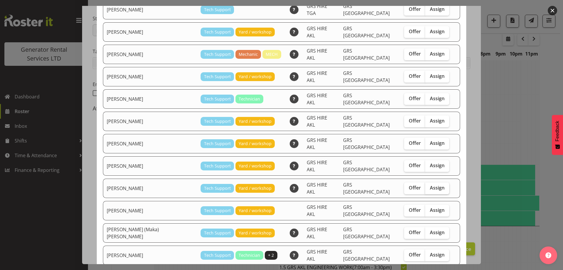
click at [430, 185] on span "Assign" at bounding box center [437, 188] width 15 height 6
click at [425, 186] on input "Assign" at bounding box center [427, 188] width 4 height 4
checkbox input "true"
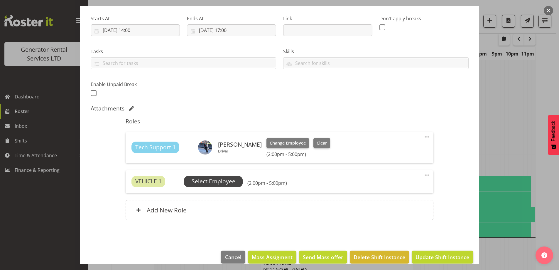
click at [209, 183] on span "Select Employee" at bounding box center [214, 181] width 44 height 9
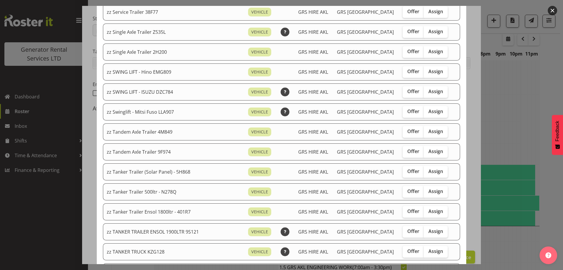
scroll to position [440, 0]
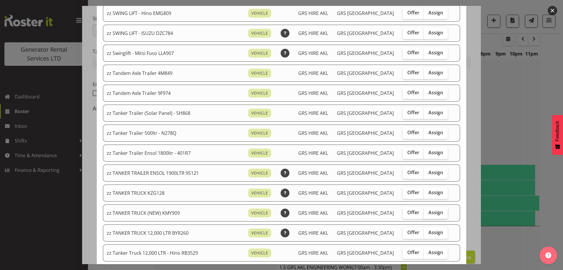
click at [430, 212] on span "Assign" at bounding box center [436, 212] width 15 height 6
click at [428, 212] on input "Assign" at bounding box center [426, 212] width 4 height 4
checkbox input "true"
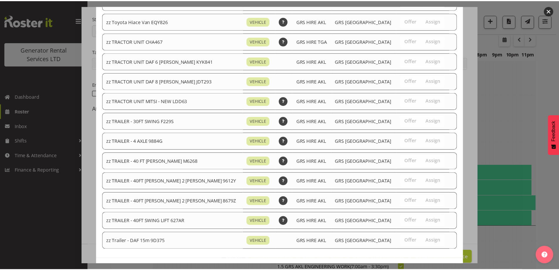
scroll to position [733, 0]
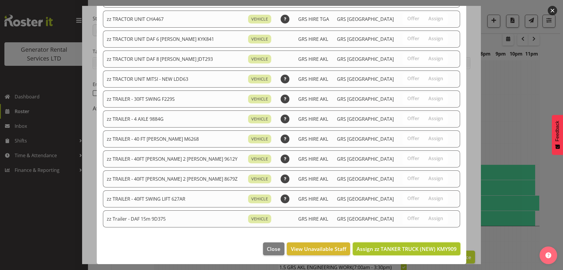
click at [427, 250] on span "Assign zz TANKER TRUCK (NEW) KMY909" at bounding box center [407, 248] width 100 height 7
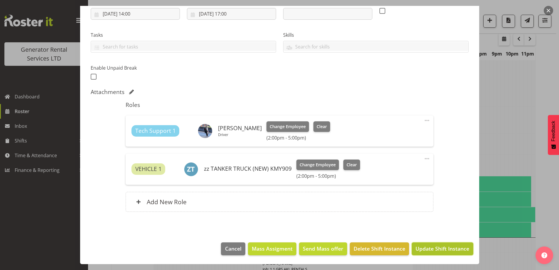
click at [426, 244] on button "Update Shift Instance" at bounding box center [442, 248] width 61 height 13
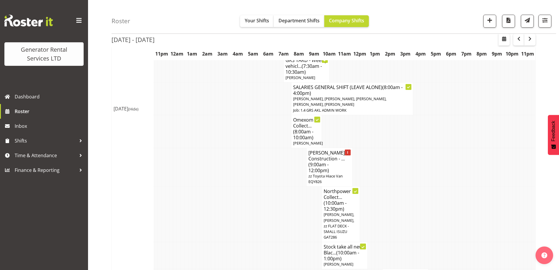
scroll to position [254, 0]
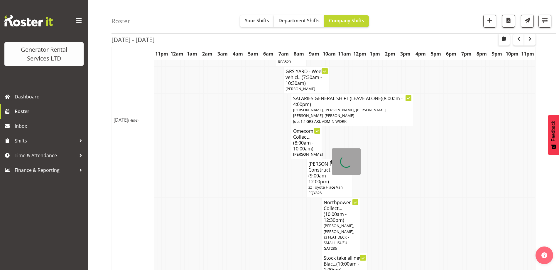
click at [319, 161] on h4 "Fletcher Construction - ... (9:00am - 12:00pm)" at bounding box center [329, 172] width 42 height 23
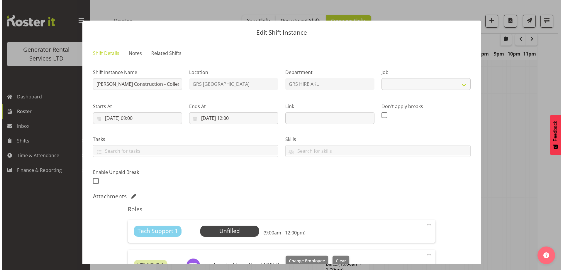
scroll to position [251, 0]
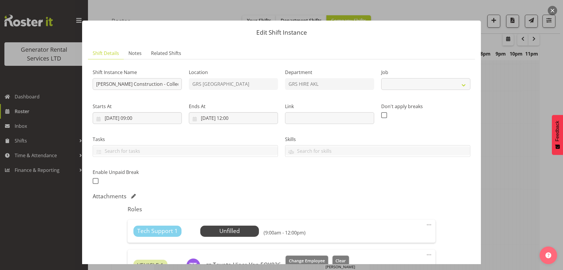
select select "9"
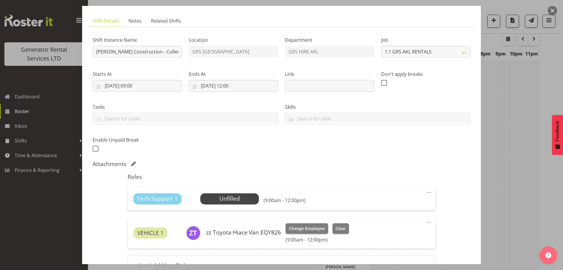
scroll to position [59, 0]
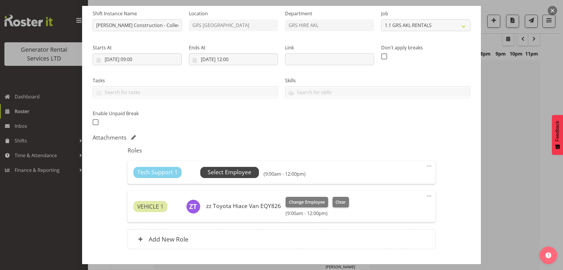
click at [234, 175] on span "Select Employee" at bounding box center [230, 172] width 44 height 9
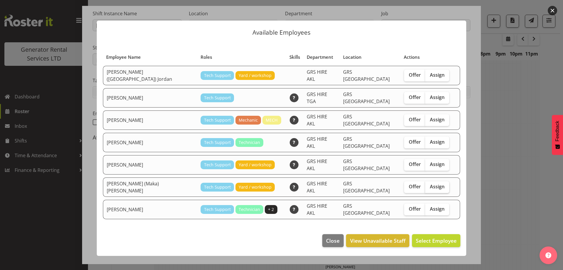
click at [430, 183] on span "Assign" at bounding box center [437, 186] width 15 height 6
click at [427, 185] on input "Assign" at bounding box center [427, 187] width 4 height 4
checkbox input "true"
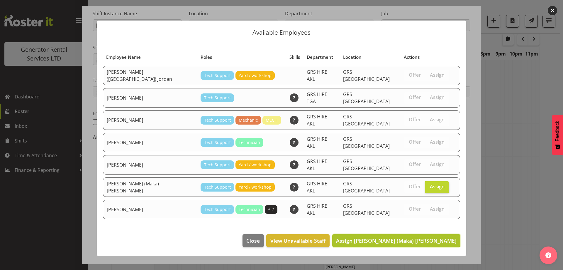
click at [434, 237] on span "Assign Sione (Maka) Fifita" at bounding box center [396, 240] width 121 height 7
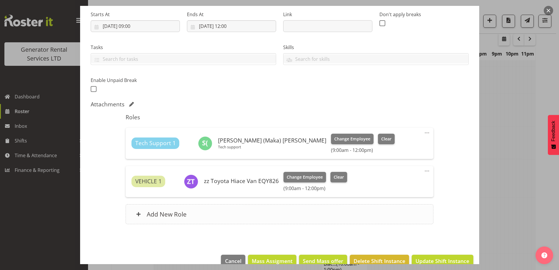
scroll to position [104, 0]
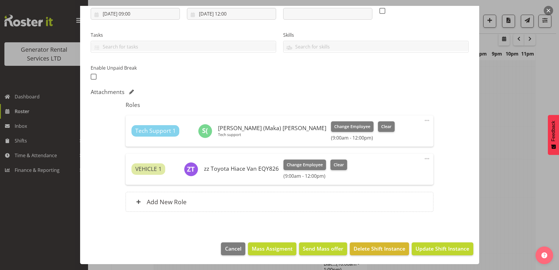
click at [499, 167] on div at bounding box center [279, 135] width 559 height 270
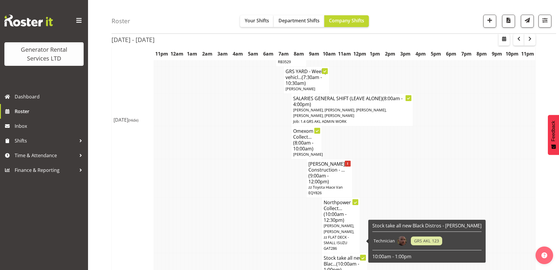
click at [278, 212] on td at bounding box center [278, 224] width 4 height 55
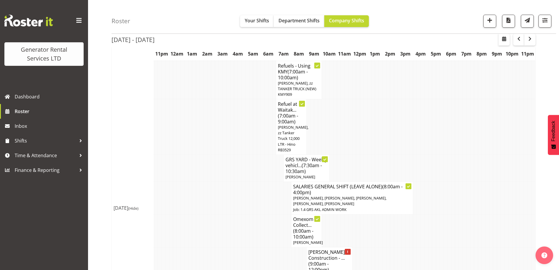
scroll to position [224, 0]
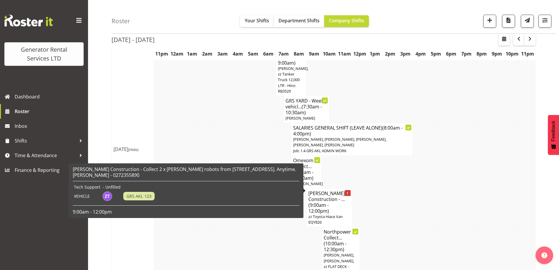
click at [318, 202] on span "(9:00am - 12:00pm)" at bounding box center [318, 208] width 21 height 12
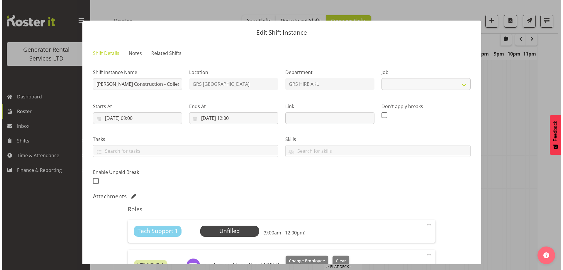
scroll to position [222, 0]
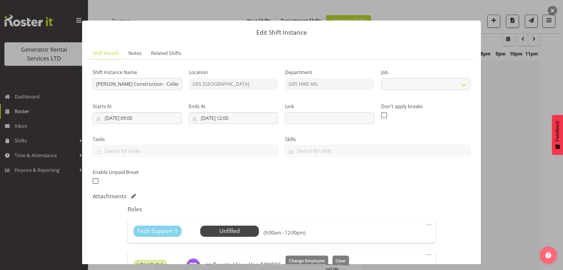
select select "9"
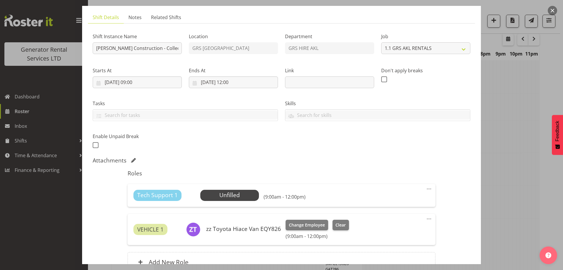
scroll to position [88, 0]
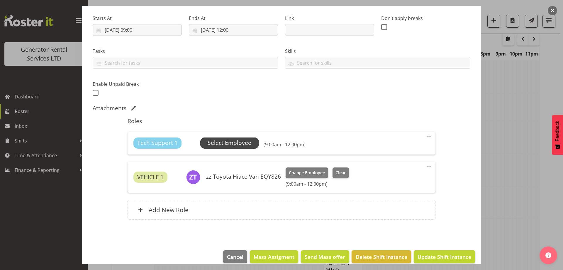
click at [247, 144] on span "Select Employee" at bounding box center [230, 142] width 44 height 9
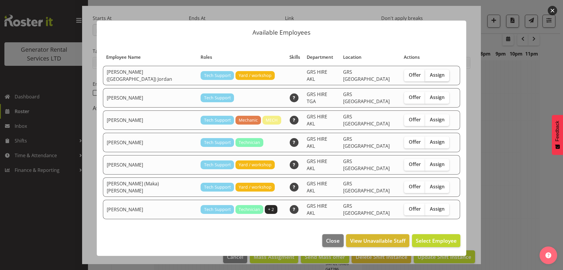
click at [434, 79] on label "Assign" at bounding box center [437, 76] width 24 height 12
click at [429, 77] on input "Assign" at bounding box center [427, 75] width 4 height 4
checkbox input "true"
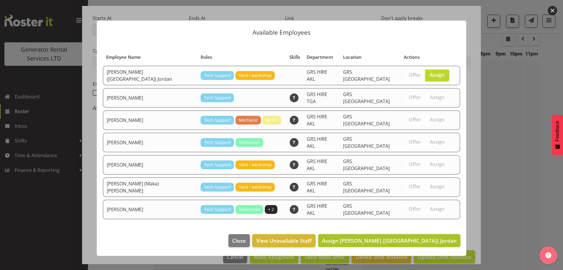
click at [399, 237] on span "Assign Brendan (Paris) Jordan" at bounding box center [389, 240] width 135 height 7
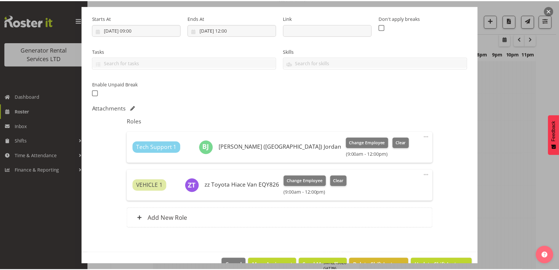
scroll to position [224, 0]
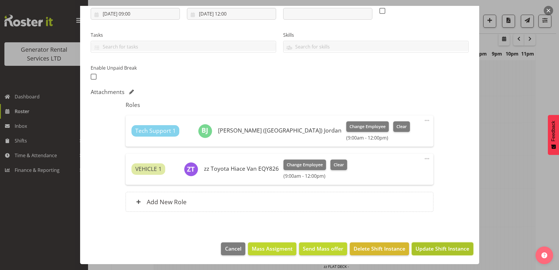
click at [450, 251] on span "Update Shift Instance" at bounding box center [442, 248] width 54 height 8
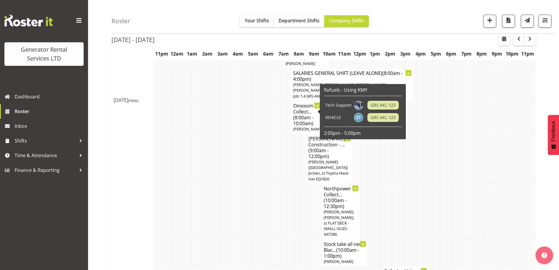
scroll to position [107, 0]
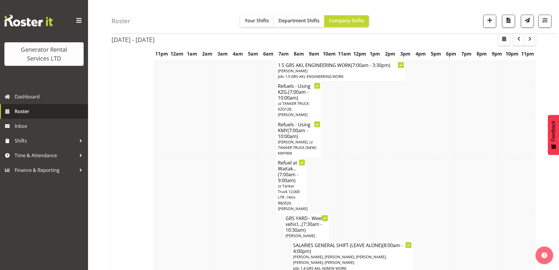
click at [20, 111] on span "Roster" at bounding box center [50, 111] width 70 height 9
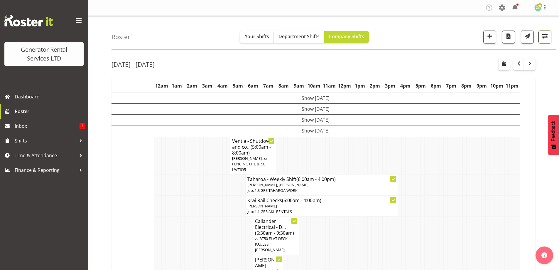
click at [541, 37] on button "button" at bounding box center [544, 37] width 13 height 13
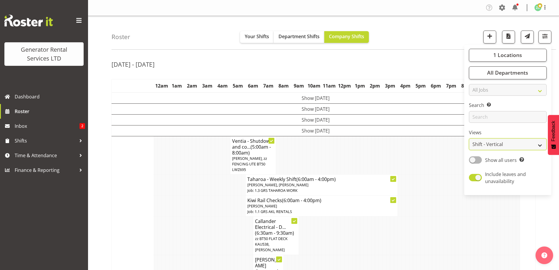
click at [498, 146] on select "Staff Role Shift - Horizontal Shift - Vertical Staff - Location" at bounding box center [508, 144] width 78 height 12
select select "role"
click at [469, 138] on select "Staff Role Shift - Horizontal Shift - Vertical Staff - Location" at bounding box center [508, 144] width 78 height 12
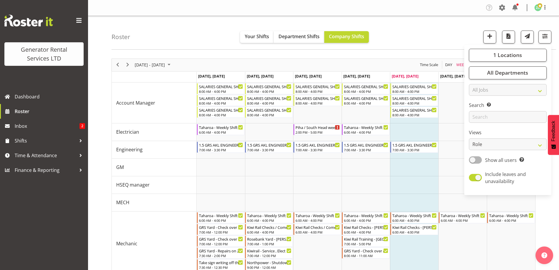
click at [425, 29] on div "Roster Your Shifts Department Shifts Company Shifts 1 Locations Clear GRS Auckl…" at bounding box center [333, 33] width 444 height 34
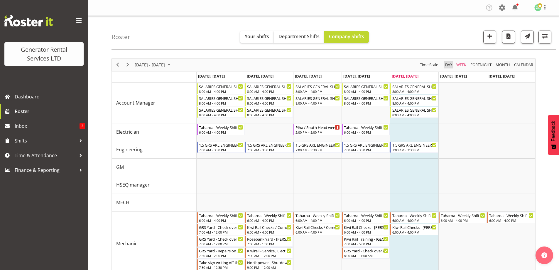
click at [447, 64] on span "Day" at bounding box center [448, 64] width 8 height 7
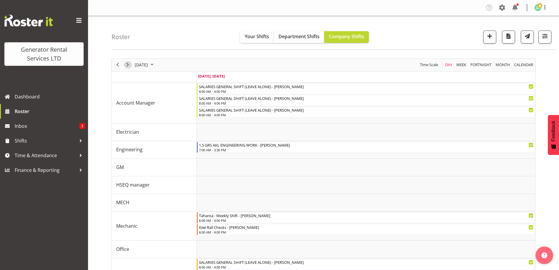
click at [129, 65] on span "Next" at bounding box center [127, 64] width 7 height 7
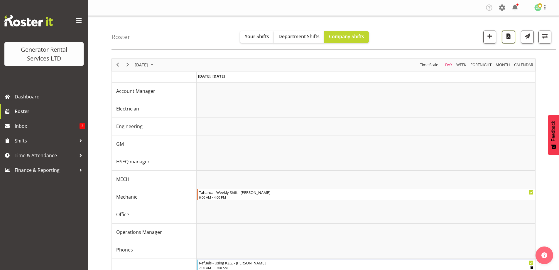
click at [510, 36] on span "button" at bounding box center [509, 36] width 8 height 8
click at [127, 63] on span "Next" at bounding box center [127, 64] width 7 height 7
click at [509, 39] on span "button" at bounding box center [509, 36] width 8 height 8
click at [507, 40] on button "button" at bounding box center [508, 37] width 13 height 13
click at [55, 114] on span "Roster" at bounding box center [50, 111] width 70 height 9
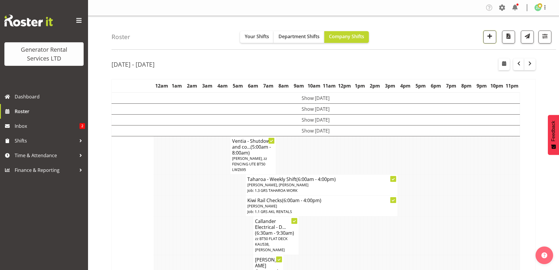
click at [486, 40] on span "button" at bounding box center [490, 36] width 8 height 8
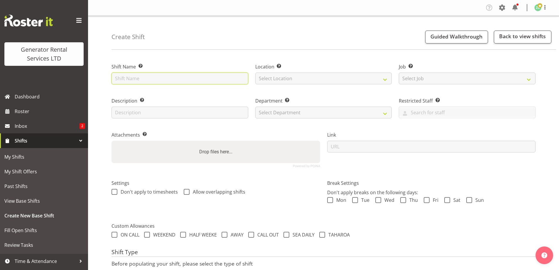
click at [136, 82] on input "text" at bounding box center [179, 78] width 137 height 12
click at [223, 81] on input "GRS Yard - Pull out the 2 x" at bounding box center [179, 78] width 137 height 12
paste input "Atlas QAC1450s"
type input "GRS Yard - Pull out the 2 x Atlas QAC1450s ready for testing on Tuesday. Place …"
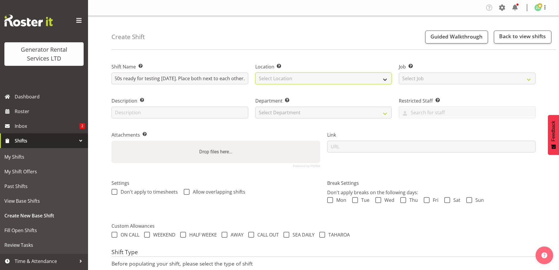
click at [338, 74] on select "Select Location GRS Auckland" at bounding box center [323, 78] width 137 height 12
select select "28"
click at [255, 72] on select "Select Location GRS Auckland" at bounding box center [323, 78] width 137 height 12
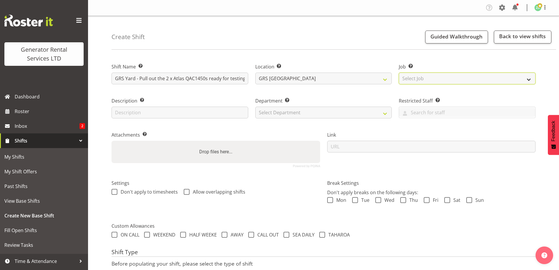
drag, startPoint x: 420, startPoint y: 79, endPoint x: 422, endPoint y: 84, distance: 5.2
click at [420, 79] on select "Select Job Create new job 1.1 GRS AKL RENTALS 1.1 GRS AKL RENTALS AC 1.1 GRS AK…" at bounding box center [467, 78] width 137 height 12
select select "9"
click at [399, 72] on select "Select Job Create new job 1.1 GRS AKL RENTALS 1.1 GRS AKL RENTALS AC 1.1 GRS AK…" at bounding box center [467, 78] width 137 height 12
click at [314, 123] on div "Attachments Add any relevant attachments to the shift (e.g. Health & Safety Pla…" at bounding box center [216, 147] width 216 height 48
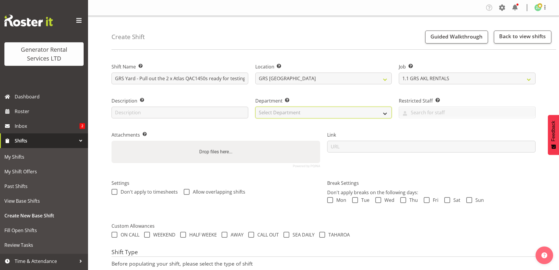
click at [306, 113] on select "Select Department GRS ADMIN AKL GRS HIRE AKL GRS HIRE TGA GRS HIRE HST GRS ENGI…" at bounding box center [323, 112] width 137 height 12
select select "20"
click at [255, 106] on select "Select Department GRS ADMIN AKL GRS HIRE AKL GRS HIRE TGA GRS HIRE HST GRS ENGI…" at bounding box center [323, 112] width 137 height 12
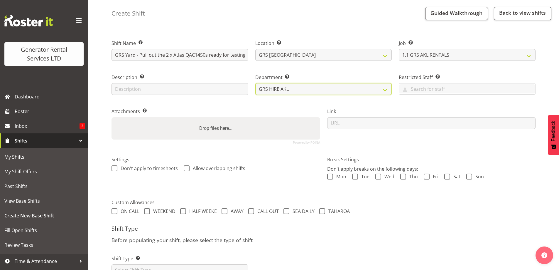
scroll to position [48, 0]
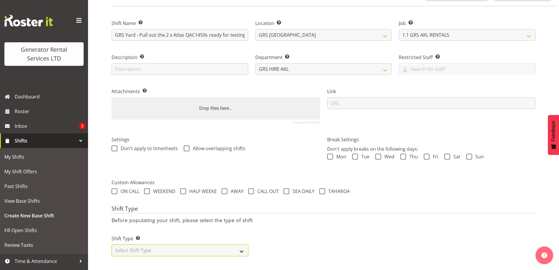
click at [160, 244] on select "Select Shift Type One Off Shift Recurring Shift Rotating Shift" at bounding box center [179, 250] width 137 height 12
select select "one_off"
click at [111, 244] on select "Select Shift Type One Off Shift Recurring Shift Rotating Shift" at bounding box center [179, 250] width 137 height 12
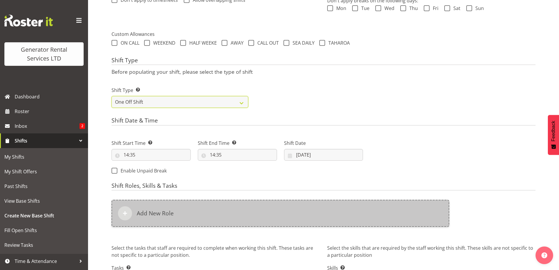
scroll to position [195, 0]
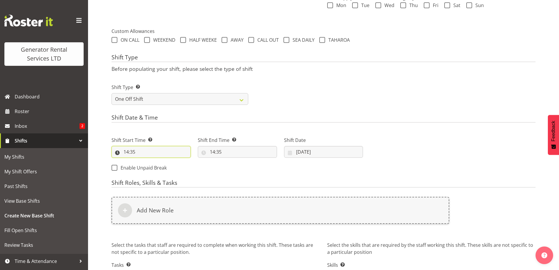
click at [175, 149] on input "14:35" at bounding box center [150, 152] width 79 height 12
click at [165, 166] on select "00 01 02 03 04 05 06 07 08 09 10 11 12 13 14 15 16 17 18 19 20 21 22 23 24 25 2…" at bounding box center [166, 167] width 13 height 12
select select "0"
click at [160, 161] on select "00 01 02 03 04 05 06 07 08 09 10 11 12 13 14 15 16 17 18 19 20 21 22 23 24 25 2…" at bounding box center [166, 167] width 13 height 12
type input "14:00"
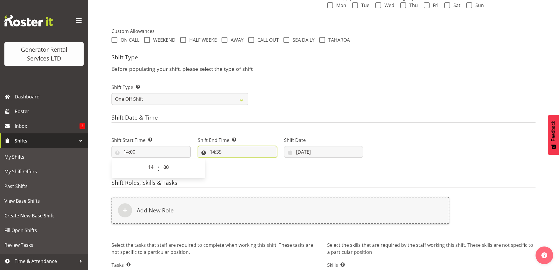
click at [250, 157] on input "14:35" at bounding box center [237, 152] width 79 height 12
click at [176, 153] on input "14:00" at bounding box center [150, 152] width 79 height 12
click at [152, 166] on select "00 01 02 03 04 05 06 07 08 09 10 11 12 13 14 15 16 17 18 19 20 21 22 23" at bounding box center [151, 167] width 13 height 12
select select "12"
click at [145, 161] on select "00 01 02 03 04 05 06 07 08 09 10 11 12 13 14 15 16 17 18 19 20 21 22 23" at bounding box center [151, 167] width 13 height 12
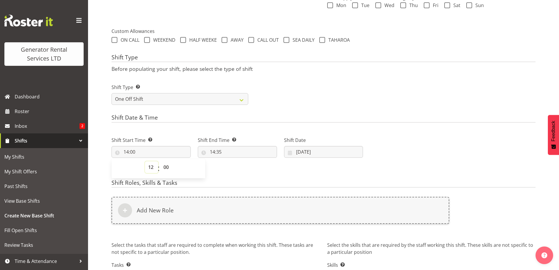
type input "12:00"
click at [222, 151] on input "14:35" at bounding box center [237, 152] width 79 height 12
drag, startPoint x: 251, startPoint y: 167, endPoint x: 253, endPoint y: 162, distance: 4.9
click at [251, 167] on select "00 01 02 03 04 05 06 07 08 09 10 11 12 13 14 15 16 17 18 19 20 21 22 23 24 25 2…" at bounding box center [252, 167] width 13 height 12
select select "0"
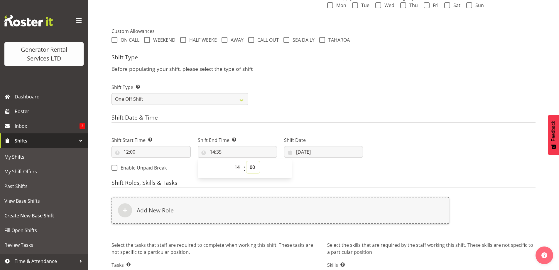
click at [246, 161] on select "00 01 02 03 04 05 06 07 08 09 10 11 12 13 14 15 16 17 18 19 20 21 22 23 24 25 2…" at bounding box center [252, 167] width 13 height 12
type input "14:00"
click at [347, 159] on div "Shift Date 15/08/2025 January February March April May June July August Septemb…" at bounding box center [323, 144] width 86 height 33
click at [346, 152] on input "15/08/2025" at bounding box center [323, 152] width 79 height 12
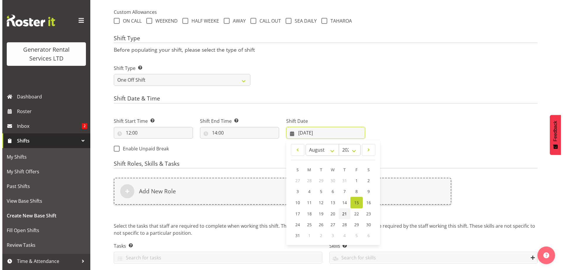
scroll to position [236, 0]
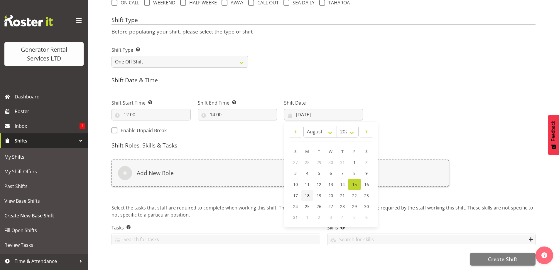
click at [306, 192] on span "18" at bounding box center [307, 195] width 5 height 6
type input "18/08/2025"
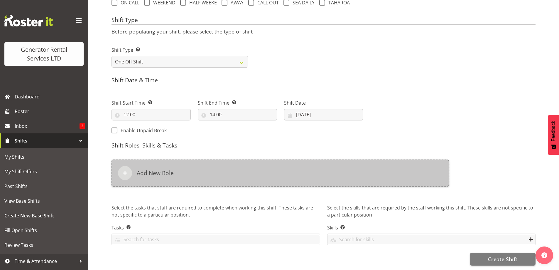
click at [253, 173] on div "Add New Role" at bounding box center [280, 172] width 338 height 27
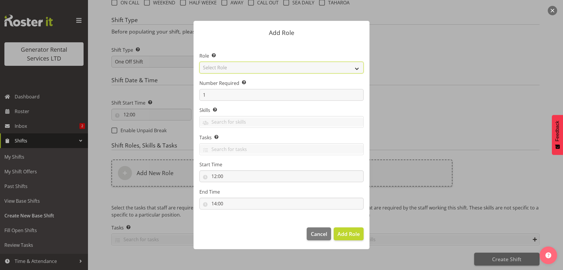
drag, startPoint x: 227, startPoint y: 68, endPoint x: 228, endPoint y: 72, distance: 3.8
click at [227, 68] on select "Select Role Account Manager Electrician Engineering GM HSEQ manager MECH Mechan…" at bounding box center [281, 68] width 164 height 12
select select "20"
click at [199, 62] on select "Select Role Account Manager Electrician Engineering GM HSEQ manager MECH Mechan…" at bounding box center [281, 68] width 164 height 12
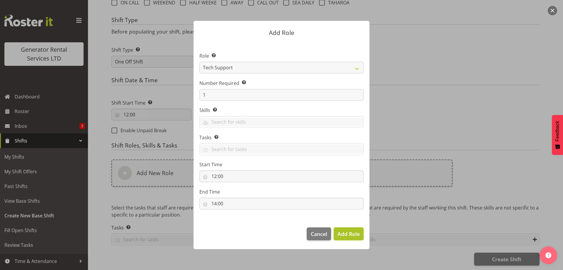
click at [343, 231] on span "Add Role" at bounding box center [349, 233] width 22 height 7
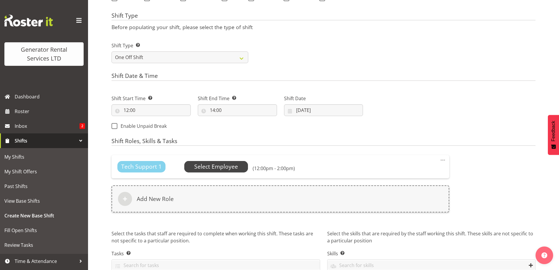
click at [208, 169] on span "Select Employee" at bounding box center [216, 166] width 44 height 9
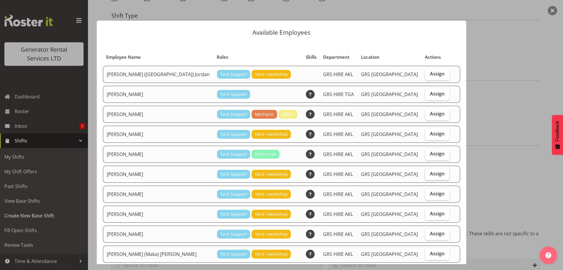
click at [435, 174] on label "Assign" at bounding box center [437, 174] width 24 height 12
click at [429, 174] on input "Assign" at bounding box center [427, 174] width 4 height 4
checkbox input "true"
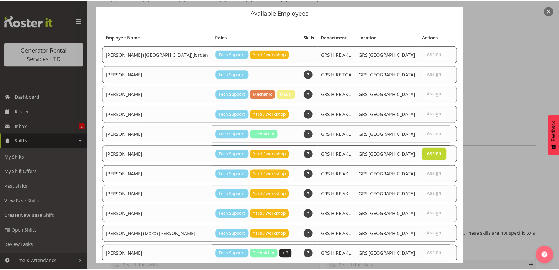
scroll to position [55, 0]
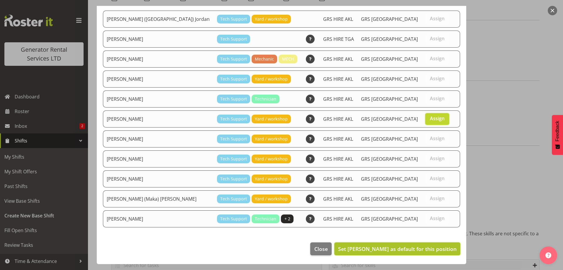
click at [432, 254] on button "Set Michael Marshall as default for this position" at bounding box center [397, 248] width 126 height 13
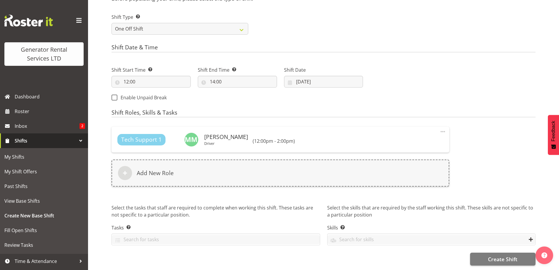
scroll to position [269, 0]
click at [505, 255] on span "Create Shift" at bounding box center [502, 259] width 29 height 8
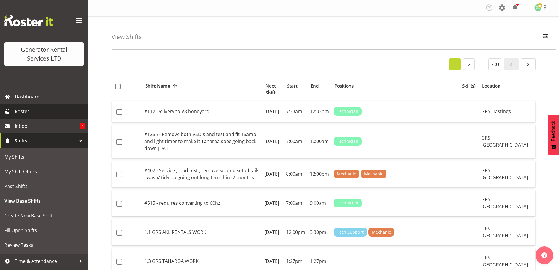
click at [46, 107] on span "Roster" at bounding box center [50, 111] width 70 height 9
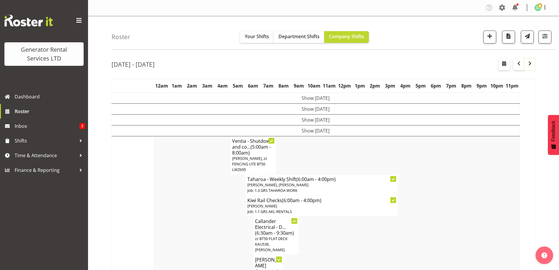
click at [529, 65] on span "button" at bounding box center [529, 63] width 7 height 7
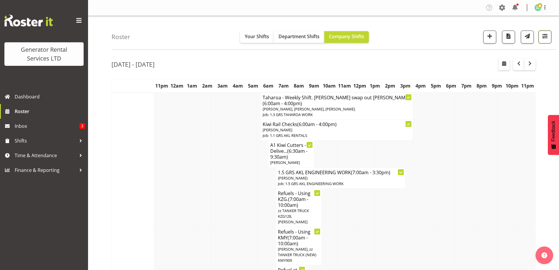
click at [544, 38] on span "button" at bounding box center [545, 36] width 8 height 8
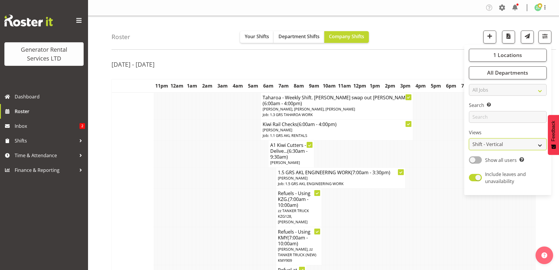
click at [497, 143] on select "Staff Role Shift - Horizontal Shift - Vertical Staff - Location" at bounding box center [508, 144] width 78 height 12
select select "role"
click at [469, 138] on select "Staff Role Shift - Horizontal Shift - Vertical Staff - Location" at bounding box center [508, 144] width 78 height 12
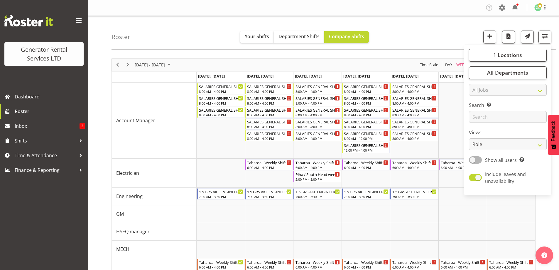
click at [450, 37] on div "Roster Your Shifts Department Shifts Company Shifts 1 Locations Clear GRS Auckl…" at bounding box center [333, 33] width 444 height 34
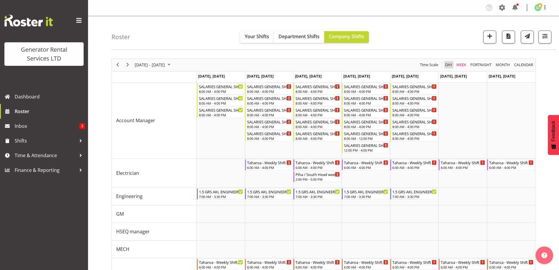
click at [450, 62] on span "Day" at bounding box center [448, 64] width 8 height 7
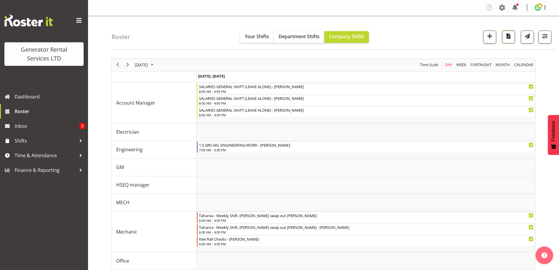
click at [508, 39] on span "button" at bounding box center [509, 36] width 8 height 8
click at [39, 116] on link "Roster" at bounding box center [44, 111] width 88 height 15
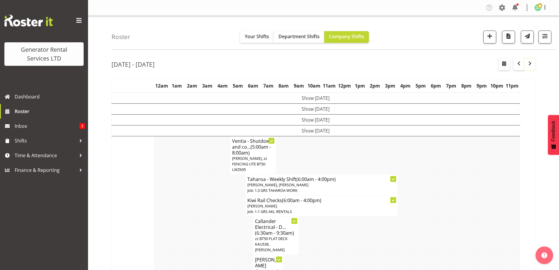
click at [527, 63] on span "button" at bounding box center [529, 63] width 7 height 7
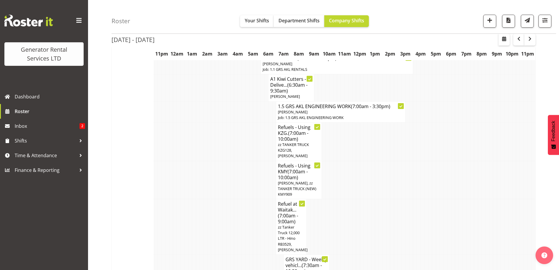
scroll to position [29, 0]
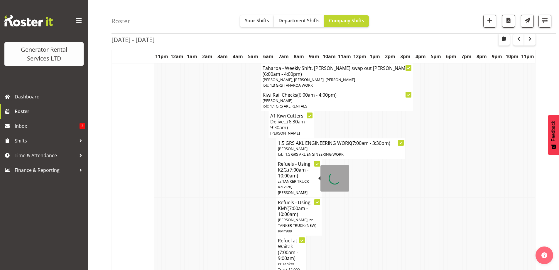
click at [289, 168] on span "(7:00am - 10:00am)" at bounding box center [293, 172] width 31 height 12
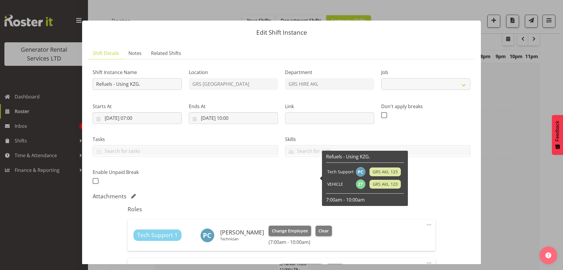
select select "9"
click at [133, 58] on link "Notes" at bounding box center [135, 53] width 23 height 12
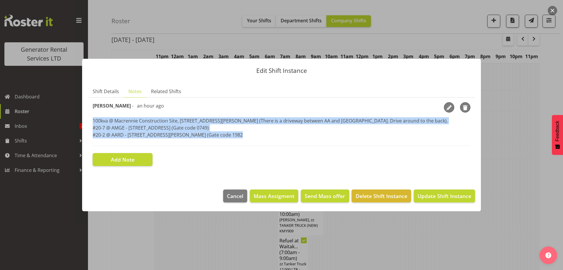
drag, startPoint x: 92, startPoint y: 121, endPoint x: 94, endPoint y: 141, distance: 20.1
click at [94, 141] on section "Shift Instance Name Refuels - Using KZG. Location GRS Auckland Department GRS H…" at bounding box center [281, 133] width 387 height 73
copy p "100kva @ Macrennie Construction Site, [STREET_ADDRESS][PERSON_NAME] (There is a…"
click at [115, 90] on span "Shift Details" at bounding box center [106, 91] width 26 height 7
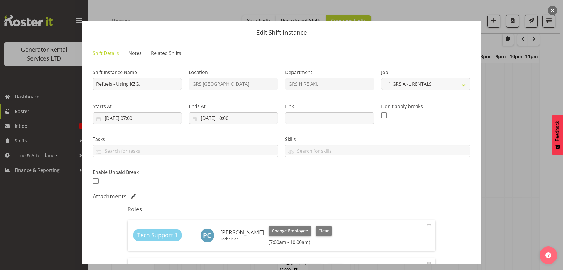
click at [518, 202] on div at bounding box center [281, 135] width 563 height 270
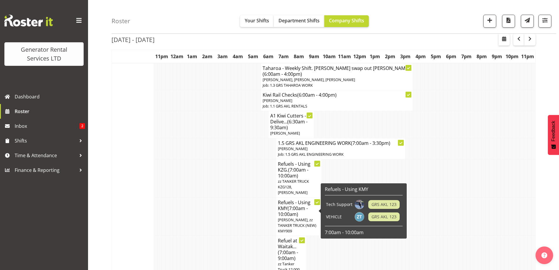
click at [296, 217] on span "[PERSON_NAME], zz TANKER TRUCK (NEW) KMY909" at bounding box center [297, 225] width 38 height 16
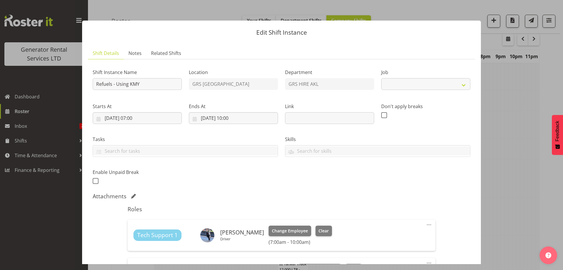
select select "9"
click at [143, 57] on link "Notes" at bounding box center [135, 53] width 23 height 12
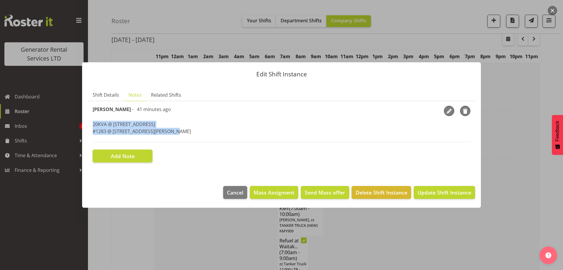
drag, startPoint x: 173, startPoint y: 134, endPoint x: 90, endPoint y: 125, distance: 83.2
click at [90, 125] on section "Shift Instance Name Refuels - Using KMY Location GRS Auckland Department GRS HI…" at bounding box center [281, 134] width 387 height 66
copy p "20KVA @ [STREET_ADDRESS] @ [STREET_ADDRESS][PERSON_NAME]"
click at [174, 244] on div at bounding box center [281, 135] width 563 height 270
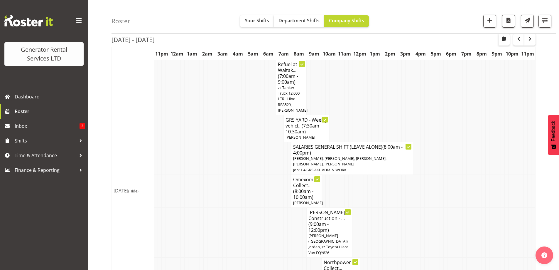
scroll to position [381, 0]
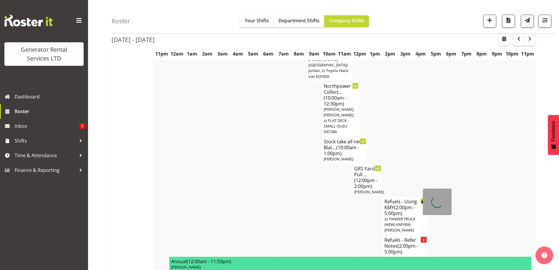
click at [392, 216] on span "zz TANKER TRUCK (NEW) KMY909, [PERSON_NAME]" at bounding box center [399, 224] width 31 height 16
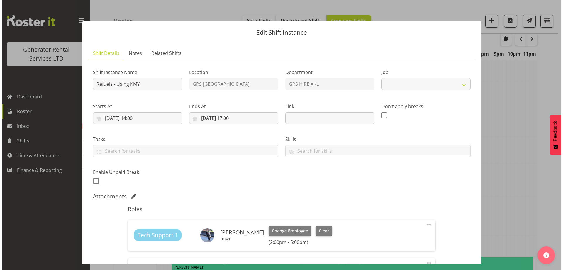
scroll to position [378, 0]
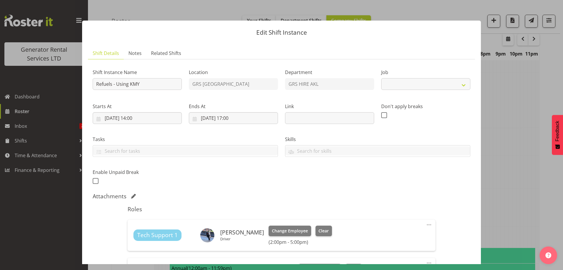
select select "9"
click at [134, 51] on span "Notes" at bounding box center [135, 53] width 13 height 7
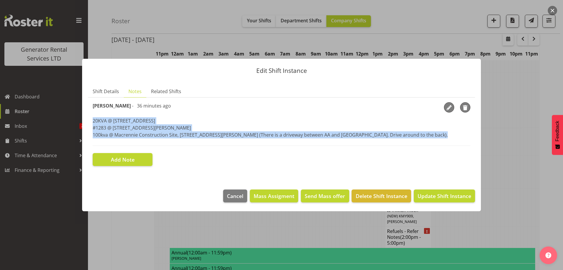
drag, startPoint x: 93, startPoint y: 120, endPoint x: 93, endPoint y: 138, distance: 18.5
click at [93, 138] on div "[PERSON_NAME] - 36 minutes ago 20KVA @ [STREET_ADDRESS] @ [STREET_ADDRESS][GEOG…" at bounding box center [282, 124] width 378 height 44
copy p "20KVA @ [STREET_ADDRESS] @ [STREET_ADDRESS][GEOGRAPHIC_DATA][PERSON_NAME] @ [GE…"
click at [139, 229] on div at bounding box center [281, 135] width 563 height 270
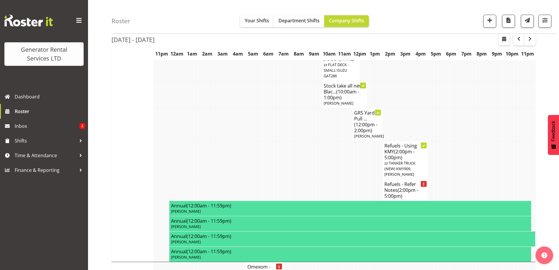
scroll to position [381, 0]
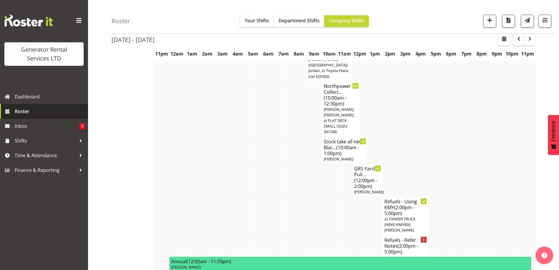
click at [19, 112] on span "Roster" at bounding box center [50, 111] width 70 height 9
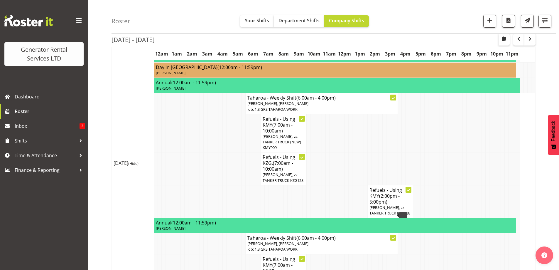
scroll to position [557, 0]
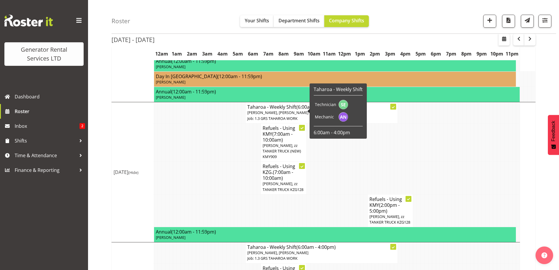
click at [281, 131] on span "(7:00am - 10:00am)" at bounding box center [278, 137] width 30 height 12
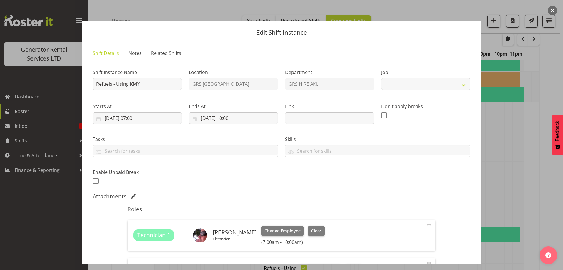
select select "9"
click at [134, 55] on span "Notes" at bounding box center [135, 53] width 13 height 7
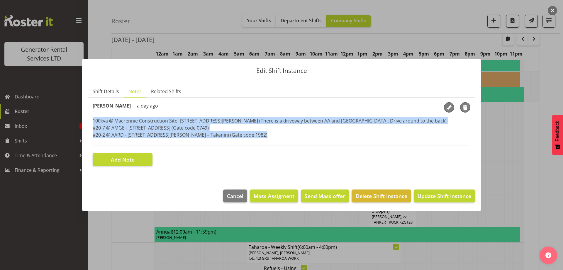
drag, startPoint x: 93, startPoint y: 120, endPoint x: 91, endPoint y: 141, distance: 20.6
click at [91, 141] on section "Shift Instance Name Refuels - Using KMY Location GRS Auckland Department GRS HI…" at bounding box center [281, 133] width 387 height 73
copy p "100kva @ Macrennie Construction Site, [STREET_ADDRESS][PERSON_NAME] (There is a…"
click at [197, 241] on div at bounding box center [281, 135] width 563 height 270
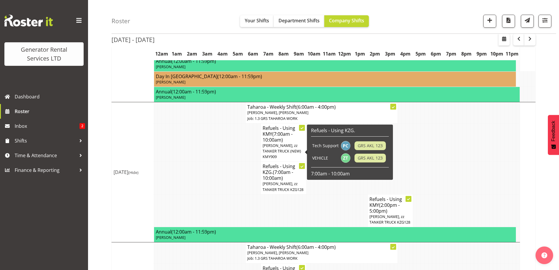
click at [278, 181] on span "[PERSON_NAME], zz TANKER TRUCK KZG128" at bounding box center [283, 186] width 41 height 11
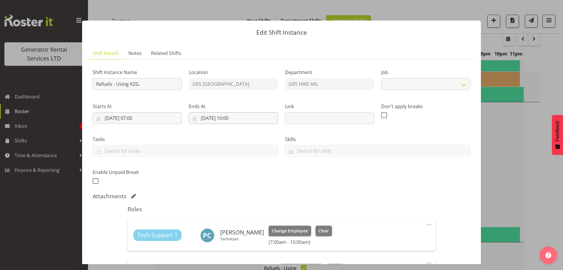
select select "9"
click at [132, 56] on span "Notes" at bounding box center [135, 53] width 13 height 7
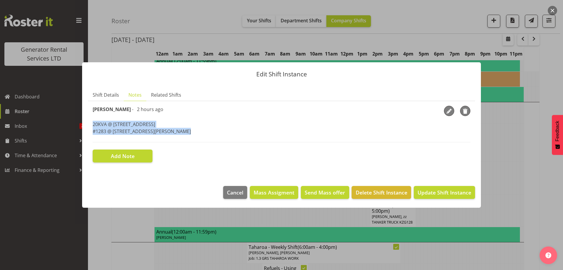
drag, startPoint x: 187, startPoint y: 138, endPoint x: 91, endPoint y: 126, distance: 96.9
click at [91, 126] on section "Shift Instance Name Refuels - Using KZG. Location GRS Auckland Department GRS H…" at bounding box center [281, 134] width 387 height 66
copy p "20KVA @ [STREET_ADDRESS] @ [STREET_ADDRESS][PERSON_NAME]"
click at [204, 247] on div at bounding box center [281, 135] width 563 height 270
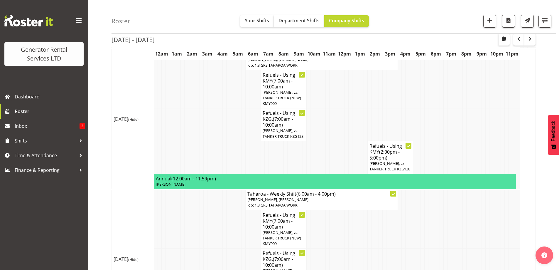
scroll to position [640, 0]
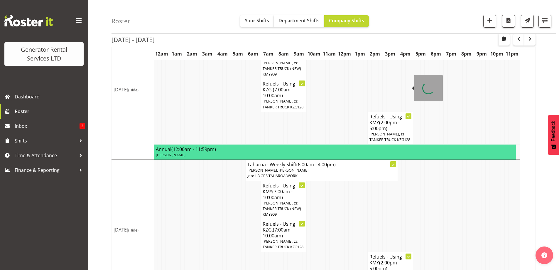
click at [395, 119] on span "(2:00pm - 5:00pm)" at bounding box center [384, 125] width 30 height 12
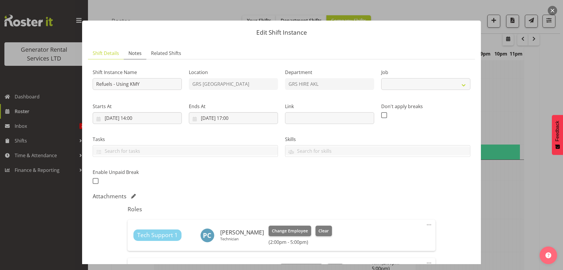
select select "9"
click at [134, 59] on link "Notes" at bounding box center [135, 53] width 23 height 12
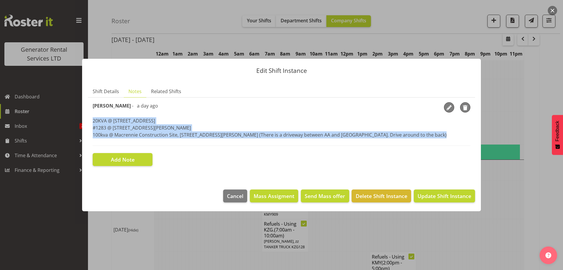
drag, startPoint x: 93, startPoint y: 118, endPoint x: 95, endPoint y: 142, distance: 24.7
click at [95, 143] on div "[PERSON_NAME] - a day ago 20KVA @ [STREET_ADDRESS] @ [STREET_ADDRESS][GEOGRAPHI…" at bounding box center [282, 124] width 378 height 44
copy p "20KVA @ [STREET_ADDRESS] @ [STREET_ADDRESS][GEOGRAPHIC_DATA][PERSON_NAME] @ [GE…"
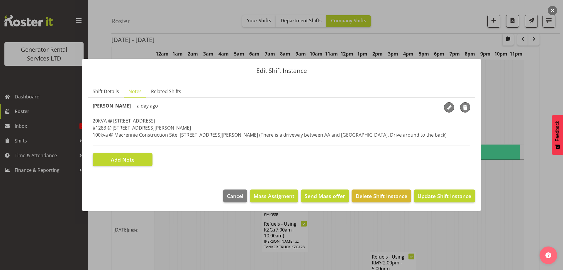
click at [192, 237] on div at bounding box center [281, 135] width 563 height 270
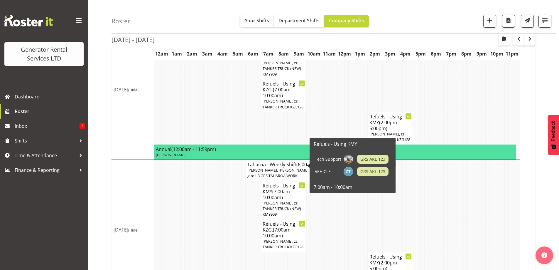
click at [280, 200] on span "[PERSON_NAME], zz TANKER TRUCK (NEW) KMY909" at bounding box center [282, 208] width 38 height 16
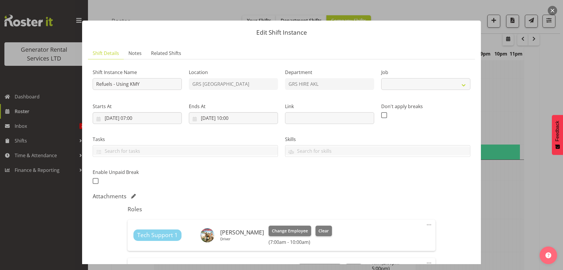
select select "9"
click at [133, 59] on section "Shift Instance Name Refuels - Using KMY Location GRS Auckland Department GRS HI…" at bounding box center [281, 193] width 387 height 268
click at [139, 56] on span "Notes" at bounding box center [135, 53] width 13 height 7
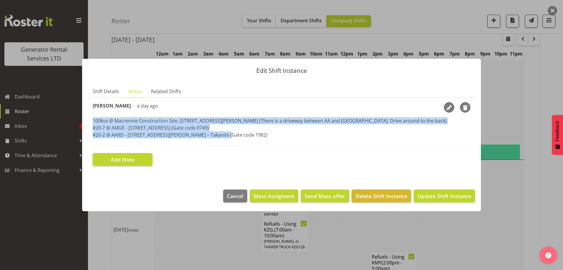
drag, startPoint x: 228, startPoint y: 136, endPoint x: 84, endPoint y: 119, distance: 144.5
click at [84, 119] on section "Shift Details Notes Related Shifts Shift Instance Name Refuels - Using KMY Loca…" at bounding box center [281, 132] width 399 height 104
copy p "100kva @ Macrennie Construction Site, [STREET_ADDRESS][PERSON_NAME] (There is a…"
drag, startPoint x: 224, startPoint y: 231, endPoint x: 235, endPoint y: 237, distance: 13.1
click at [225, 231] on div at bounding box center [281, 135] width 563 height 270
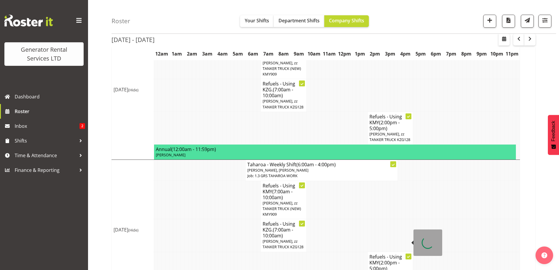
click at [430, 233] on div at bounding box center [427, 242] width 29 height 26
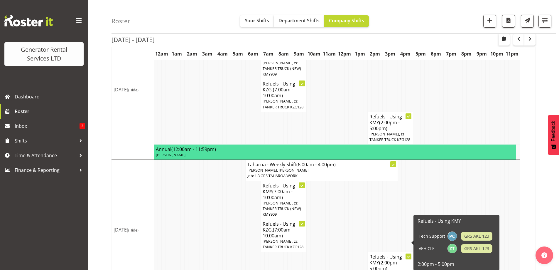
click at [394, 259] on span "(2:00pm - 5:00pm)" at bounding box center [384, 265] width 30 height 12
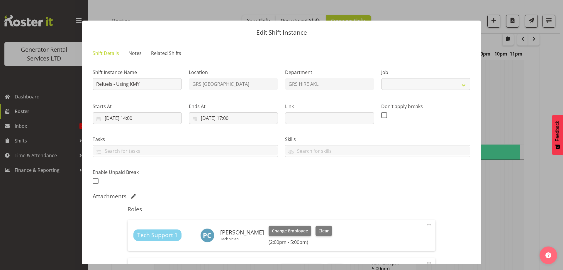
select select "9"
click at [138, 58] on link "Notes" at bounding box center [135, 53] width 23 height 12
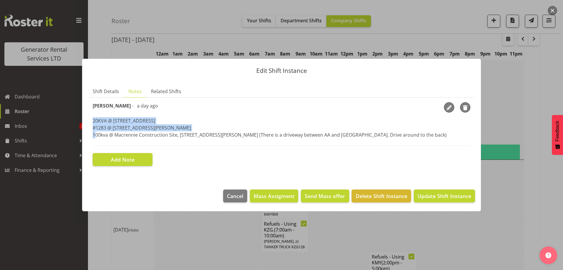
drag, startPoint x: 91, startPoint y: 119, endPoint x: 96, endPoint y: 139, distance: 21.3
click at [96, 139] on section "Shift Instance Name Refuels - Using KMY Location GRS Auckland Department GRS HI…" at bounding box center [281, 133] width 387 height 73
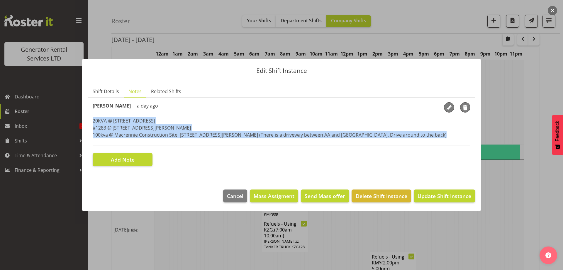
copy p "20KVA @ [STREET_ADDRESS] @ [STREET_ADDRESS][GEOGRAPHIC_DATA][PERSON_NAME] @ [GE…"
click at [102, 92] on span "Shift Details" at bounding box center [106, 91] width 26 height 7
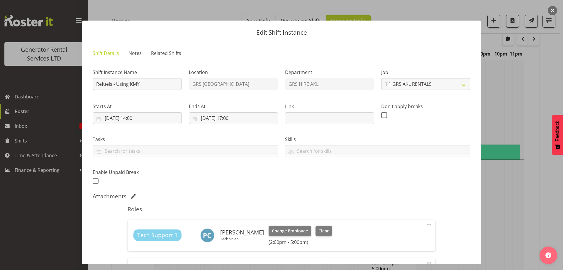
drag, startPoint x: 529, startPoint y: 168, endPoint x: 520, endPoint y: 171, distance: 10.2
click at [529, 168] on div at bounding box center [281, 135] width 563 height 270
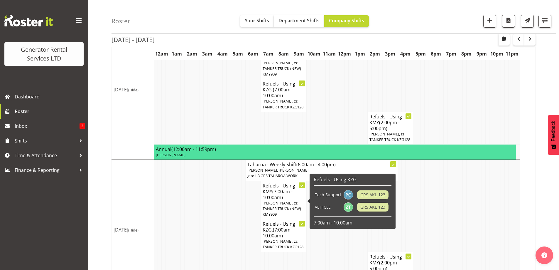
click at [280, 226] on span "(7:00am - 10:00am)" at bounding box center [278, 232] width 31 height 12
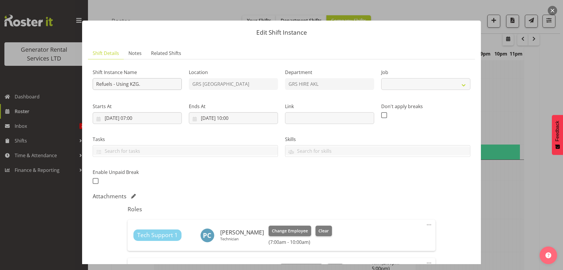
select select "9"
click at [139, 56] on span "Notes" at bounding box center [135, 53] width 13 height 7
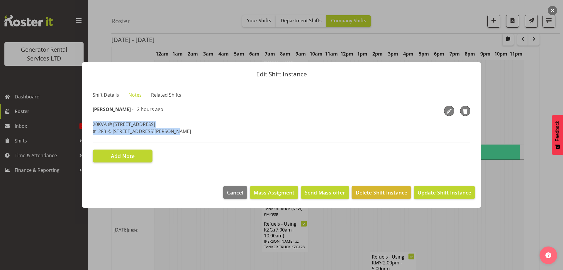
drag, startPoint x: 172, startPoint y: 134, endPoint x: 89, endPoint y: 122, distance: 83.6
click at [89, 122] on section "Shift Instance Name Refuels - Using KZG. Location GRS Auckland Department GRS H…" at bounding box center [281, 134] width 387 height 66
copy p "20KVA @ [STREET_ADDRESS] @ [STREET_ADDRESS][PERSON_NAME]"
click at [153, 214] on div "Edit Shift Instance Shift Details Notes Related Shifts Shift Instance Name Refu…" at bounding box center [281, 135] width 411 height 175
click at [130, 222] on div at bounding box center [281, 135] width 563 height 270
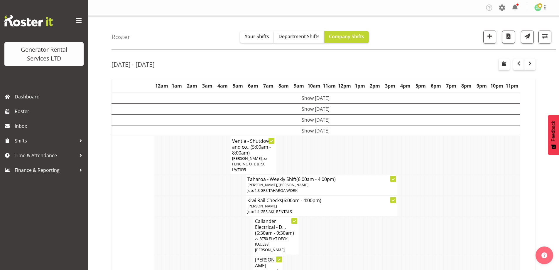
scroll to position [640, 0]
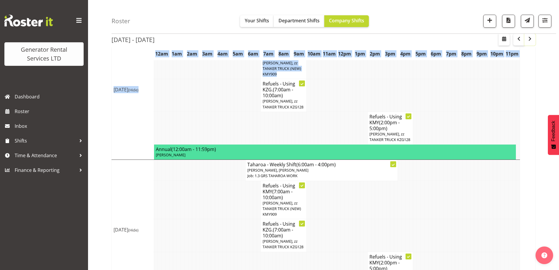
click at [531, 42] on span "button" at bounding box center [529, 38] width 7 height 7
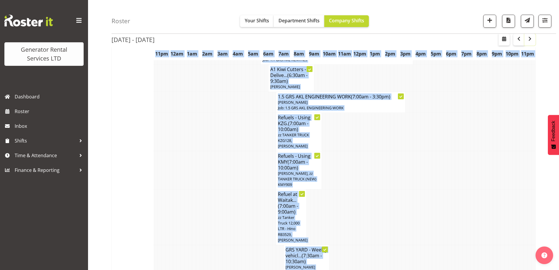
scroll to position [640, 0]
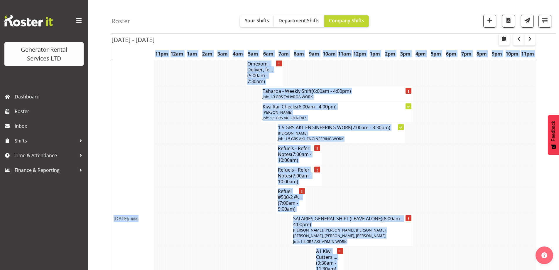
drag, startPoint x: 126, startPoint y: 158, endPoint x: 191, endPoint y: 172, distance: 66.1
click at [127, 158] on td "[DATE] (Hide)" at bounding box center [133, 218] width 42 height 319
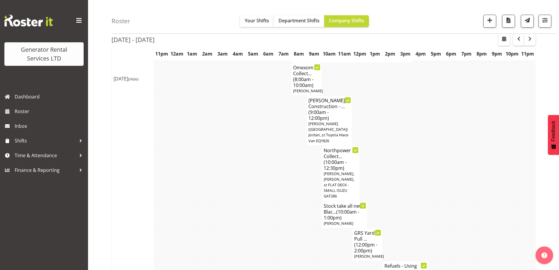
click at [182, 228] on td at bounding box center [183, 244] width 4 height 33
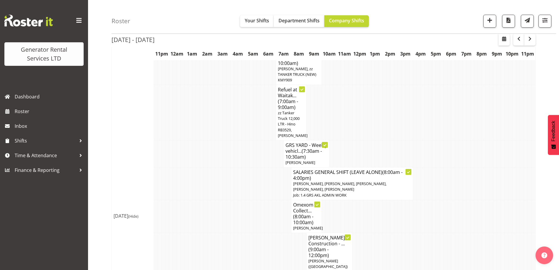
scroll to position [170, 0]
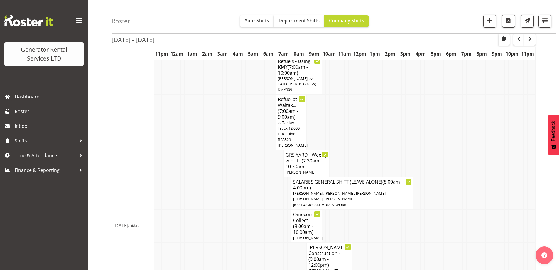
click at [183, 217] on td at bounding box center [183, 225] width 4 height 33
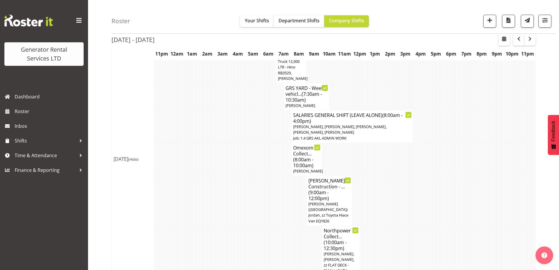
scroll to position [264, 0]
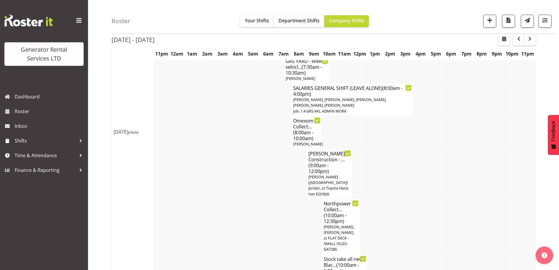
click at [239, 198] on td at bounding box center [240, 225] width 4 height 55
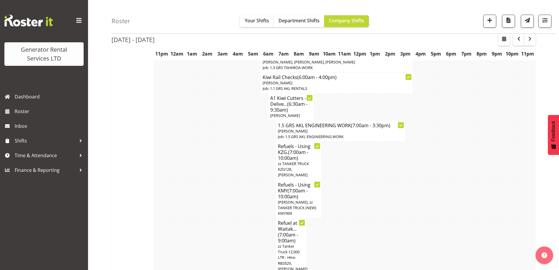
scroll to position [0, 0]
